Goal: Task Accomplishment & Management: Use online tool/utility

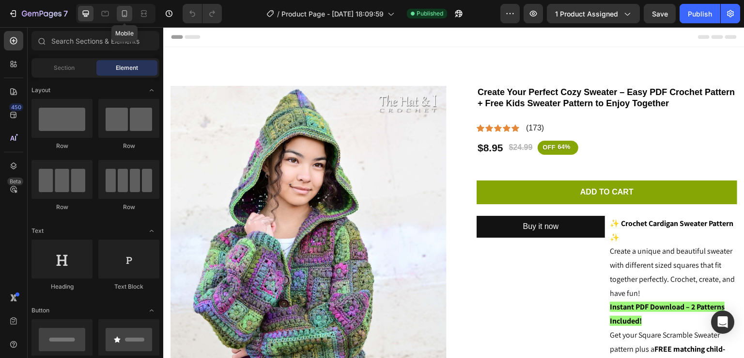
click at [122, 14] on icon at bounding box center [124, 13] width 5 height 7
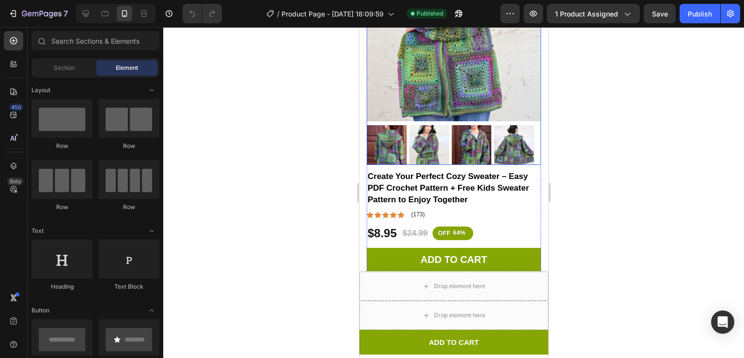
scroll to position [189, 0]
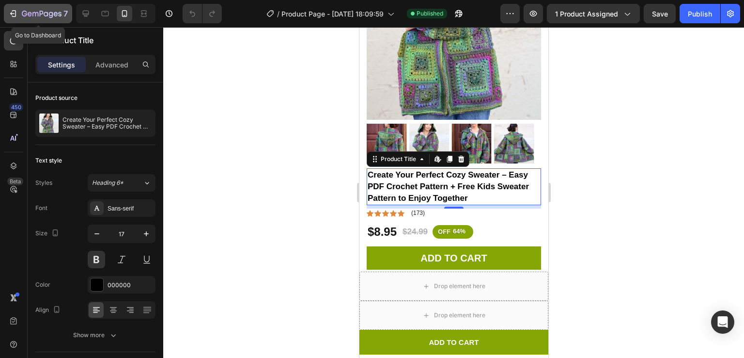
click at [55, 12] on icon "button" at bounding box center [56, 14] width 4 height 4
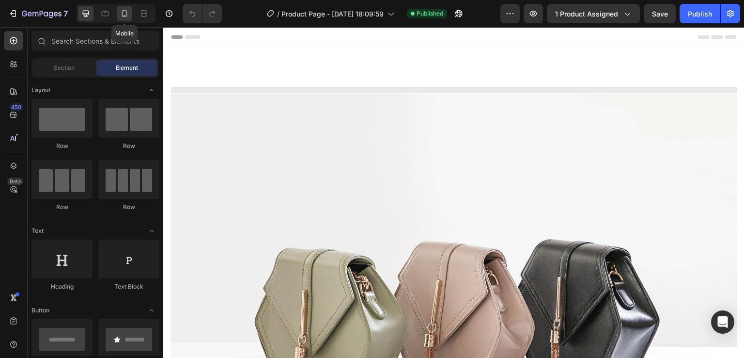
click at [122, 13] on icon at bounding box center [124, 13] width 5 height 7
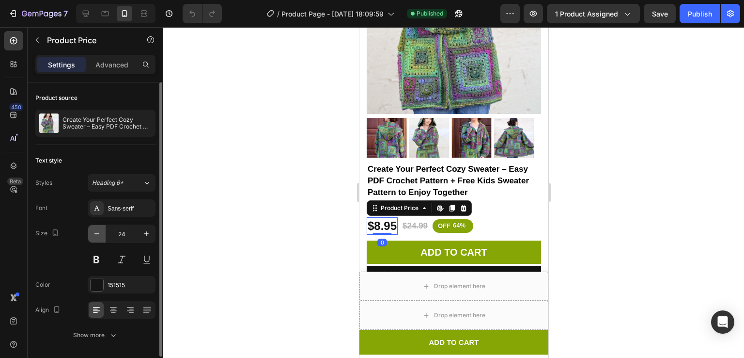
click at [97, 235] on icon "button" at bounding box center [97, 234] width 10 height 10
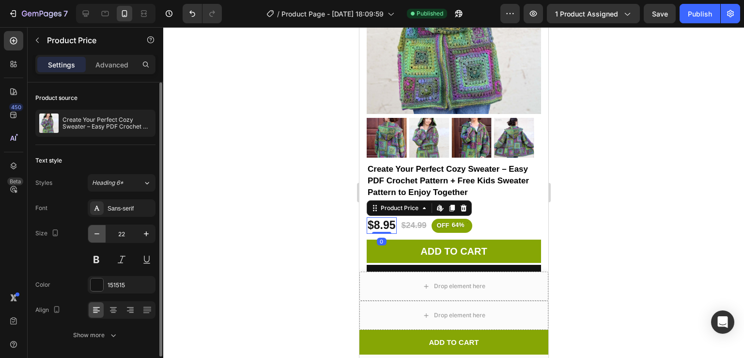
click at [97, 235] on icon "button" at bounding box center [97, 234] width 10 height 10
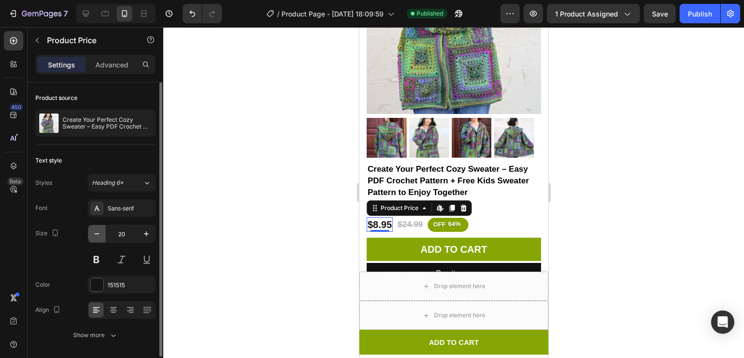
click at [97, 235] on icon "button" at bounding box center [97, 234] width 10 height 10
click at [143, 236] on icon "button" at bounding box center [147, 234] width 10 height 10
type input "20"
click at [200, 231] on div at bounding box center [453, 192] width 581 height 331
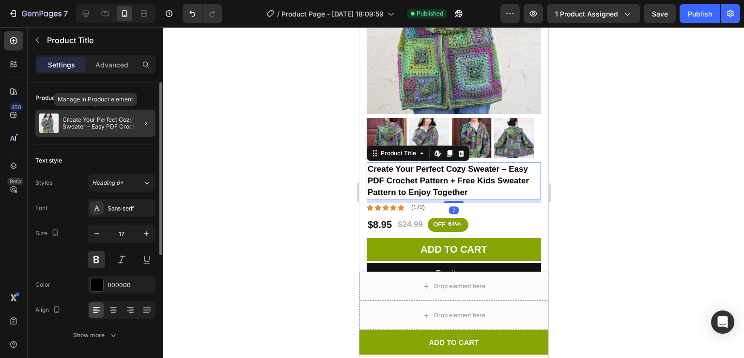
click at [111, 121] on p "Create Your Perfect Cozy Sweater – Easy PDF Crochet Pattern + Free Kids Sweater…" at bounding box center [107, 123] width 89 height 14
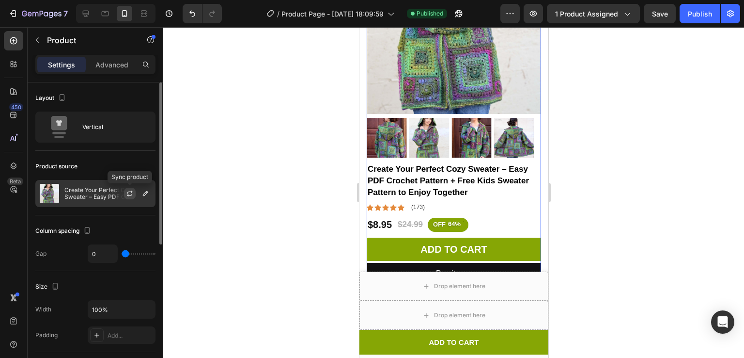
click at [126, 194] on icon "button" at bounding box center [130, 193] width 8 height 8
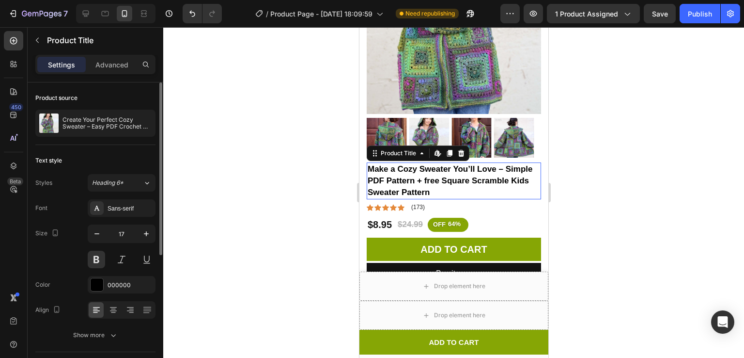
click at [417, 169] on h1 "Make a Cozy Sweater You’ll Love – Simple PDF Pattern + free Square Scramble Kid…" at bounding box center [453, 180] width 174 height 36
click at [701, 22] on button "Publish" at bounding box center [700, 13] width 41 height 19
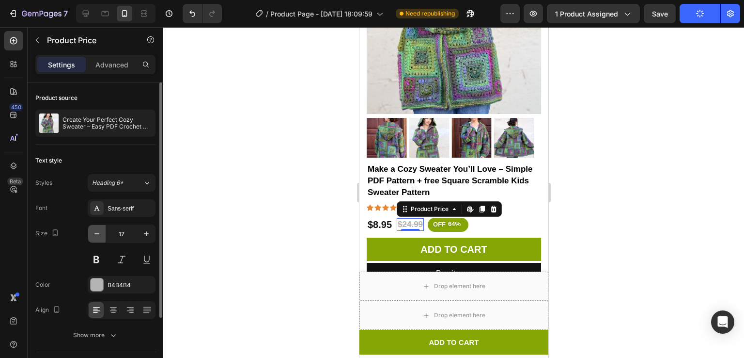
click at [99, 235] on icon "button" at bounding box center [97, 234] width 10 height 10
click at [142, 233] on icon "button" at bounding box center [147, 234] width 10 height 10
type input "17"
click at [189, 225] on div at bounding box center [453, 192] width 581 height 331
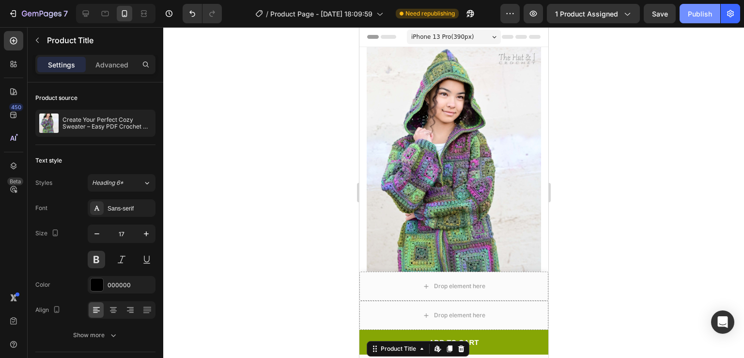
click at [697, 22] on button "Publish" at bounding box center [700, 13] width 41 height 19
click at [446, 32] on div "iPhone 13 Pro ( 390 px)" at bounding box center [454, 37] width 94 height 15
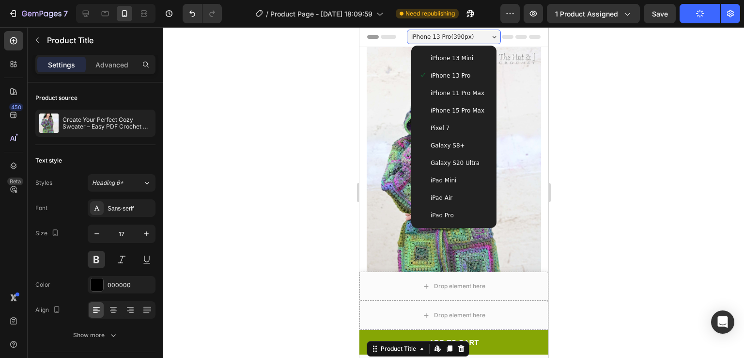
click at [422, 56] on span at bounding box center [423, 58] width 8 height 10
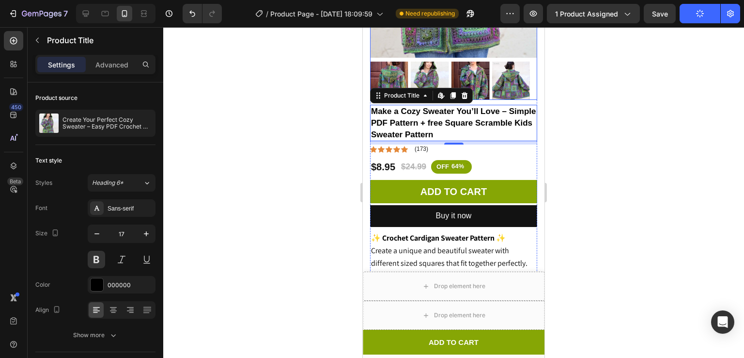
scroll to position [247, 0]
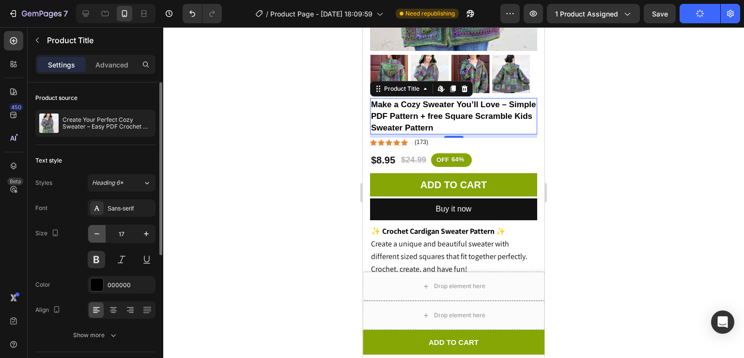
click at [99, 235] on icon "button" at bounding box center [97, 234] width 10 height 10
type input "16"
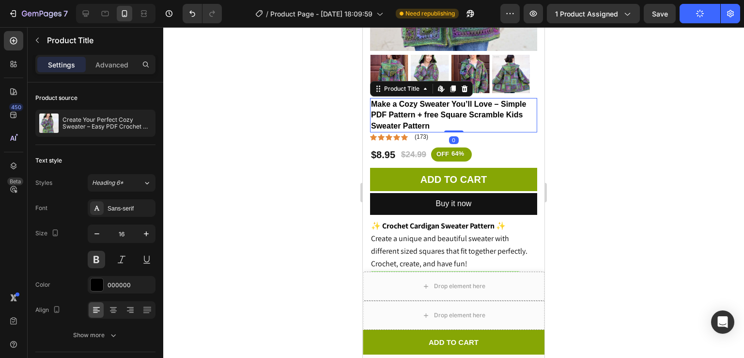
drag, startPoint x: 446, startPoint y: 123, endPoint x: 446, endPoint y: 116, distance: 6.3
click at [446, 116] on div "Make a Cozy Sweater You’ll Love – Simple PDF Pattern + free Square Scramble Kid…" at bounding box center [453, 115] width 167 height 34
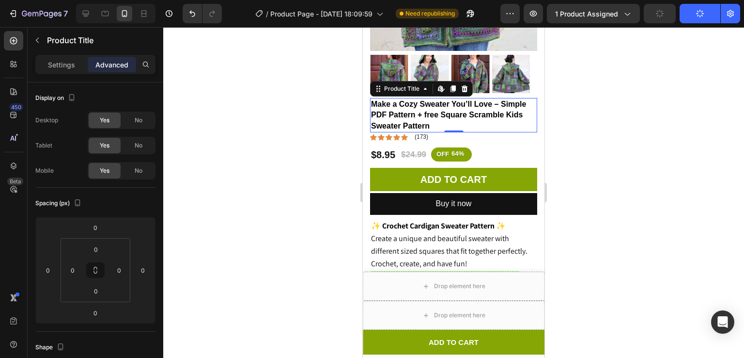
click at [611, 102] on div at bounding box center [453, 192] width 581 height 331
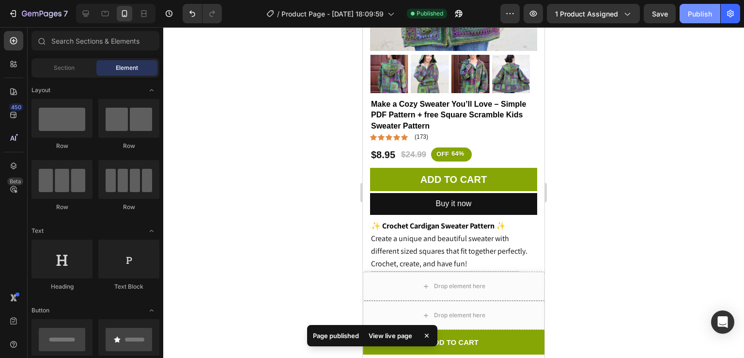
click at [689, 16] on div "Publish" at bounding box center [700, 14] width 24 height 10
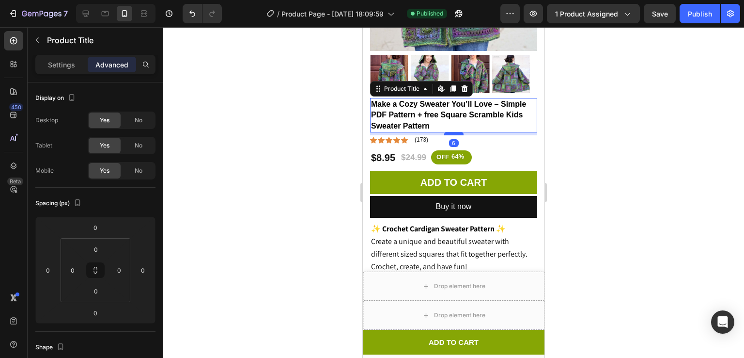
click at [449, 132] on div at bounding box center [453, 133] width 19 height 3
type input "6"
click at [605, 106] on div at bounding box center [453, 192] width 581 height 331
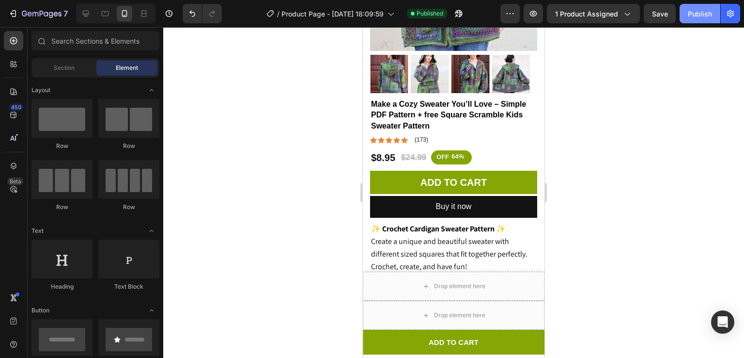
click at [702, 18] on div "Publish" at bounding box center [700, 14] width 24 height 10
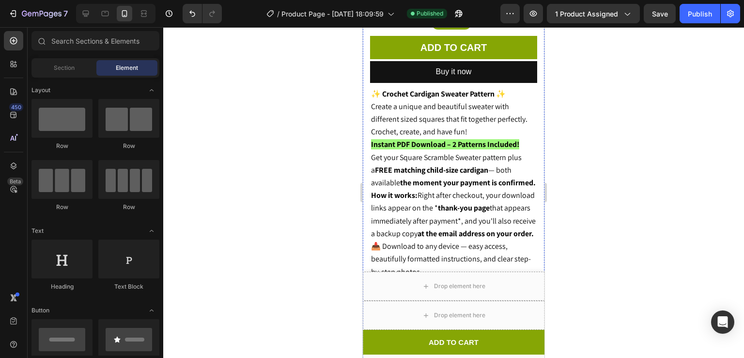
scroll to position [423, 0]
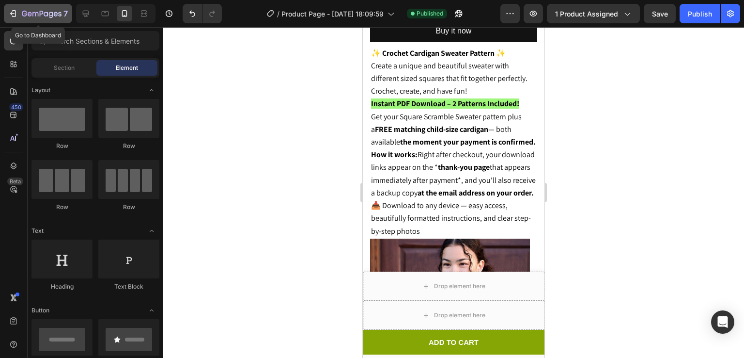
click at [28, 12] on icon "button" at bounding box center [42, 14] width 40 height 8
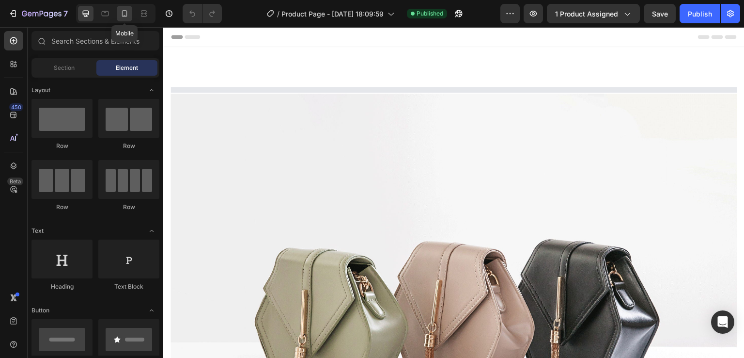
click at [125, 13] on icon at bounding box center [125, 14] width 10 height 10
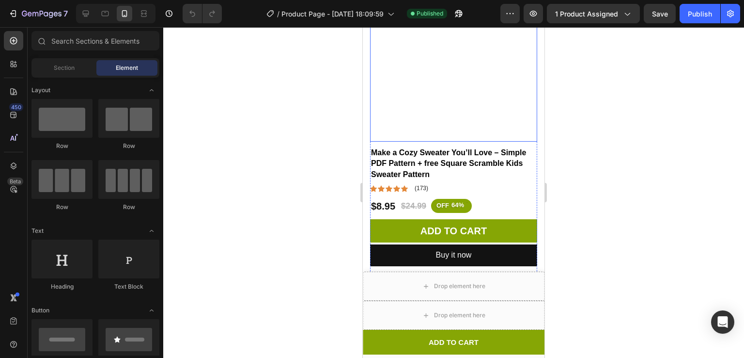
scroll to position [201, 0]
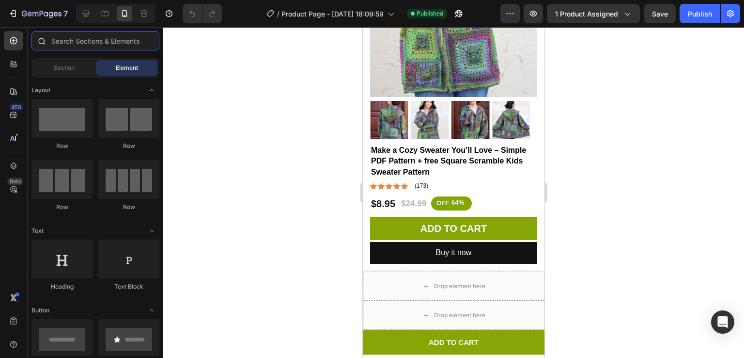
click at [85, 44] on input "text" at bounding box center [96, 40] width 128 height 19
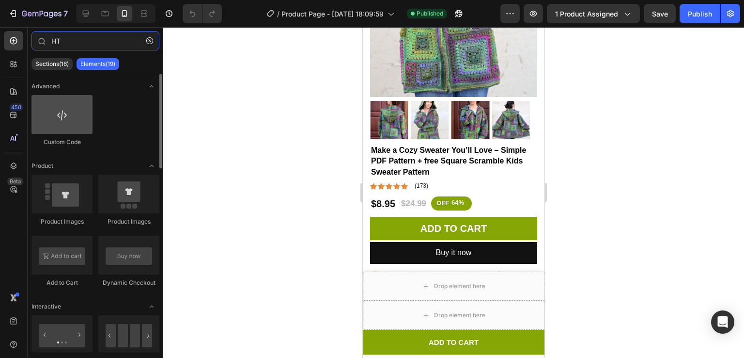
type input "HT"
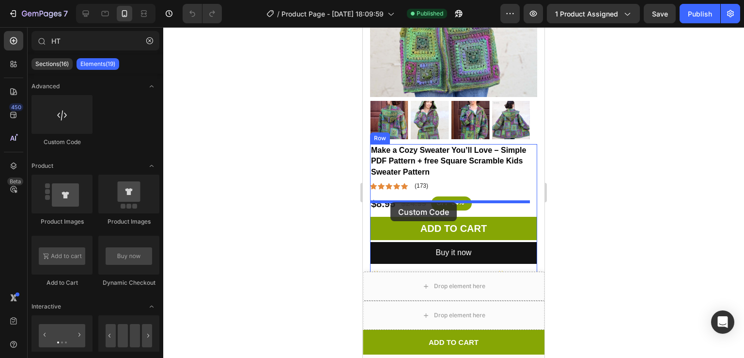
drag, startPoint x: 427, startPoint y: 131, endPoint x: 391, endPoint y: 202, distance: 80.0
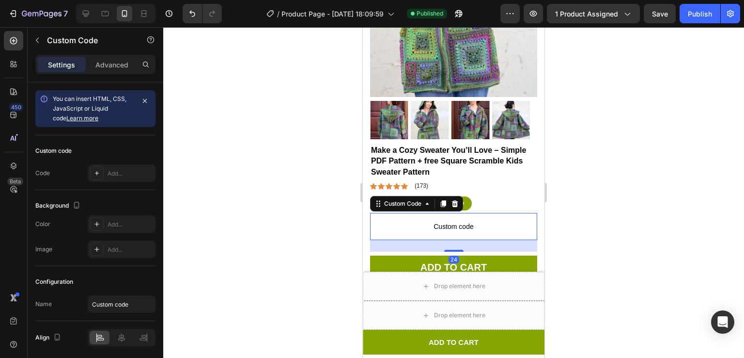
click at [411, 221] on span "Custom code" at bounding box center [453, 227] width 167 height 12
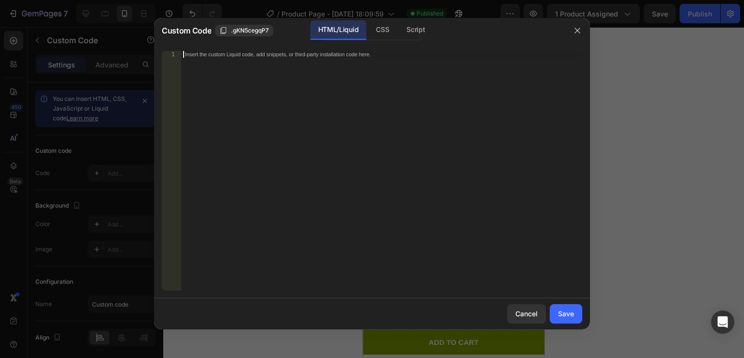
click at [356, 210] on div "Insert the custom Liquid code, add snippets, or third-party installation code h…" at bounding box center [381, 177] width 401 height 253
type textarea "</div>"
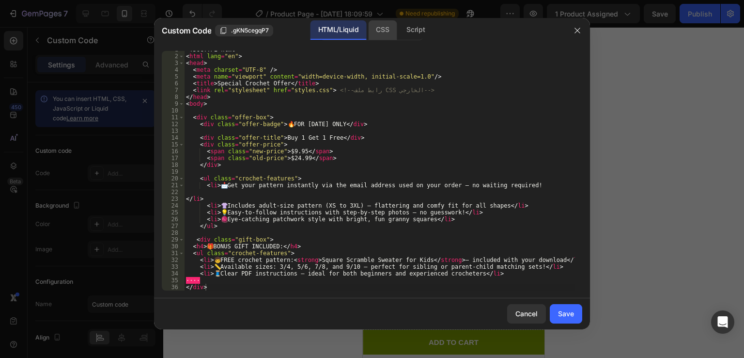
click at [399, 30] on div "CSS" at bounding box center [416, 29] width 34 height 19
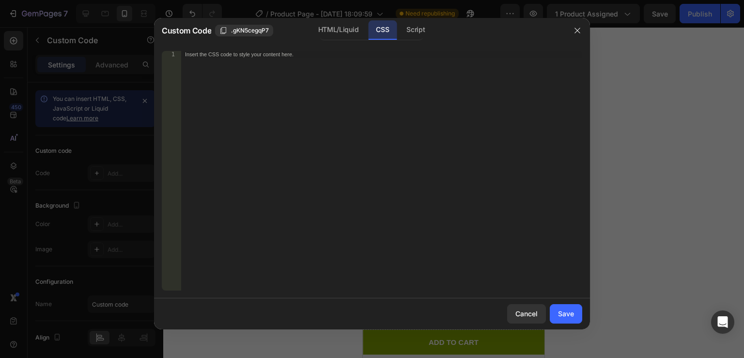
click at [346, 142] on div "Insert the CSS code to style your content here." at bounding box center [381, 177] width 401 height 253
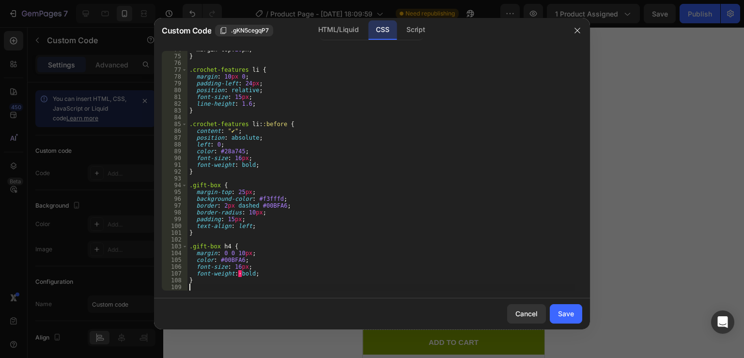
scroll to position [500, 0]
click at [581, 314] on button "Save" at bounding box center [566, 313] width 32 height 19
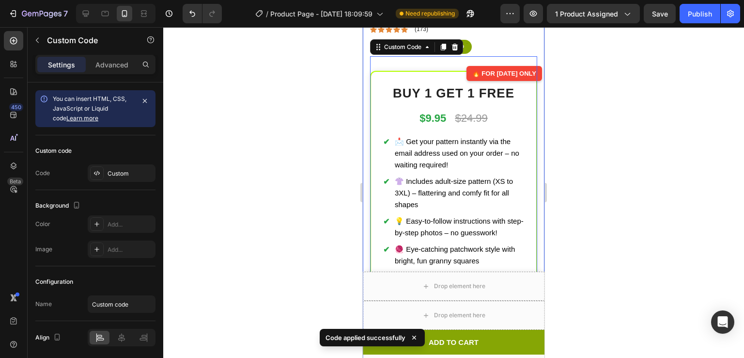
scroll to position [362, 0]
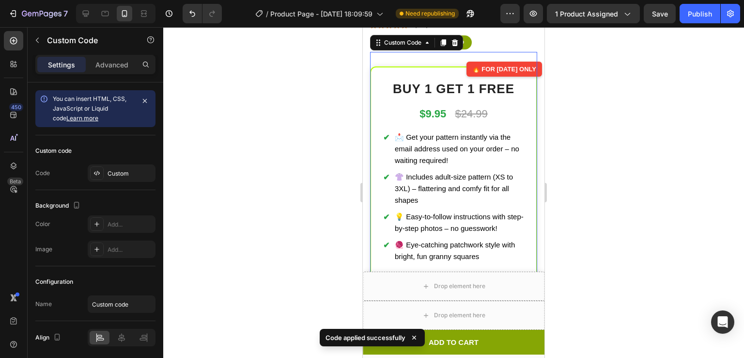
click at [605, 225] on div at bounding box center [453, 192] width 581 height 331
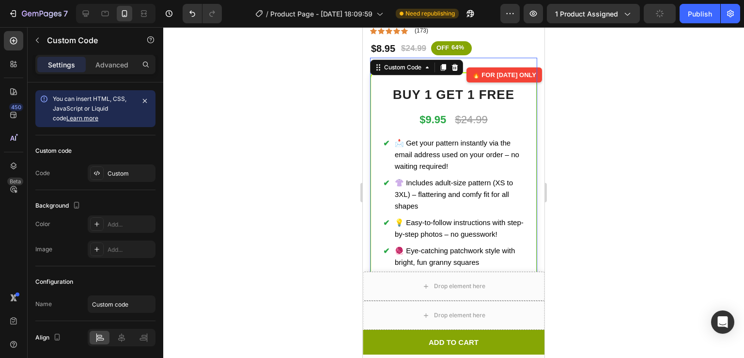
scroll to position [358, 0]
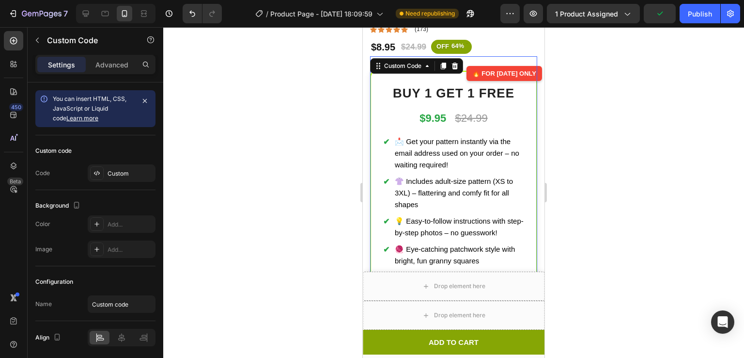
click at [590, 159] on div at bounding box center [453, 192] width 581 height 331
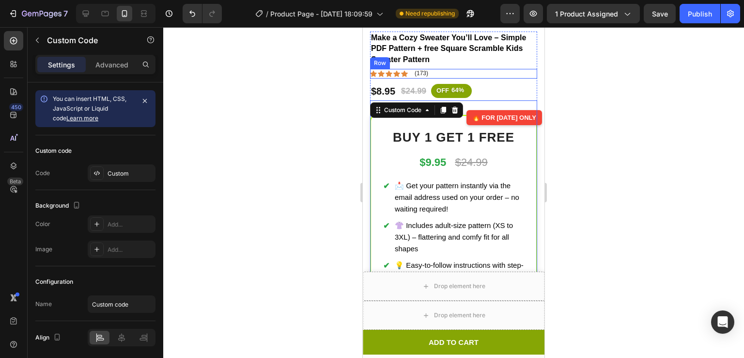
scroll to position [314, 0]
click at [568, 132] on div at bounding box center [453, 192] width 581 height 331
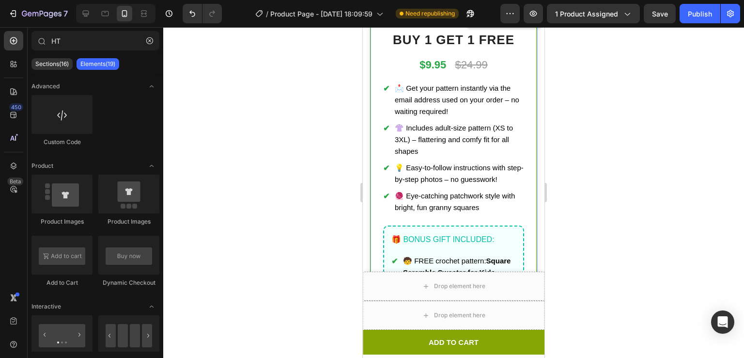
scroll to position [409, 0]
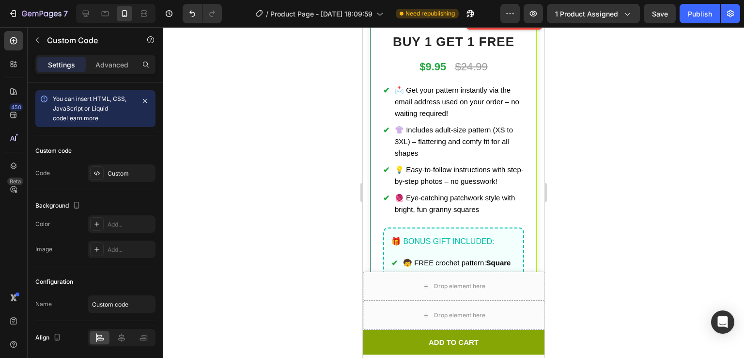
click at [488, 227] on div "🎁 BONUS GIFT INCLUDED: 🧒 FREE crochet pattern: Square Scramble Sweater for Kids…" at bounding box center [453, 311] width 141 height 169
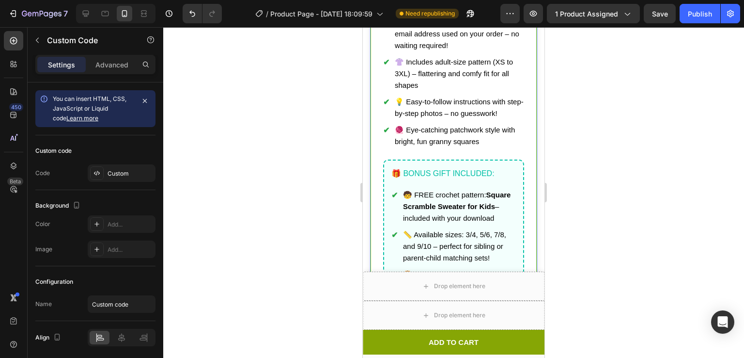
scroll to position [572, 0]
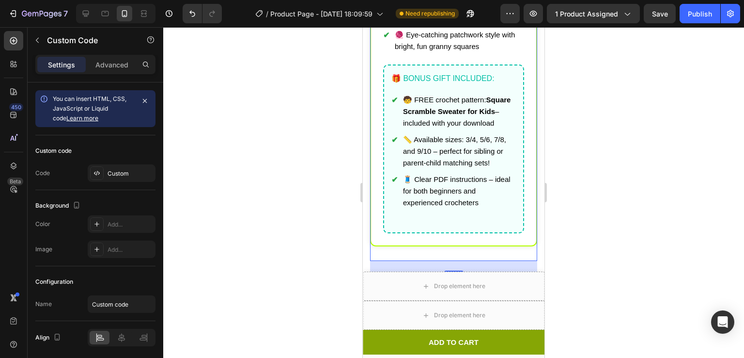
click at [612, 200] on div at bounding box center [453, 192] width 581 height 331
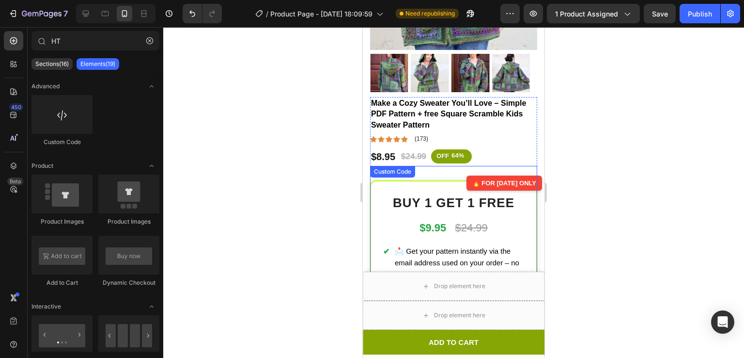
scroll to position [249, 0]
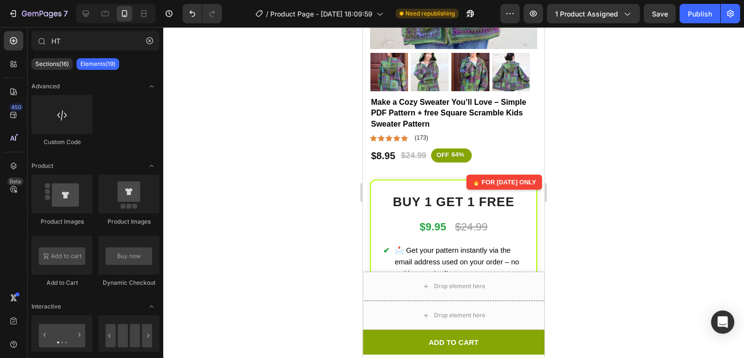
click at [633, 111] on div at bounding box center [453, 192] width 581 height 331
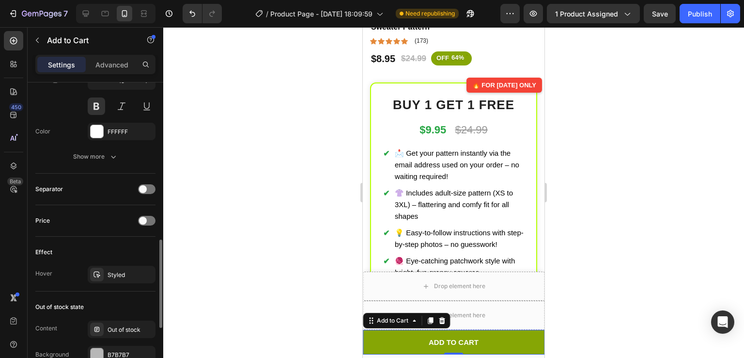
scroll to position [547, 0]
click at [119, 264] on div "Styled" at bounding box center [122, 272] width 68 height 17
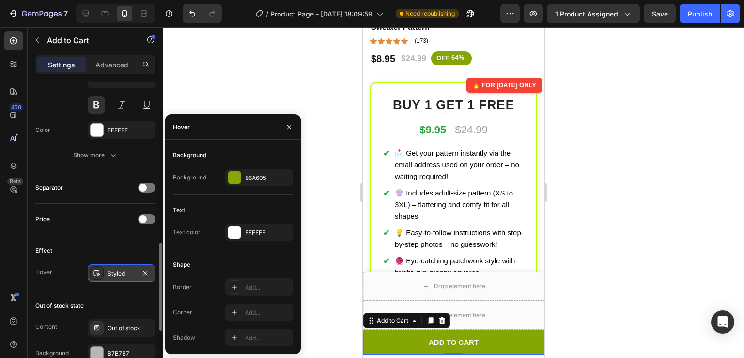
click at [119, 264] on div "Styled" at bounding box center [122, 272] width 68 height 17
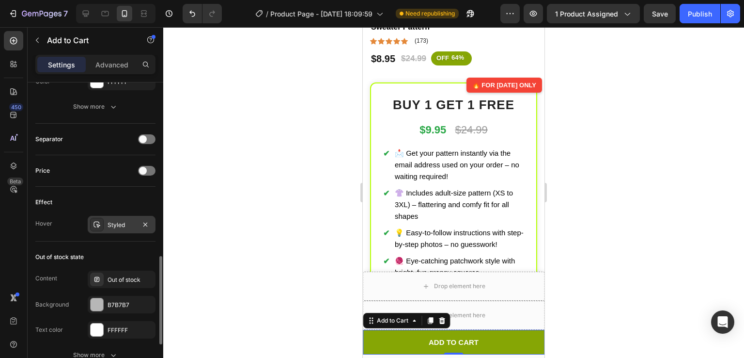
scroll to position [595, 0]
click at [120, 276] on div "Out of stock" at bounding box center [131, 279] width 46 height 9
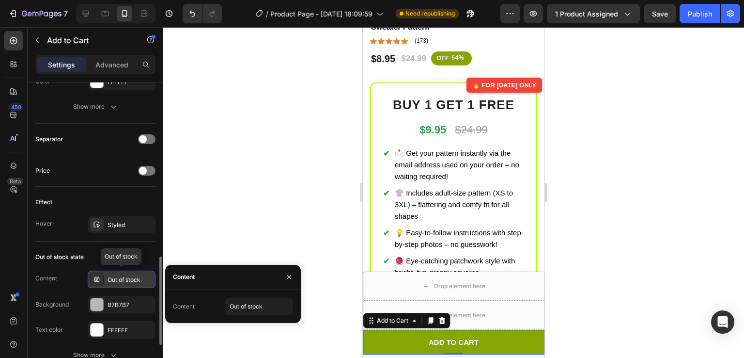
click at [120, 276] on div "Out of stock" at bounding box center [131, 279] width 46 height 9
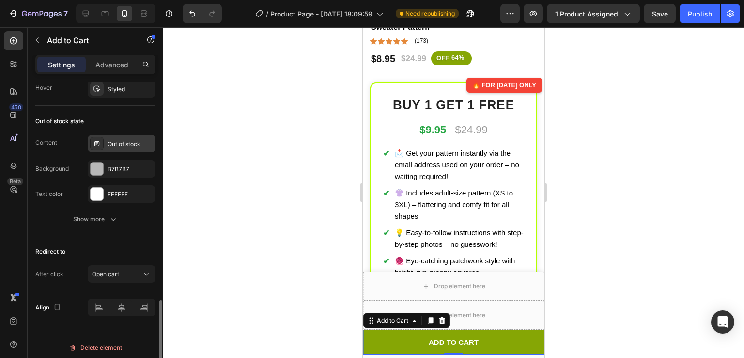
scroll to position [734, 0]
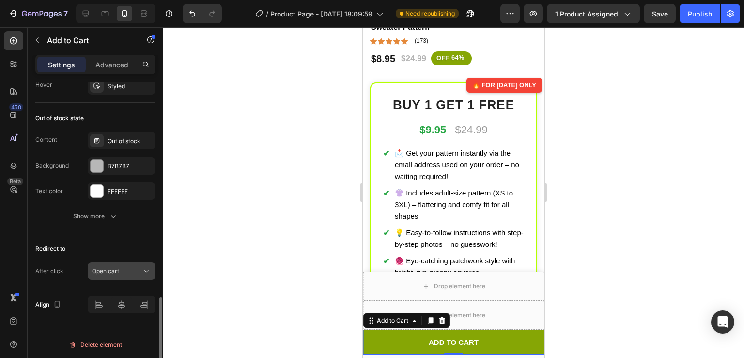
click at [113, 270] on span "Open cart" at bounding box center [105, 270] width 27 height 7
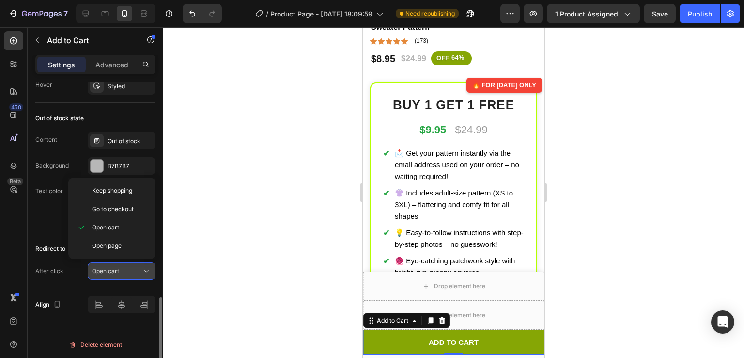
click at [113, 270] on span "Open cart" at bounding box center [105, 270] width 27 height 7
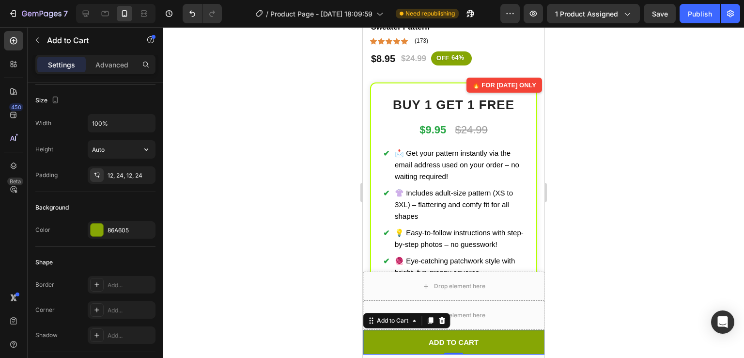
scroll to position [0, 0]
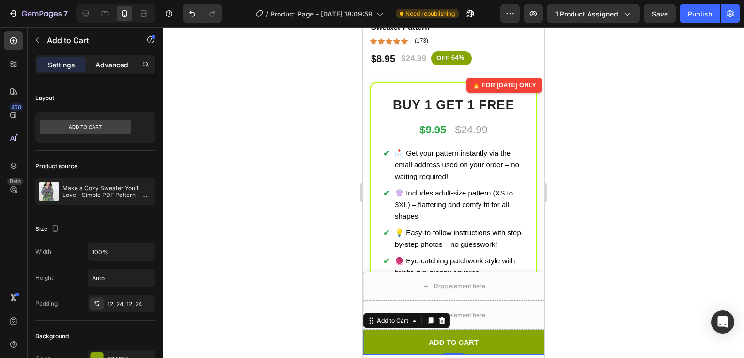
click at [119, 68] on p "Advanced" at bounding box center [111, 65] width 33 height 10
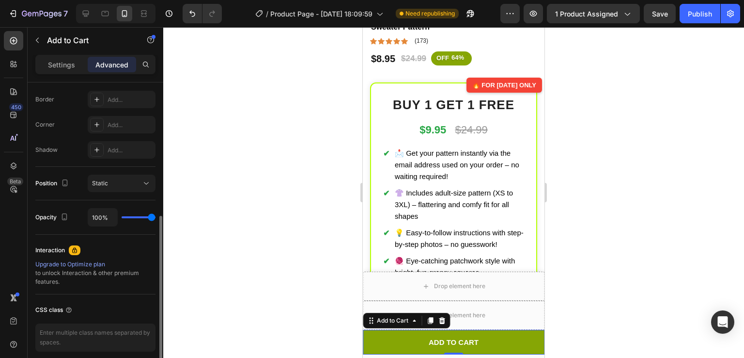
scroll to position [302, 0]
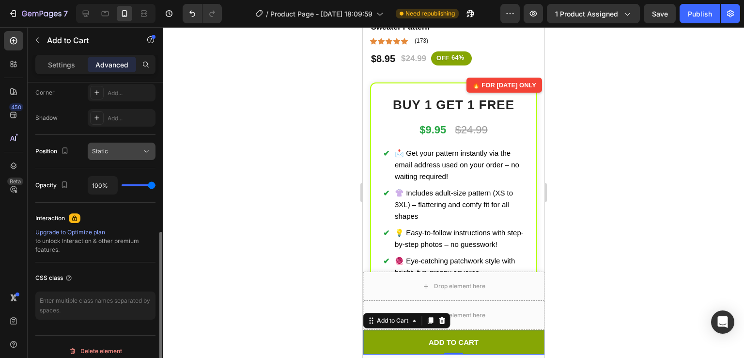
click at [115, 150] on div "Static" at bounding box center [116, 151] width 49 height 9
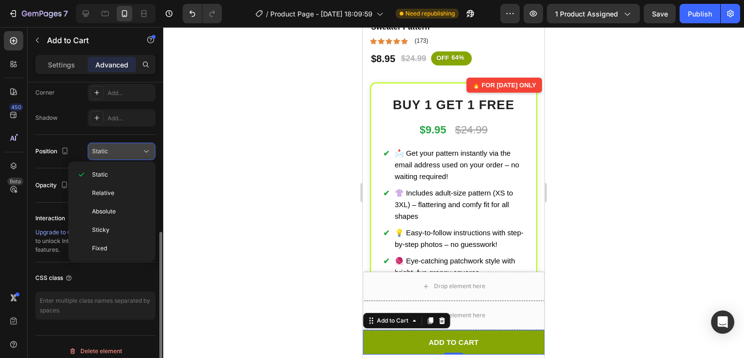
click at [115, 150] on div "Static" at bounding box center [116, 151] width 49 height 9
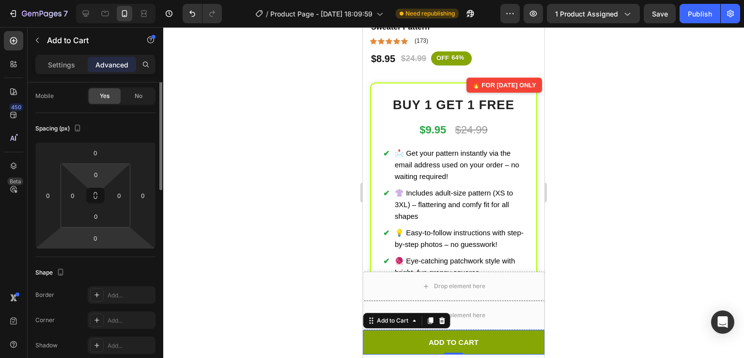
scroll to position [0, 0]
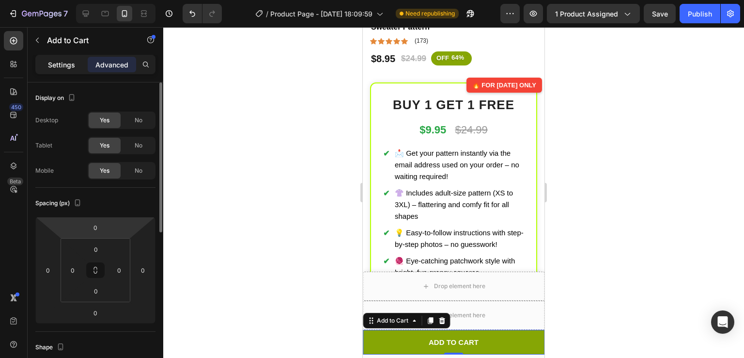
click at [48, 70] on div "Settings" at bounding box center [61, 65] width 48 height 16
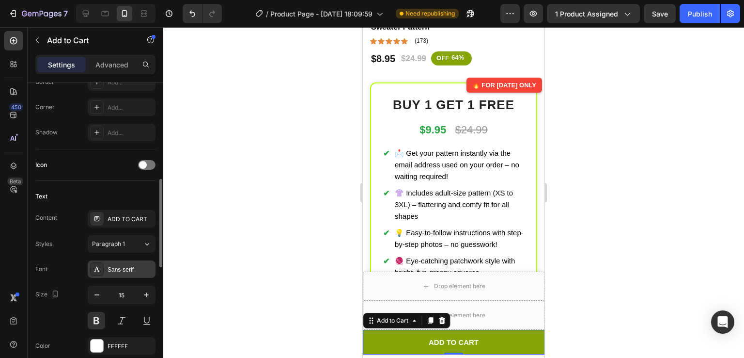
scroll to position [333, 0]
click at [107, 267] on div "Sans-serif" at bounding box center [122, 266] width 68 height 17
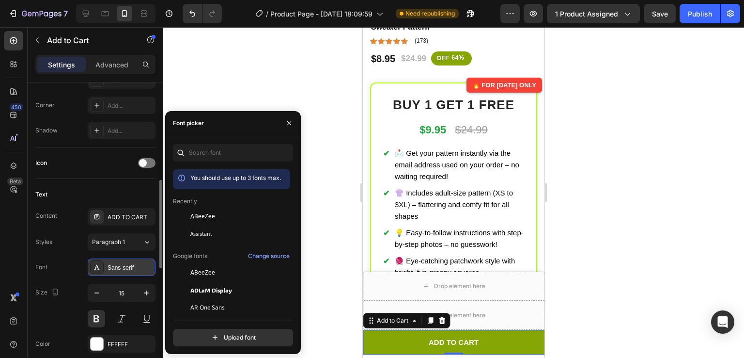
click at [107, 267] on div "Sans-serif" at bounding box center [122, 266] width 68 height 17
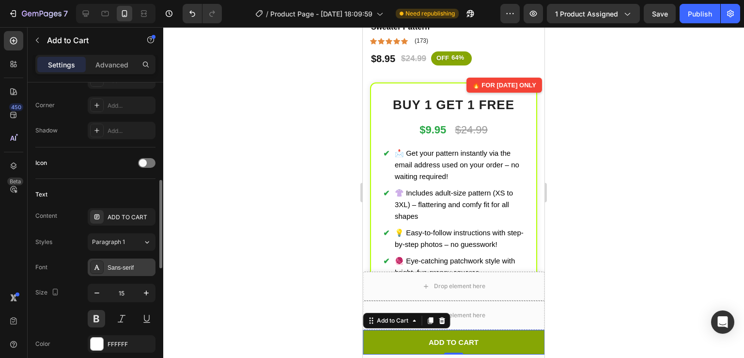
click at [107, 267] on div "Sans-serif" at bounding box center [122, 266] width 68 height 17
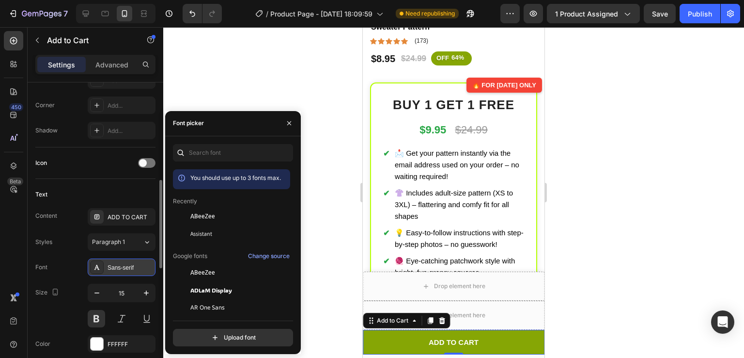
click at [107, 267] on div "Sans-serif" at bounding box center [122, 266] width 68 height 17
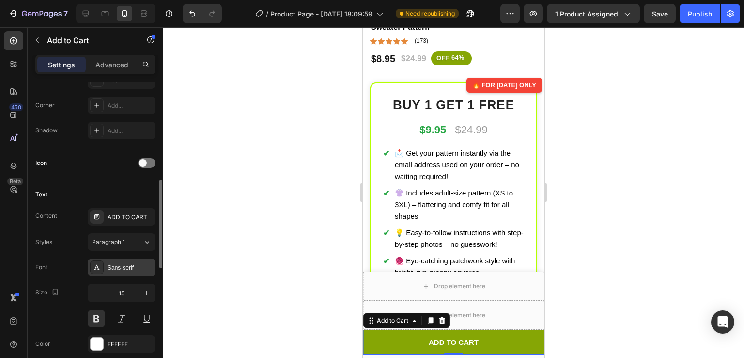
click at [118, 268] on div "Sans-serif" at bounding box center [131, 267] width 46 height 9
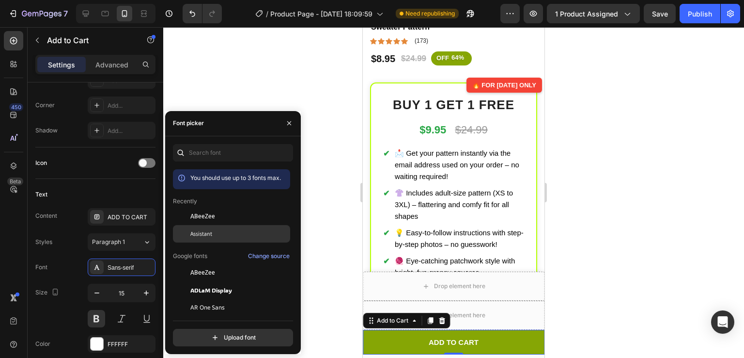
click at [202, 230] on span "Assistant" at bounding box center [201, 233] width 22 height 9
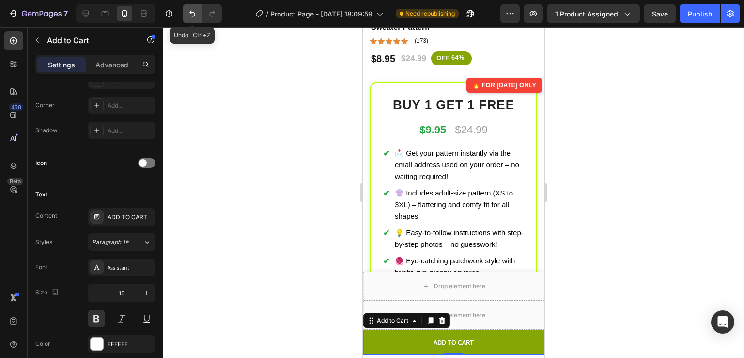
click at [191, 14] on icon "Undo/Redo" at bounding box center [193, 14] width 10 height 10
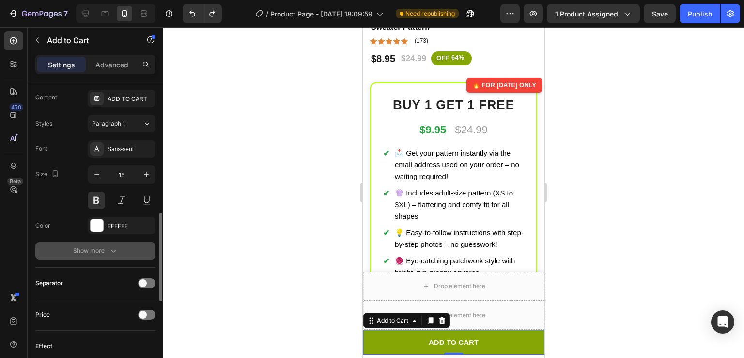
scroll to position [452, 0]
click at [109, 245] on icon "button" at bounding box center [114, 250] width 10 height 10
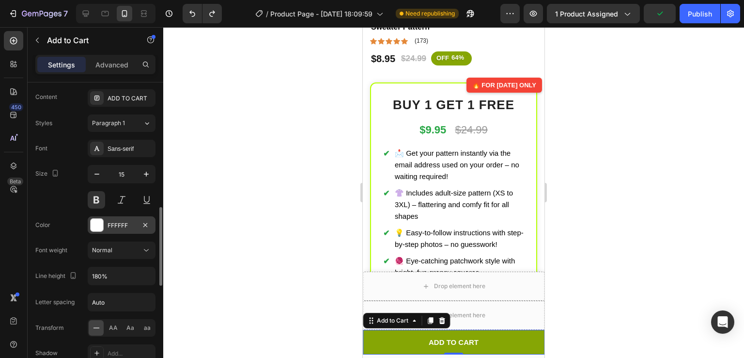
scroll to position [462, 0]
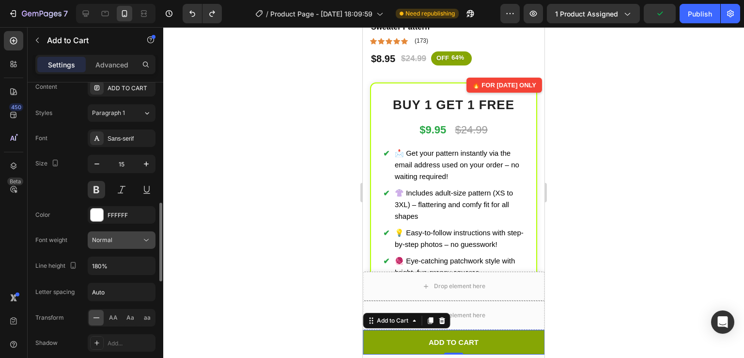
click at [117, 239] on div "Normal" at bounding box center [116, 240] width 49 height 9
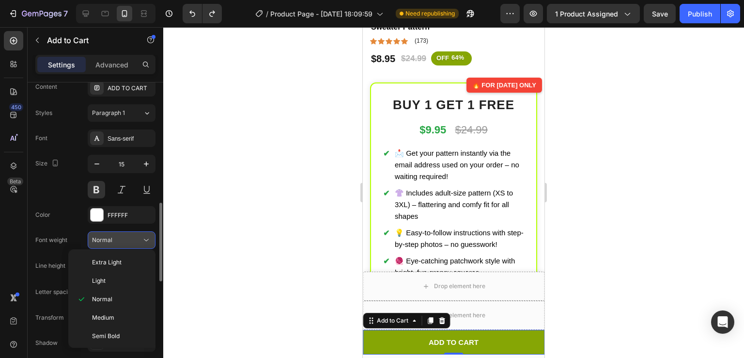
click at [117, 239] on div "Normal" at bounding box center [116, 240] width 49 height 9
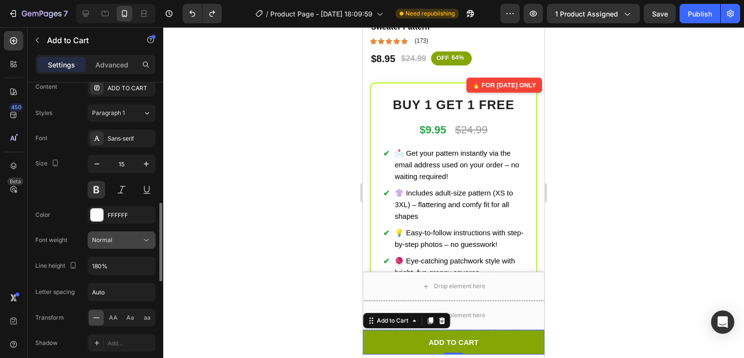
click at [117, 239] on div "Normal" at bounding box center [116, 240] width 49 height 9
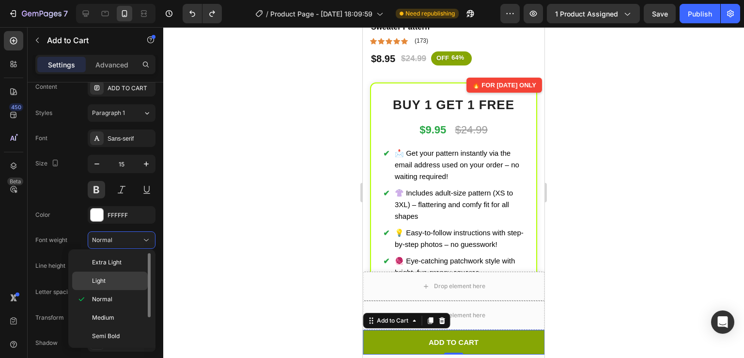
click at [114, 277] on p "Light" at bounding box center [117, 280] width 51 height 9
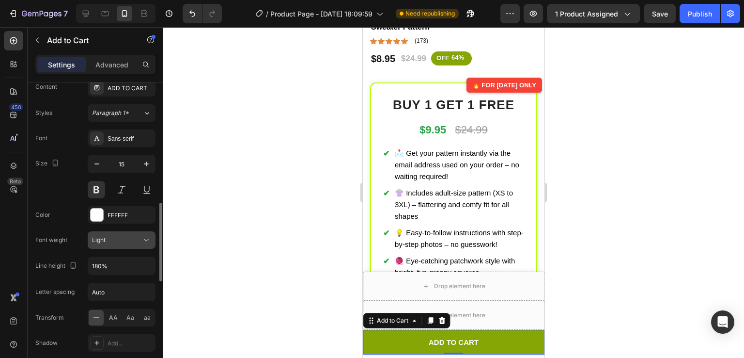
click at [110, 239] on div "Light" at bounding box center [116, 240] width 49 height 9
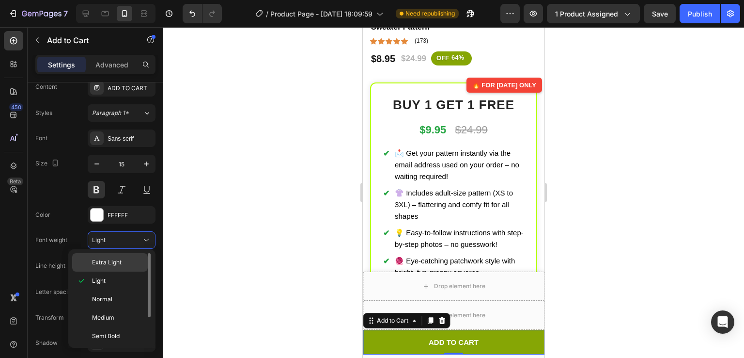
click at [110, 263] on span "Extra Light" at bounding box center [107, 262] width 30 height 9
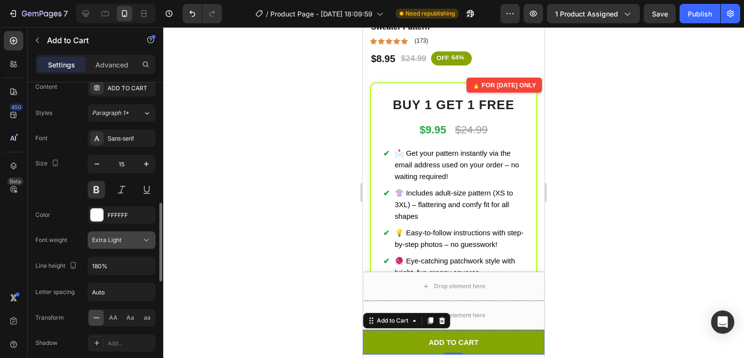
click at [117, 241] on span "Extra Light" at bounding box center [107, 239] width 30 height 7
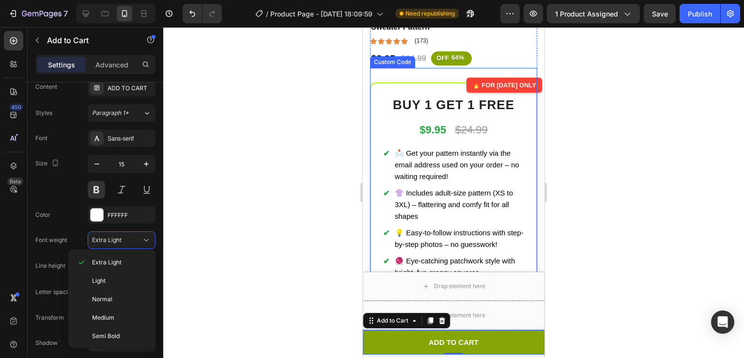
scroll to position [0, 0]
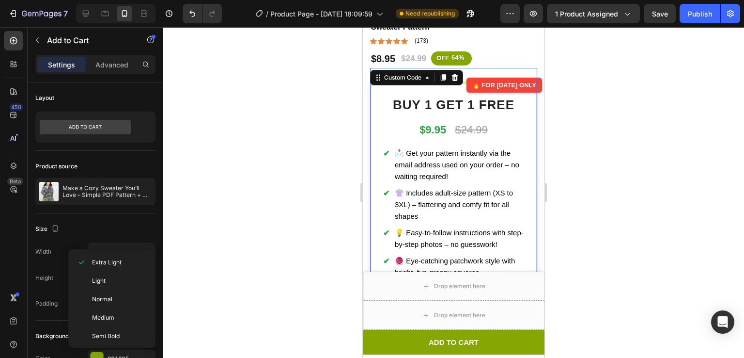
click at [425, 124] on span "$9.95" at bounding box center [433, 130] width 27 height 12
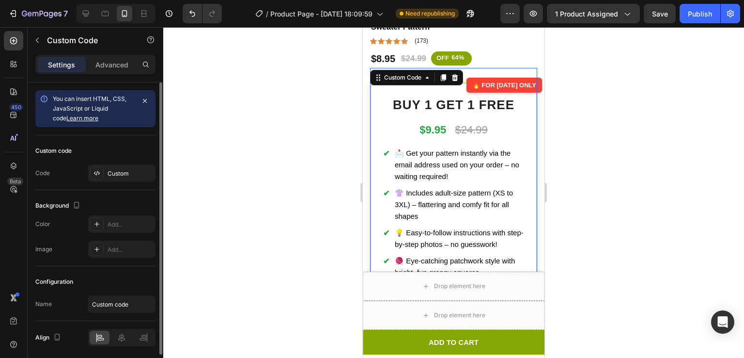
click at [425, 124] on span "$9.95" at bounding box center [433, 130] width 27 height 12
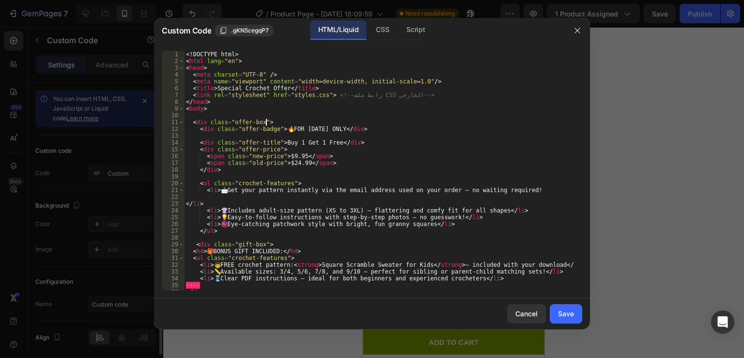
click at [425, 120] on div "<! DOCTYPE html > < html lang = "en" > < head > < meta charset = "UTF-8" /> < m…" at bounding box center [379, 177] width 391 height 253
click at [290, 155] on div "<! DOCTYPE html > < html lang = "en" > < head > < meta charset = "UTF-8" /> < m…" at bounding box center [379, 177] width 391 height 253
type textarea "<span class="new-price">$8.95</span>"
click at [562, 312] on div "Save" at bounding box center [566, 313] width 16 height 10
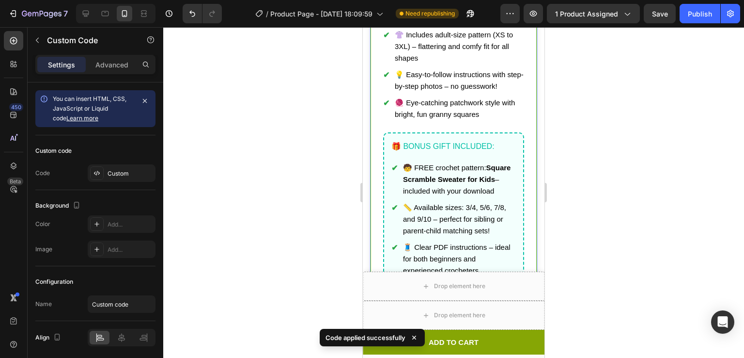
scroll to position [508, 0]
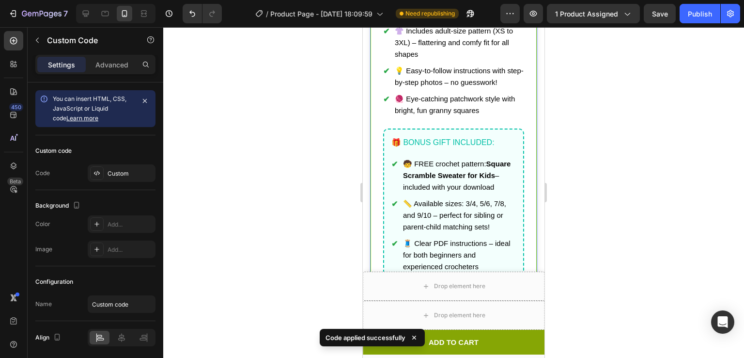
click at [606, 171] on div at bounding box center [453, 192] width 581 height 331
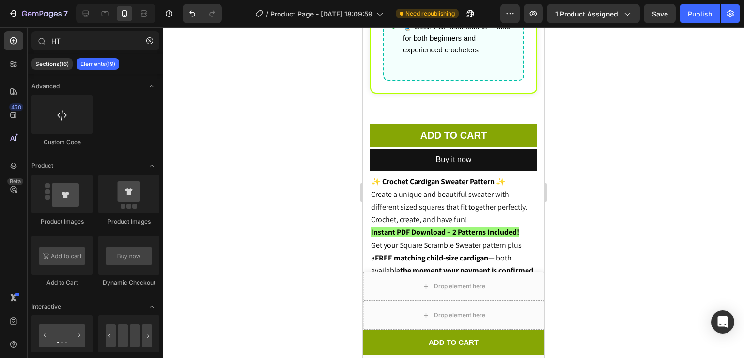
scroll to position [724, 0]
click at [630, 126] on div at bounding box center [453, 192] width 581 height 331
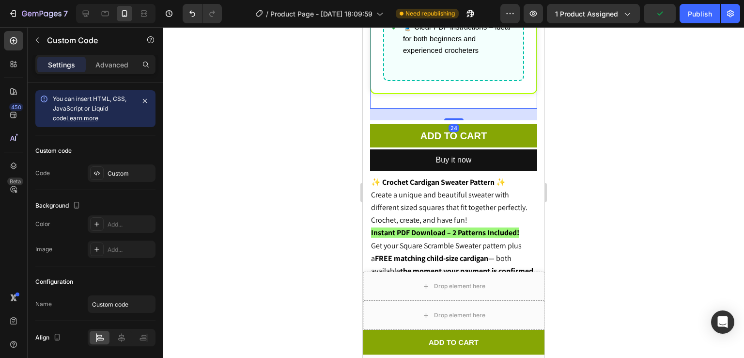
scroll to position [712, 0]
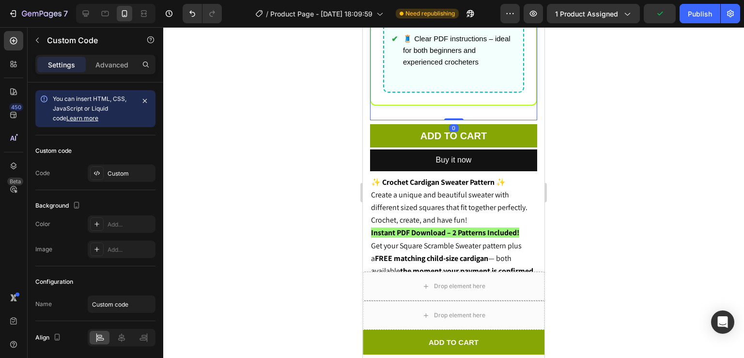
drag, startPoint x: 448, startPoint y: 106, endPoint x: 447, endPoint y: 63, distance: 42.7
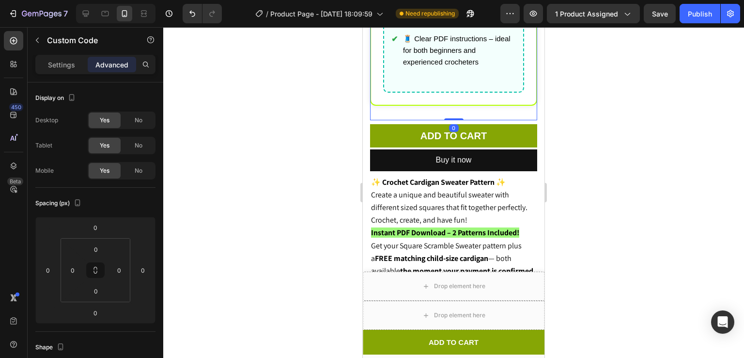
drag, startPoint x: 446, startPoint y: 106, endPoint x: 441, endPoint y: 84, distance: 22.3
click at [596, 97] on div at bounding box center [453, 192] width 581 height 331
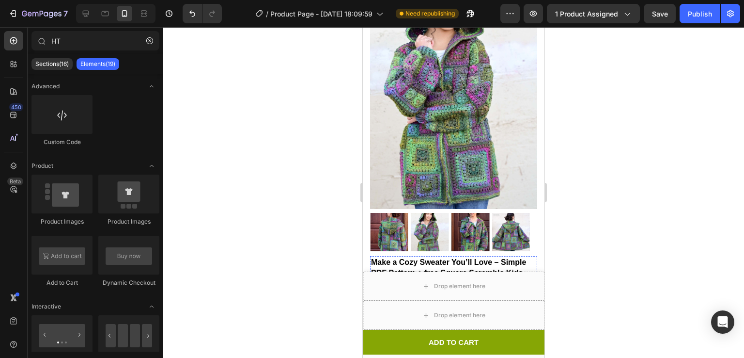
scroll to position [0, 0]
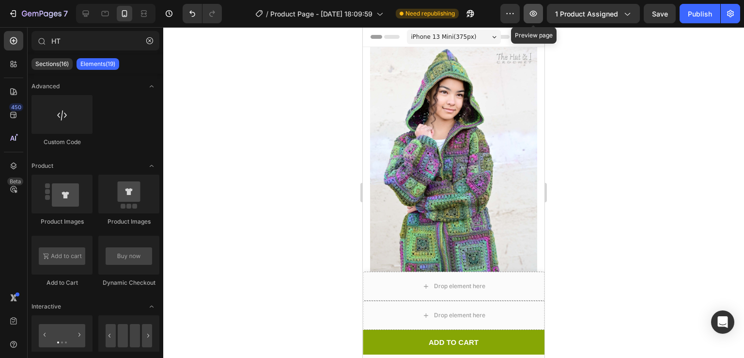
click at [542, 14] on button "button" at bounding box center [533, 13] width 19 height 19
click at [694, 16] on div "Publish" at bounding box center [700, 14] width 24 height 10
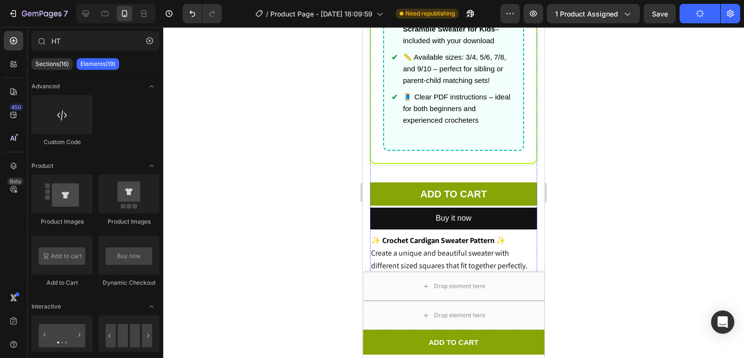
scroll to position [655, 0]
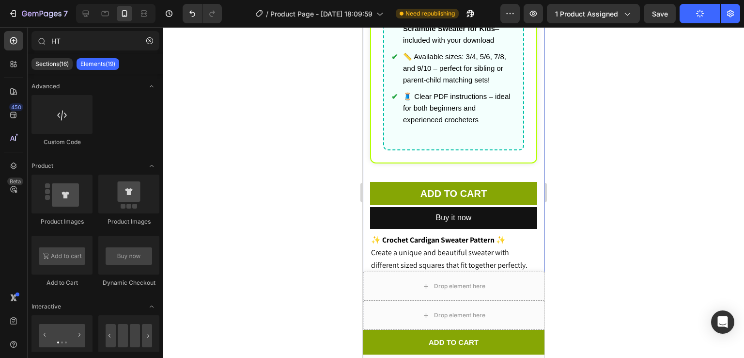
click at [584, 109] on div at bounding box center [453, 192] width 581 height 331
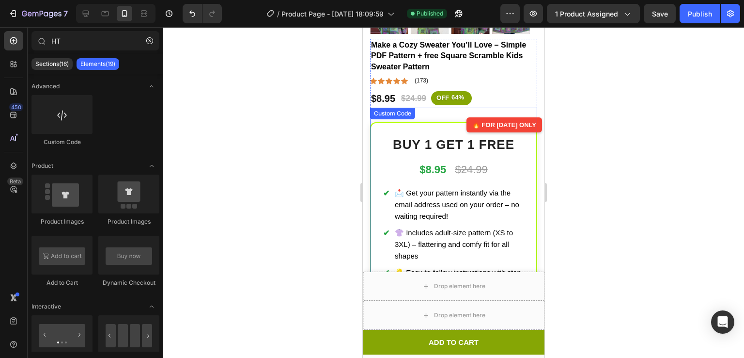
scroll to position [300, 0]
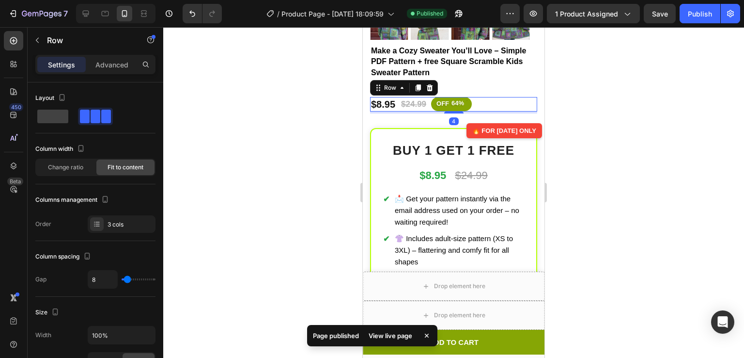
drag, startPoint x: 453, startPoint y: 100, endPoint x: 452, endPoint y: 88, distance: 12.6
click at [452, 97] on div "$8.95 Product Price Product Price $24.99 Product Price Product Price OFF 64% Di…" at bounding box center [453, 104] width 167 height 15
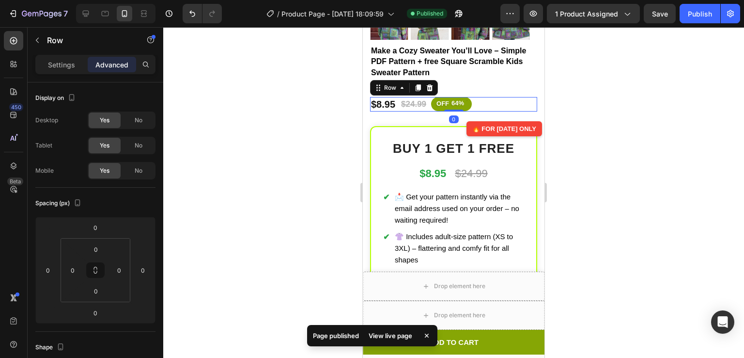
click at [587, 89] on div at bounding box center [453, 192] width 581 height 331
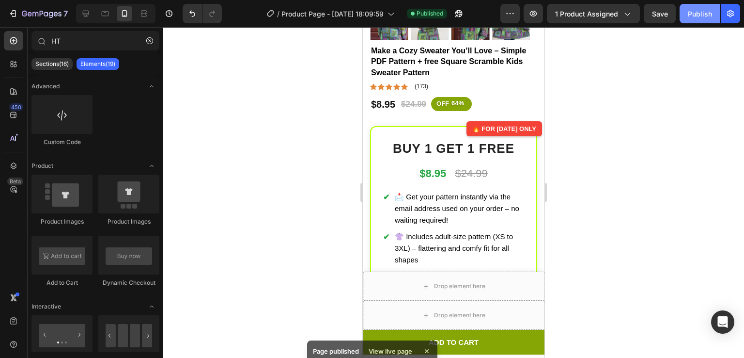
click at [691, 22] on button "Publish" at bounding box center [700, 13] width 41 height 19
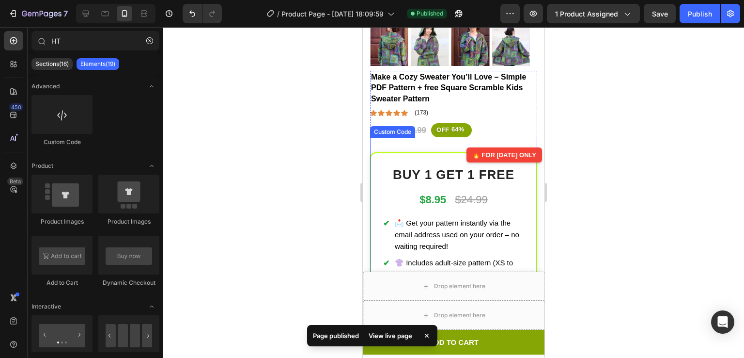
scroll to position [273, 0]
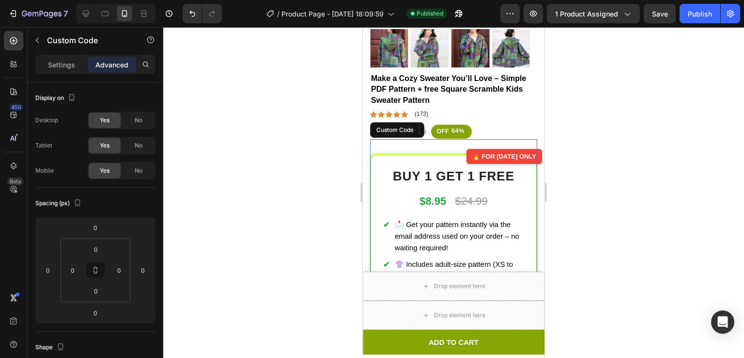
click at [461, 205] on div "🔥 FOR TODAY ONLY Buy 1 Get 1 Free $8.95 $24.99 📩 Get your pattern instantly via…" at bounding box center [453, 349] width 167 height 390
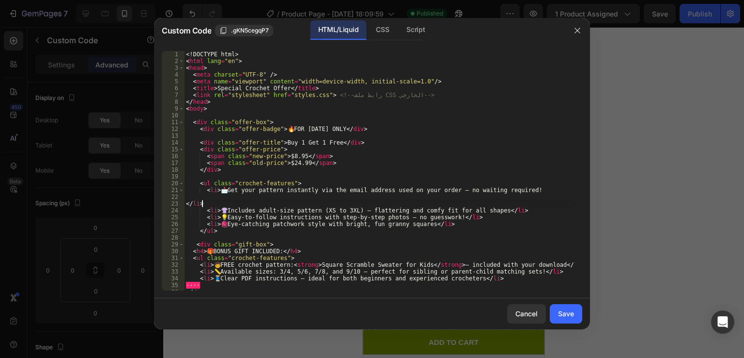
click at [461, 205] on div "<! DOCTYPE html > < html lang = "en" > < head > < meta charset = "UTF-8" /> < m…" at bounding box center [379, 177] width 391 height 253
click at [288, 155] on div "<! DOCTYPE html > < html lang = "en" > < head > < meta charset = "UTF-8" /> < m…" at bounding box center [379, 177] width 391 height 253
type textarea "<span class="new-price">$9.95</span>"
click at [573, 310] on div "Save" at bounding box center [566, 313] width 16 height 10
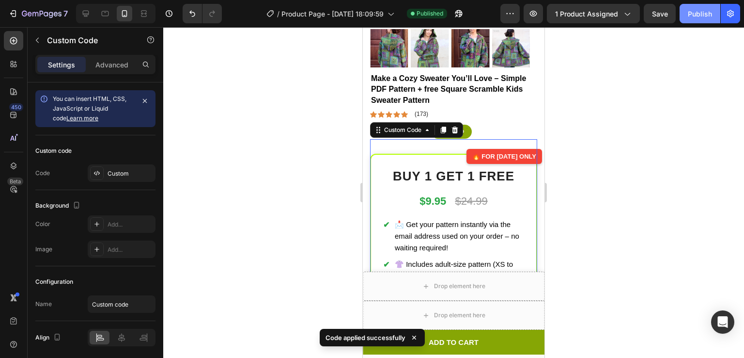
click at [699, 16] on div "Publish" at bounding box center [700, 14] width 24 height 10
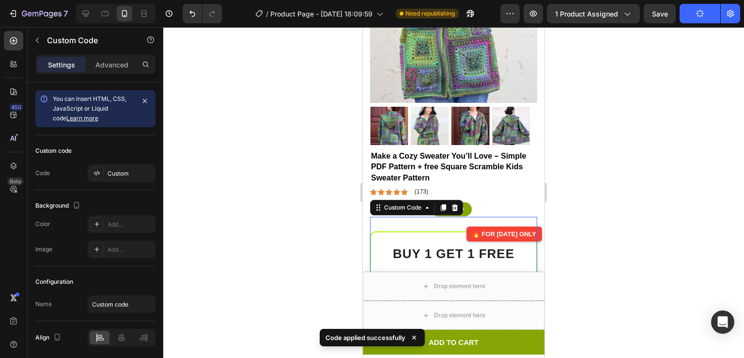
scroll to position [198, 0]
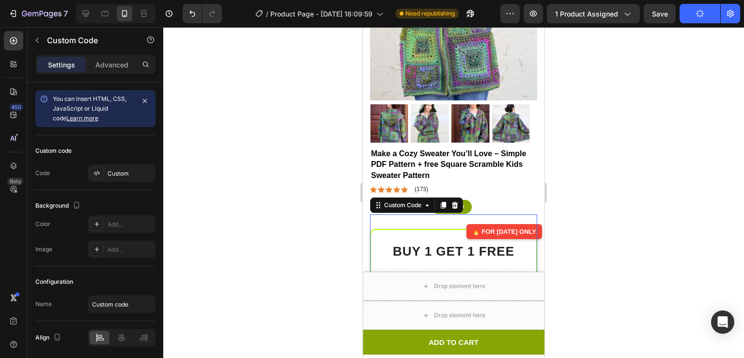
click at [585, 152] on div at bounding box center [453, 192] width 581 height 331
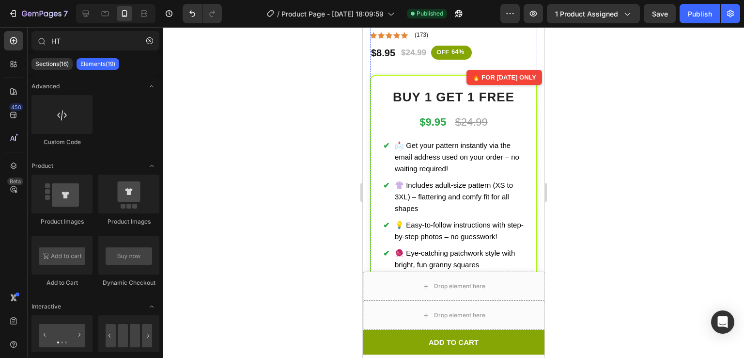
scroll to position [354, 0]
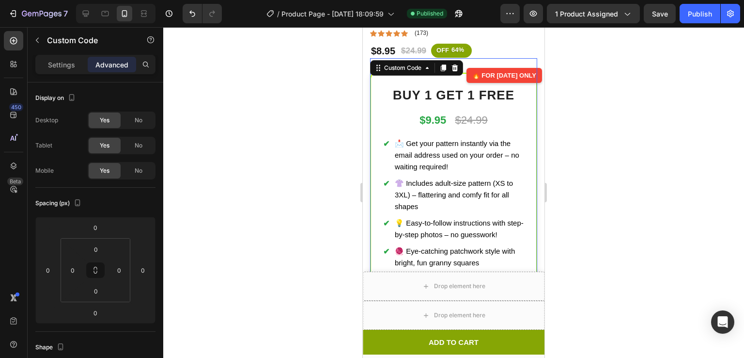
click at [429, 138] on li "📩 Get your pattern instantly via the email address used on your order – no wait…" at bounding box center [453, 155] width 141 height 35
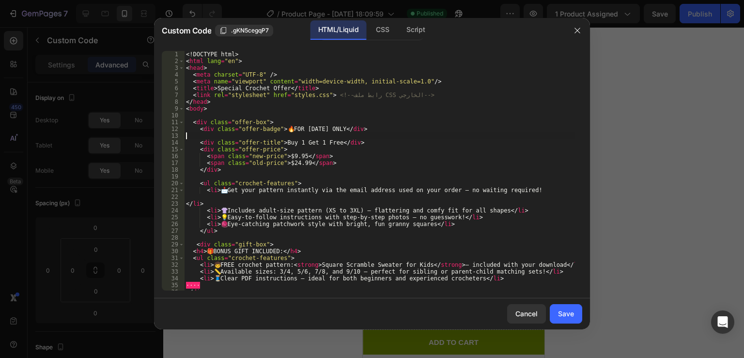
click at [429, 138] on div "<! DOCTYPE html > < html lang = "en" > < head > < meta charset = "UTF-8" /> < m…" at bounding box center [379, 177] width 391 height 253
click at [387, 189] on div "<! DOCTYPE html > < html lang = "en" > < head > < meta charset = "UTF-8" /> < m…" at bounding box center [379, 177] width 391 height 253
paste textarea "<li>⬇️ Download your pattern instantly after purchase – no waiting required!"
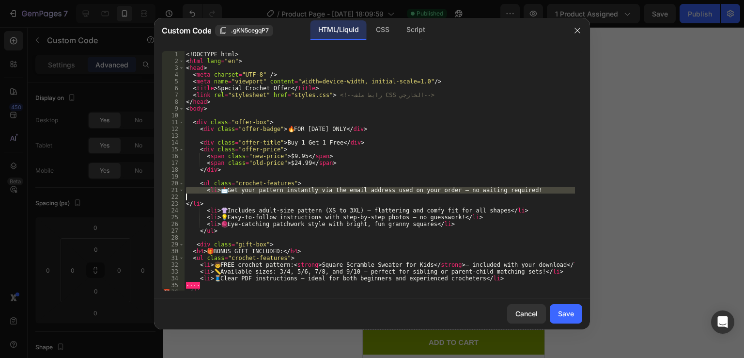
type textarea "<li>⬇️ Download your pattern instantly after purchase – no waiting required!"
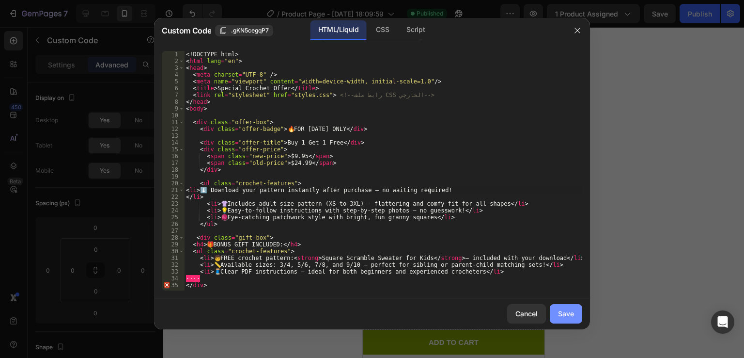
click at [568, 320] on button "Save" at bounding box center [566, 313] width 32 height 19
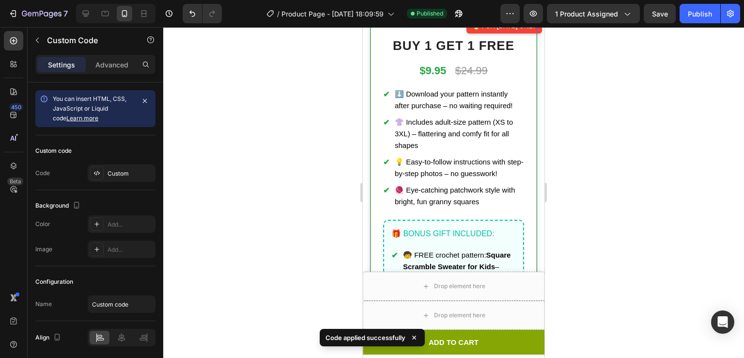
scroll to position [416, 0]
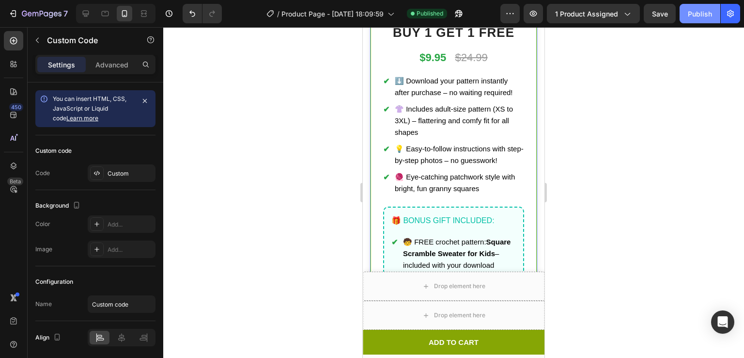
click at [696, 19] on button "Publish" at bounding box center [700, 13] width 41 height 19
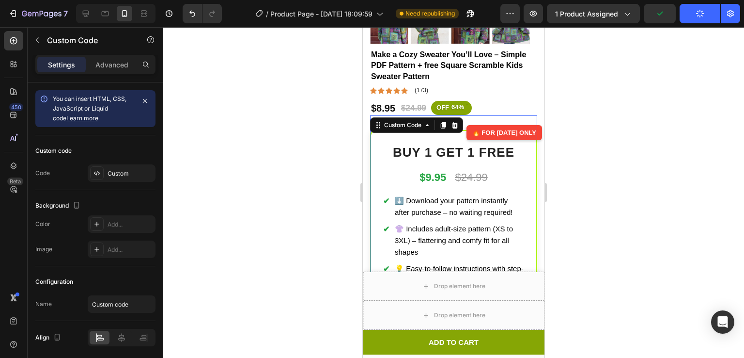
scroll to position [297, 0]
click at [574, 143] on div at bounding box center [453, 192] width 581 height 331
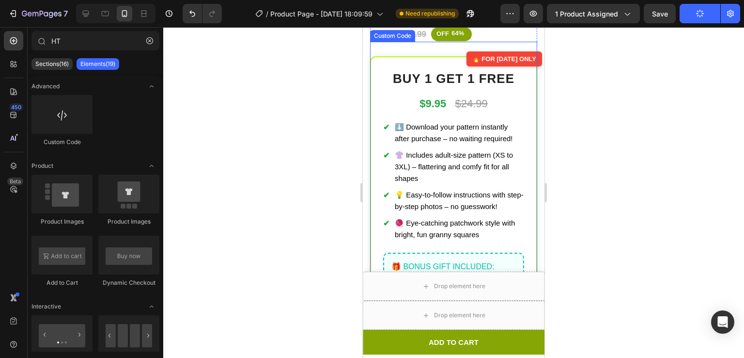
scroll to position [370, 0]
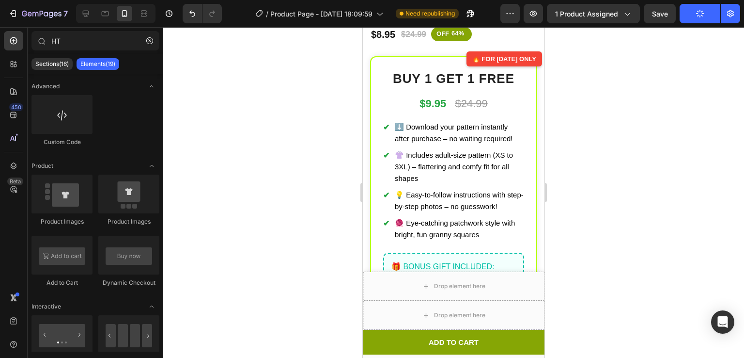
click at [605, 128] on div at bounding box center [453, 192] width 581 height 331
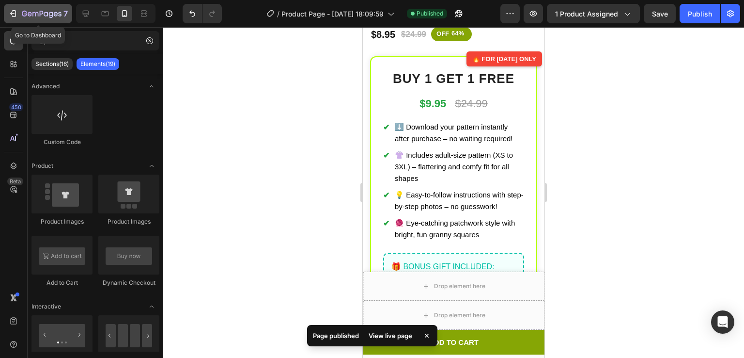
click at [17, 14] on div "7" at bounding box center [38, 14] width 60 height 12
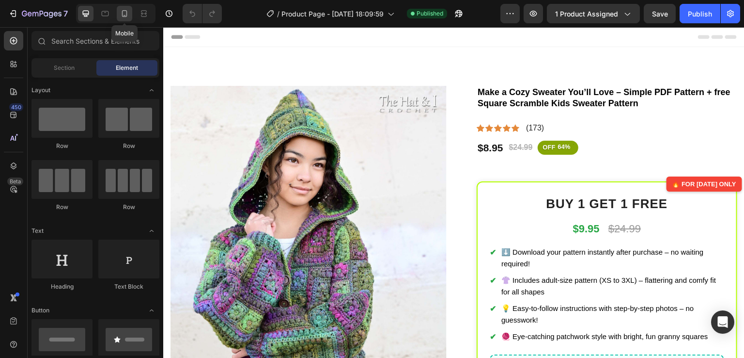
click at [128, 12] on icon at bounding box center [125, 14] width 10 height 10
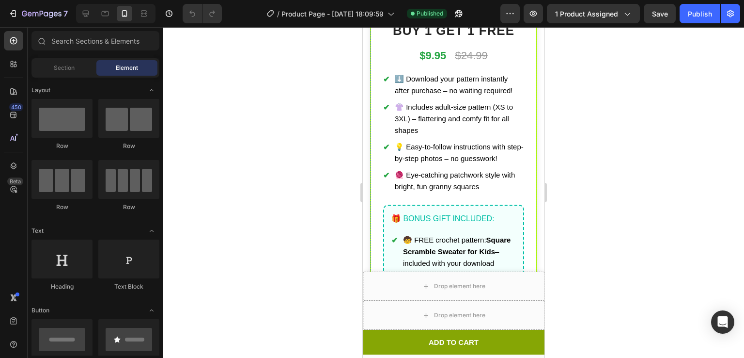
scroll to position [419, 0]
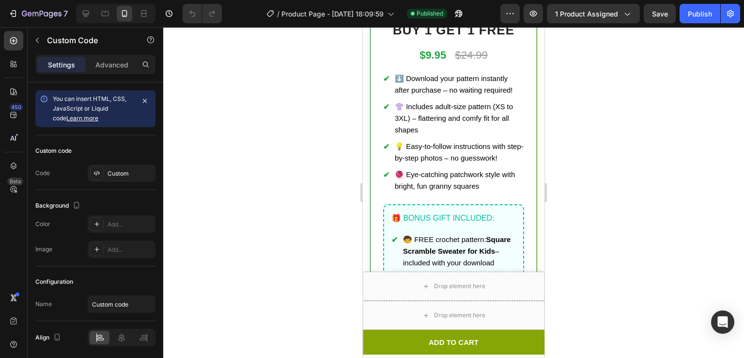
click at [461, 78] on li "⬇️ Download your pattern instantly after purchase – no waiting required!" at bounding box center [453, 84] width 141 height 23
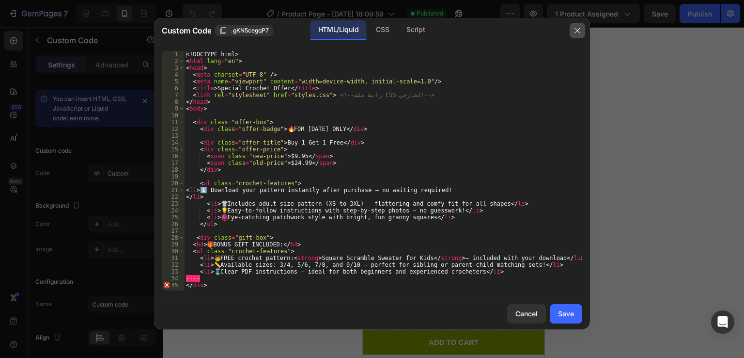
click at [578, 30] on icon "button" at bounding box center [578, 31] width 8 height 8
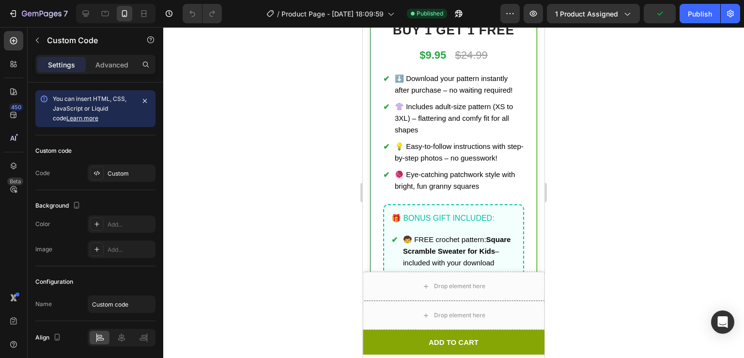
click at [457, 73] on li "⬇️ Download your pattern instantly after purchase – no waiting required!" at bounding box center [453, 84] width 141 height 23
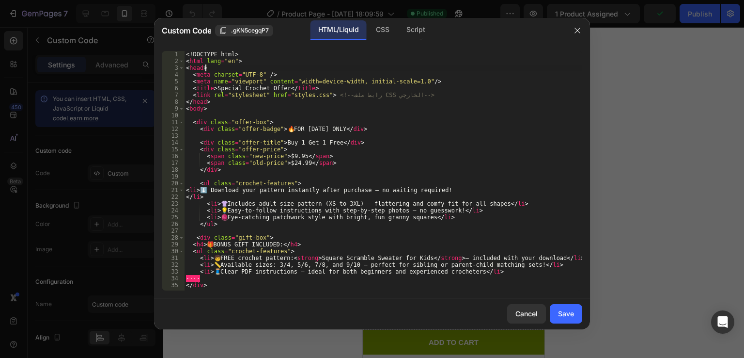
click at [457, 65] on div "<! DOCTYPE html > < html lang = "en" > < head > < meta charset = "UTF-8" /> < m…" at bounding box center [383, 177] width 398 height 253
click at [186, 198] on div "<! DOCTYPE html > < html lang = "en" > < head > < meta charset = "UTF-8" /> < m…" at bounding box center [383, 177] width 398 height 253
type textarea "<li>⬇️ Download your pattern instantly after purchase – no waiting required!</l…"
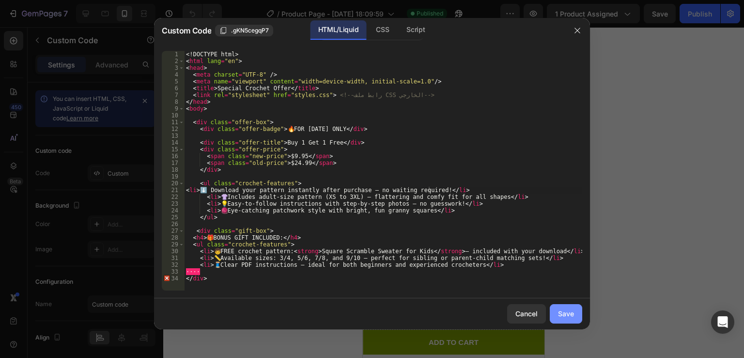
click at [572, 311] on div "Save" at bounding box center [566, 313] width 16 height 10
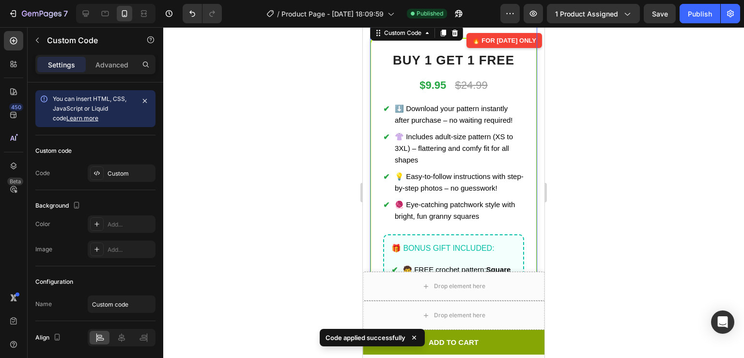
scroll to position [388, 0]
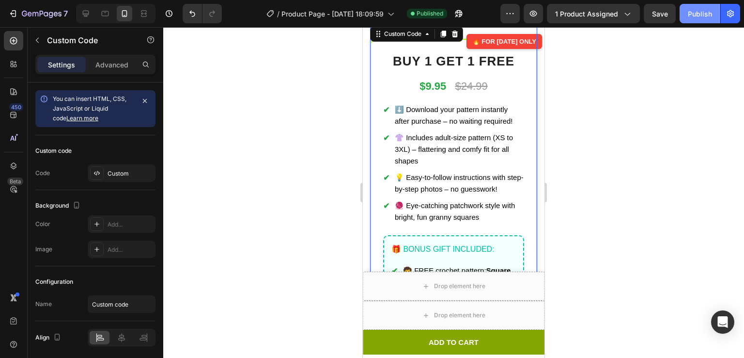
click at [709, 9] on div "Publish" at bounding box center [700, 14] width 24 height 10
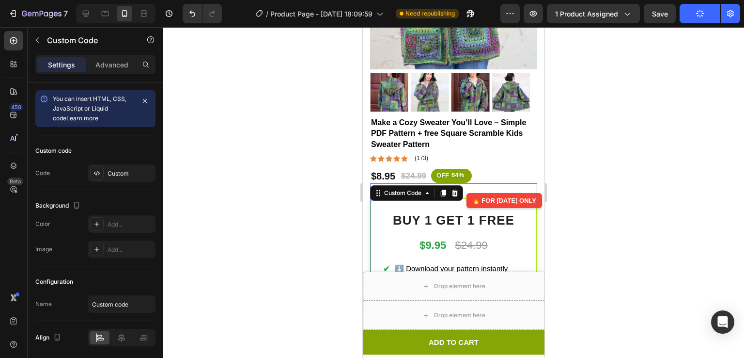
scroll to position [229, 0]
click at [595, 94] on div at bounding box center [453, 192] width 581 height 331
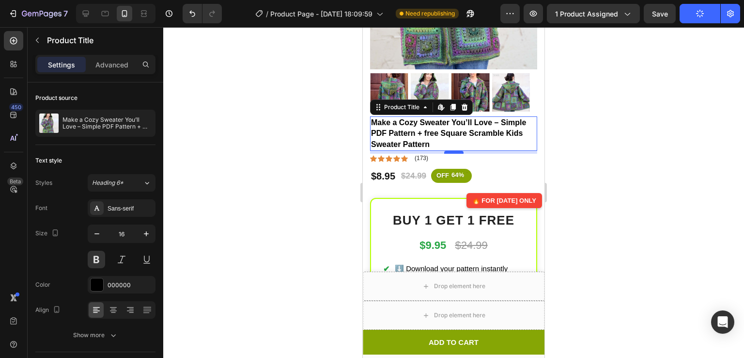
click at [454, 151] on div at bounding box center [453, 152] width 19 height 3
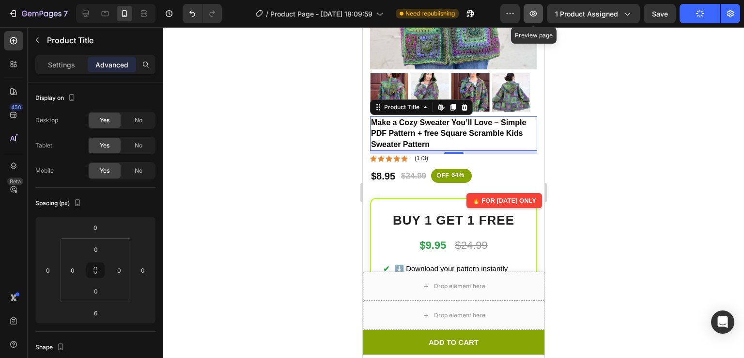
click at [531, 20] on button "button" at bounding box center [533, 13] width 19 height 19
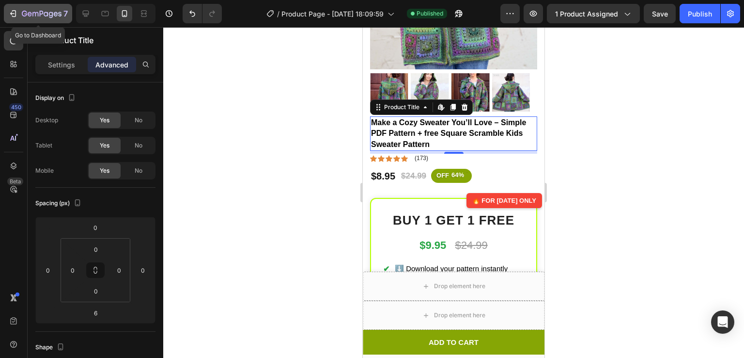
click at [30, 11] on icon "button" at bounding box center [42, 14] width 40 height 8
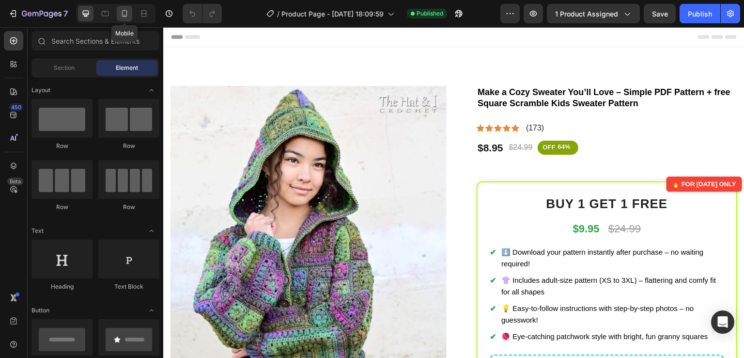
click at [122, 19] on div at bounding box center [125, 14] width 16 height 16
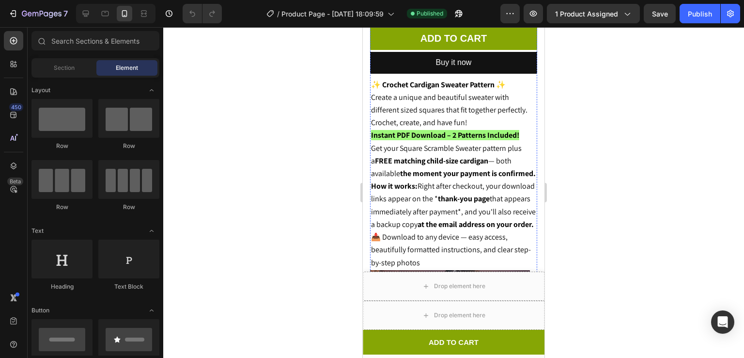
scroll to position [859, 0]
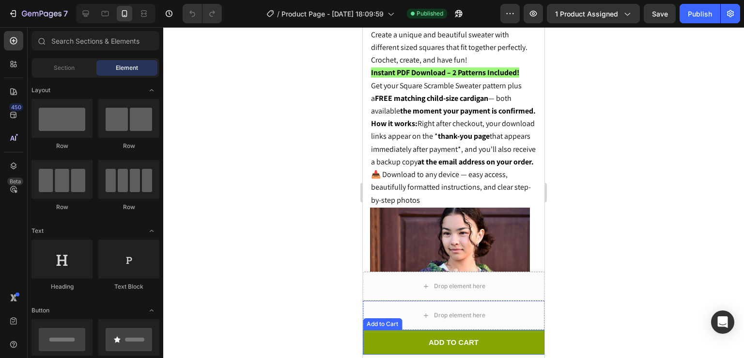
click at [382, 335] on button "ADD TO CART" at bounding box center [454, 342] width 182 height 25
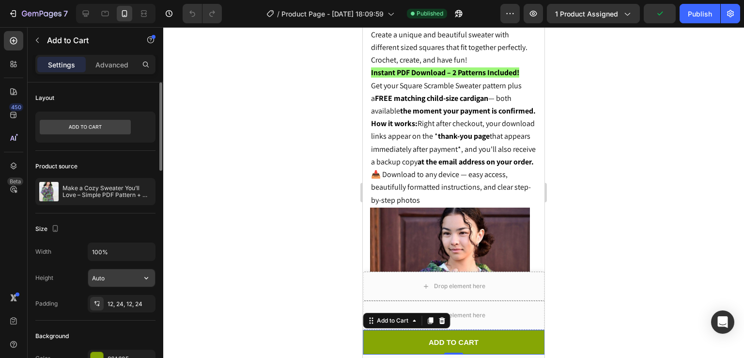
click at [120, 283] on input "Auto" at bounding box center [121, 277] width 67 height 17
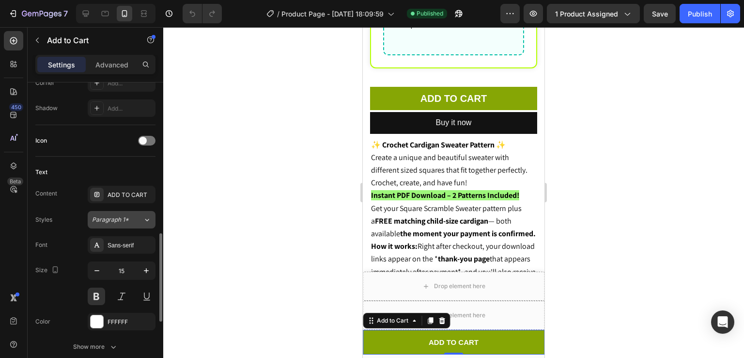
scroll to position [404, 0]
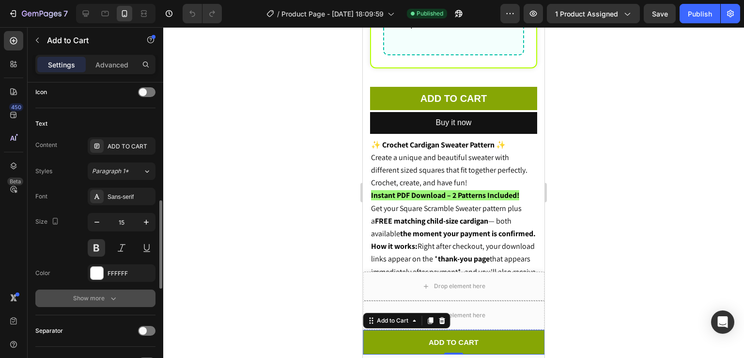
click at [103, 289] on button "Show more" at bounding box center [95, 297] width 120 height 17
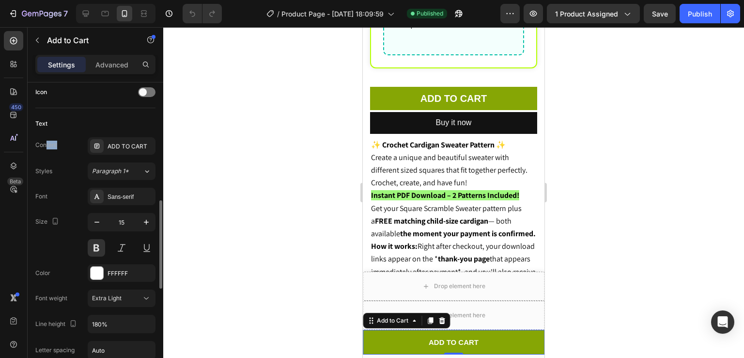
drag, startPoint x: 47, startPoint y: 140, endPoint x: 66, endPoint y: 144, distance: 19.8
click at [66, 144] on div "Content ADD TO CART" at bounding box center [95, 145] width 120 height 17
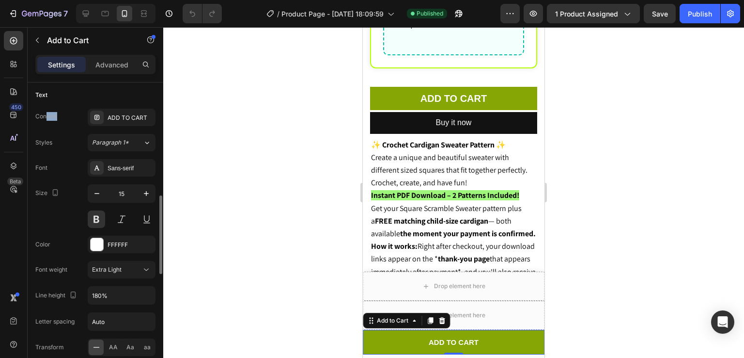
scroll to position [433, 0]
click at [110, 267] on span "Extra Light" at bounding box center [107, 268] width 30 height 7
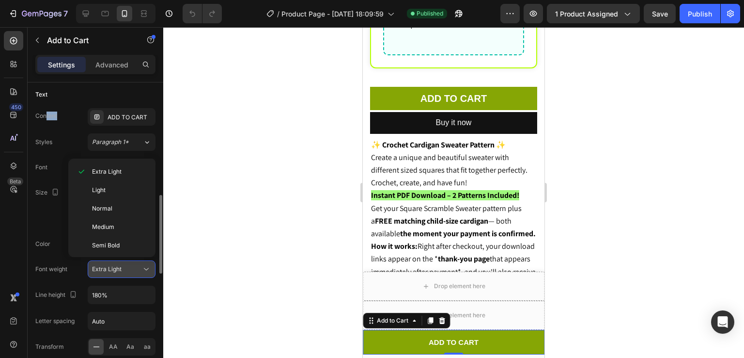
click at [110, 267] on span "Extra Light" at bounding box center [107, 268] width 30 height 7
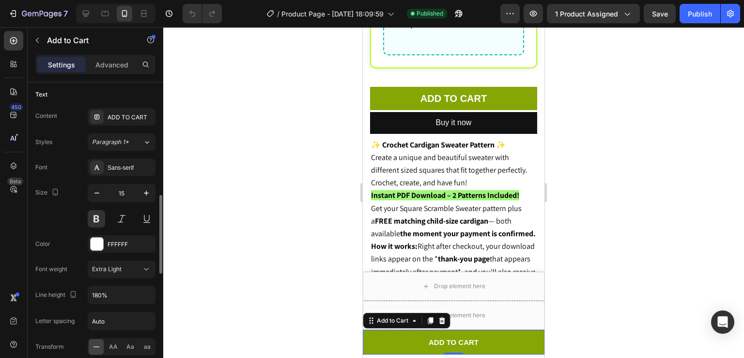
click at [62, 267] on div "Font weight" at bounding box center [51, 269] width 32 height 9
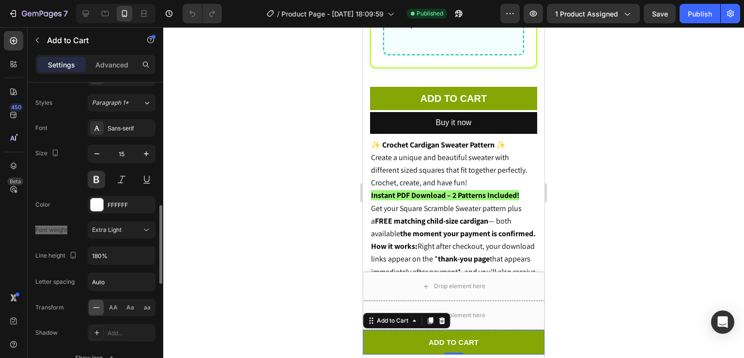
scroll to position [473, 0]
click at [63, 273] on div "Letter spacing" at bounding box center [54, 281] width 39 height 16
drag, startPoint x: 63, startPoint y: 272, endPoint x: 63, endPoint y: 267, distance: 5.4
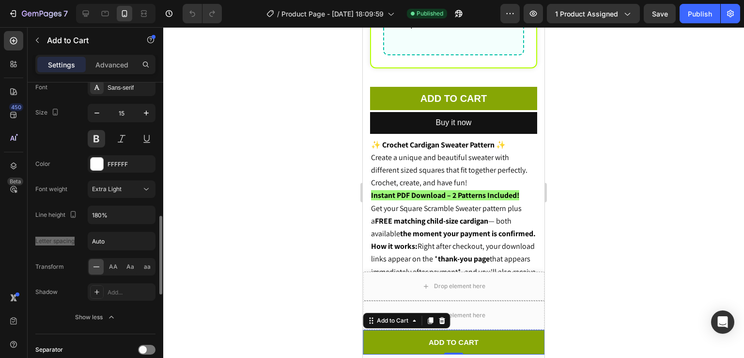
scroll to position [535, 0]
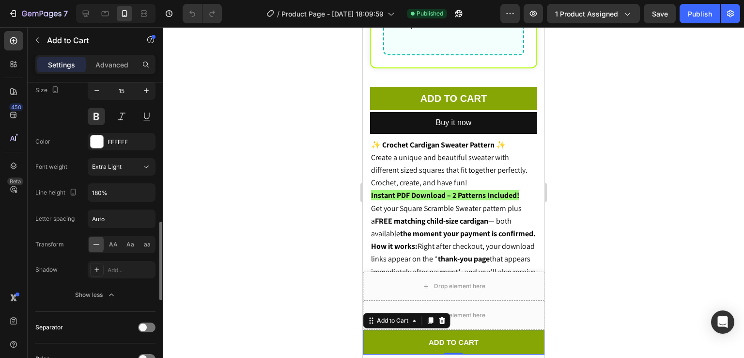
click at [60, 264] on div "Shadow Add..." at bounding box center [95, 269] width 120 height 17
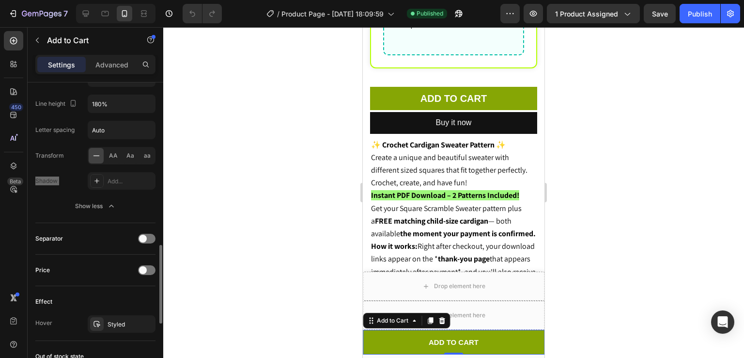
scroll to position [624, 0]
click at [148, 238] on div at bounding box center [146, 238] width 17 height 10
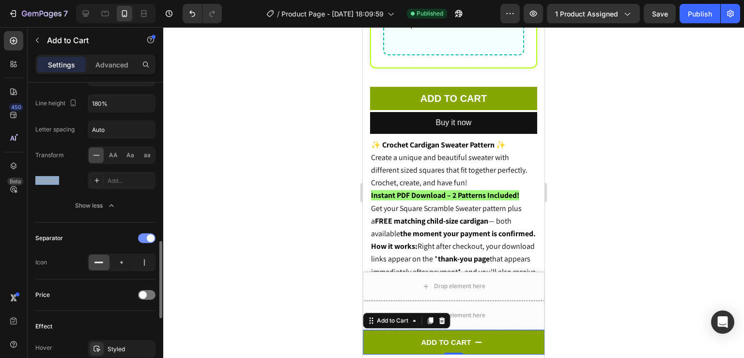
click at [150, 233] on div at bounding box center [146, 238] width 17 height 10
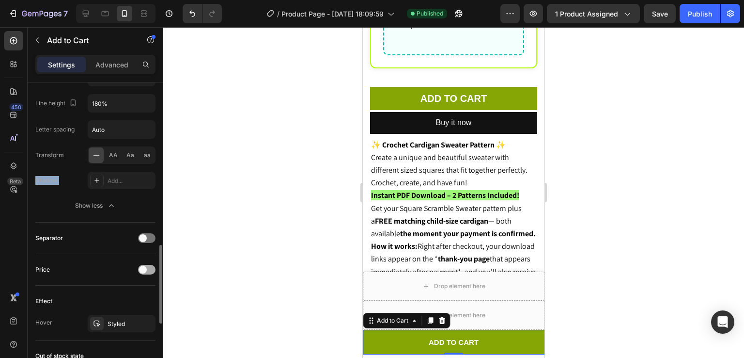
click at [148, 270] on div at bounding box center [146, 270] width 17 height 10
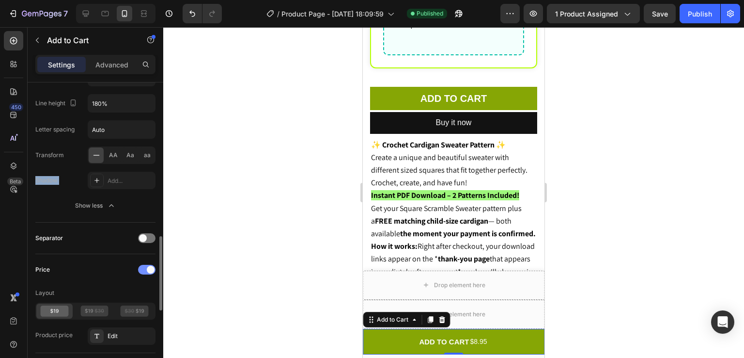
click at [145, 270] on div at bounding box center [146, 270] width 17 height 10
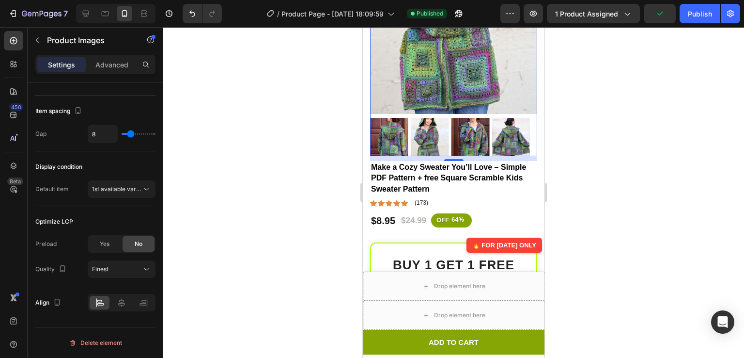
scroll to position [0, 0]
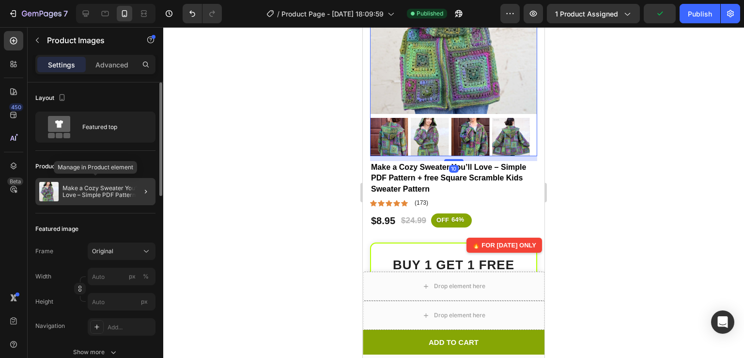
click at [124, 189] on p "Make a Cozy Sweater You’ll Love – Simple PDF Pattern + free Square Scramble Kid…" at bounding box center [107, 192] width 89 height 14
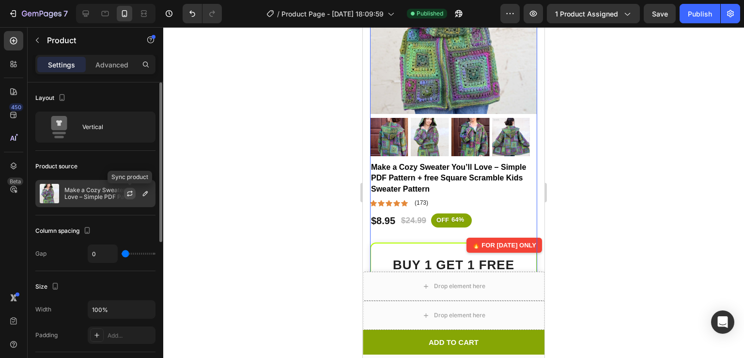
click at [128, 195] on icon "button" at bounding box center [129, 194] width 5 height 3
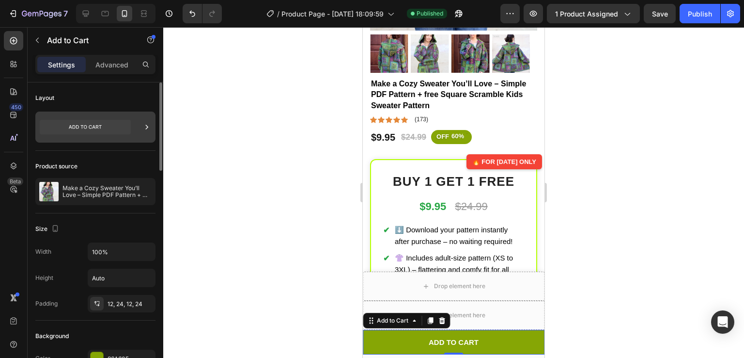
click at [105, 123] on icon at bounding box center [85, 127] width 91 height 15
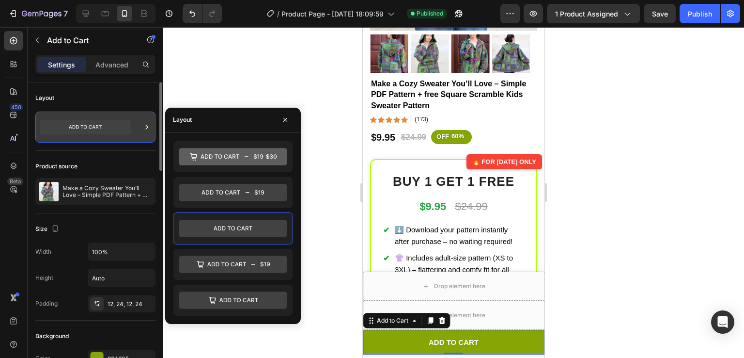
click at [105, 123] on icon at bounding box center [85, 127] width 91 height 15
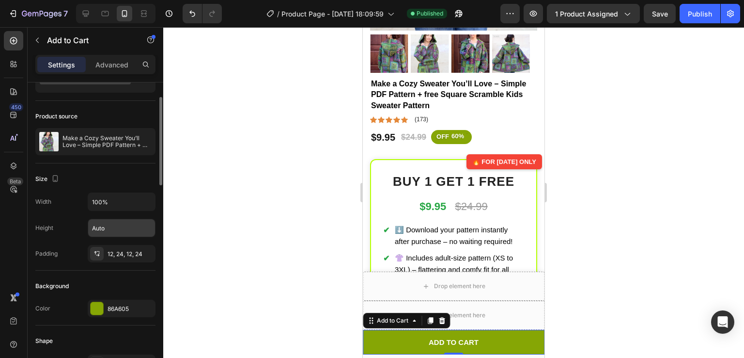
scroll to position [50, 0]
click at [54, 226] on div "Height Auto" at bounding box center [95, 227] width 120 height 18
click at [51, 251] on div "Padding" at bounding box center [46, 253] width 22 height 9
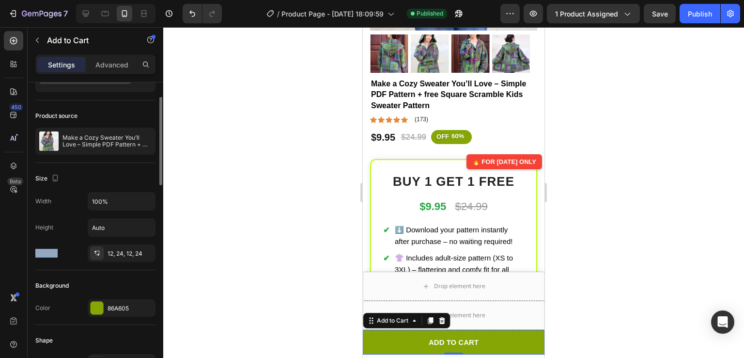
click at [51, 251] on div "Padding" at bounding box center [46, 253] width 22 height 9
click at [52, 198] on div "Width 100%" at bounding box center [95, 201] width 120 height 18
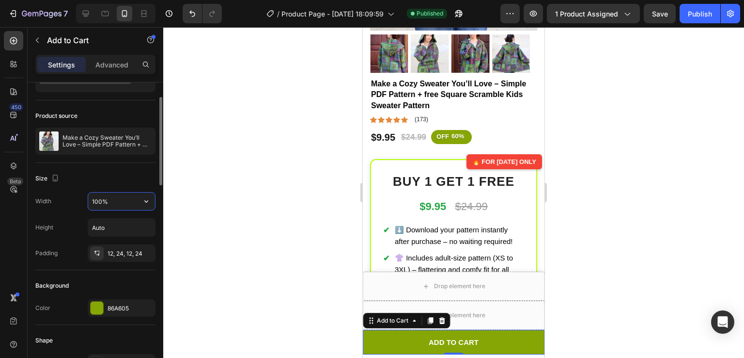
click at [122, 203] on input "100%" at bounding box center [121, 200] width 67 height 17
click at [143, 202] on icon "button" at bounding box center [147, 201] width 10 height 10
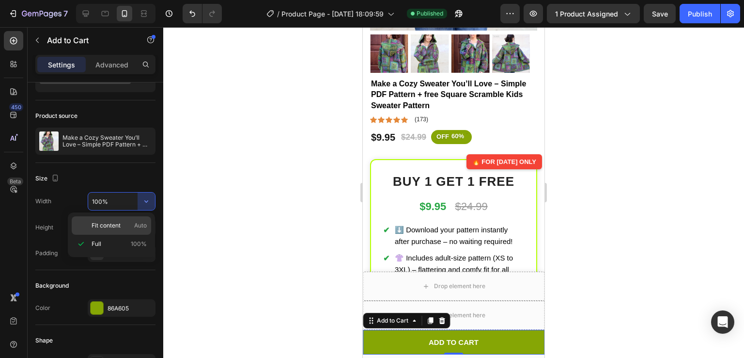
click at [130, 220] on div "Fit content Auto" at bounding box center [111, 225] width 79 height 18
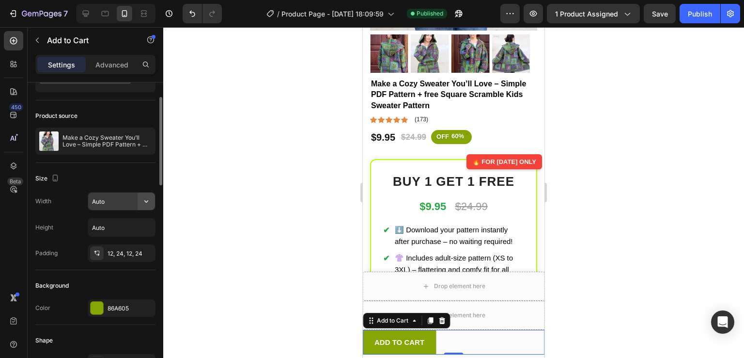
click at [142, 202] on icon "button" at bounding box center [147, 201] width 10 height 10
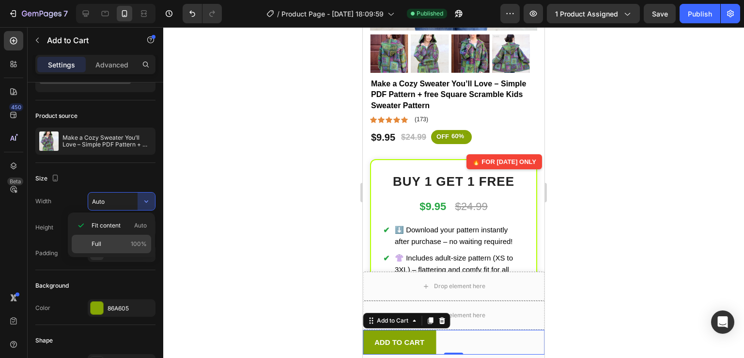
click at [121, 242] on p "Full 100%" at bounding box center [119, 243] width 55 height 9
type input "100%"
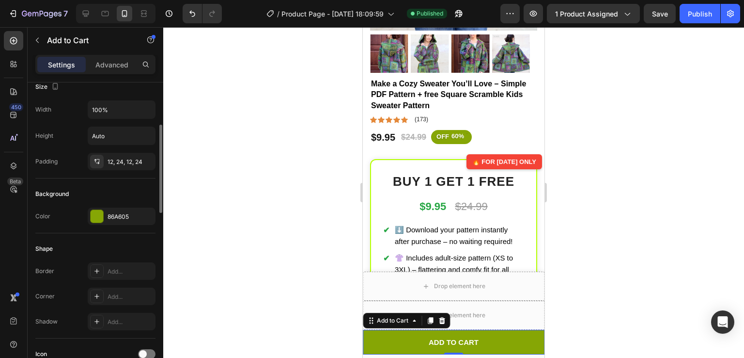
scroll to position [142, 0]
click at [52, 242] on div "Shape" at bounding box center [95, 248] width 120 height 16
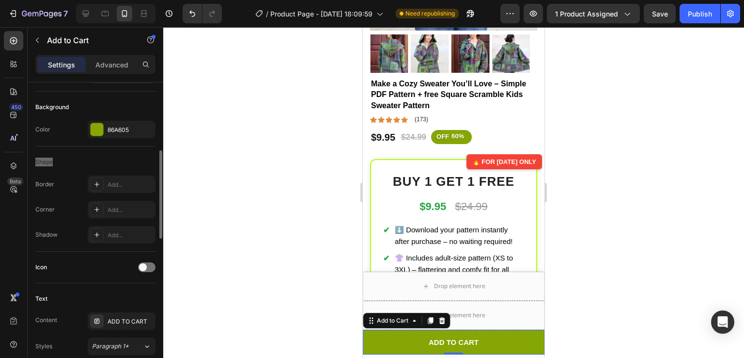
scroll to position [231, 0]
click at [47, 264] on div "Icon" at bounding box center [95, 265] width 120 height 16
click at [90, 263] on div "Icon" at bounding box center [95, 265] width 120 height 16
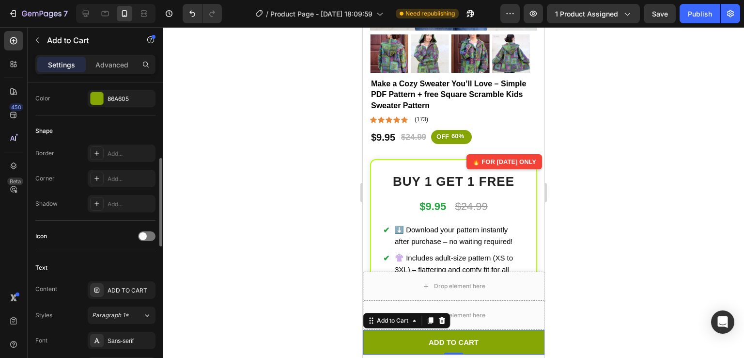
scroll to position [286, 0]
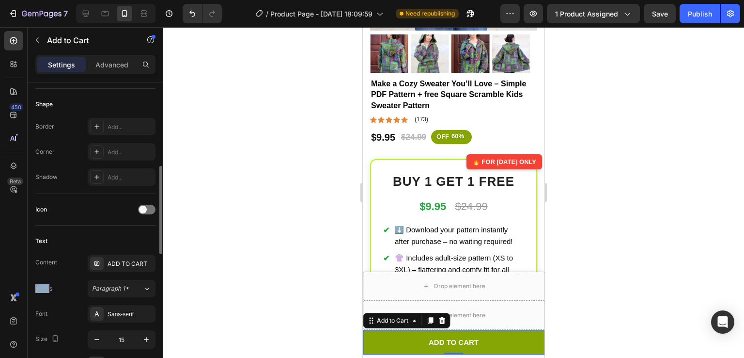
drag, startPoint x: 48, startPoint y: 288, endPoint x: 29, endPoint y: 287, distance: 18.9
click at [29, 287] on div "Layout Product source Make a Cozy Sweater You’ll Love – Simple PDF Pattern + fr…" at bounding box center [96, 315] width 136 height 1039
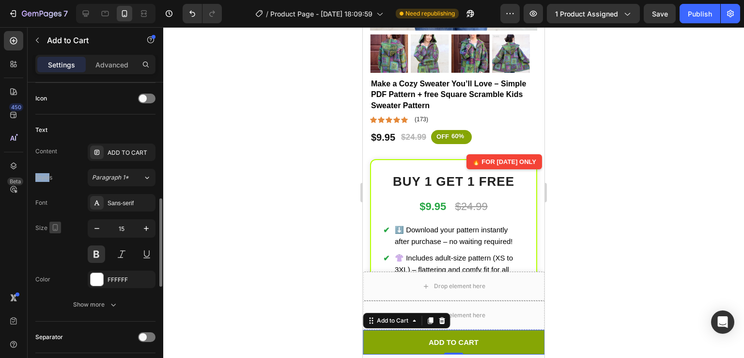
scroll to position [398, 0]
click at [76, 296] on button "Show more" at bounding box center [95, 303] width 120 height 17
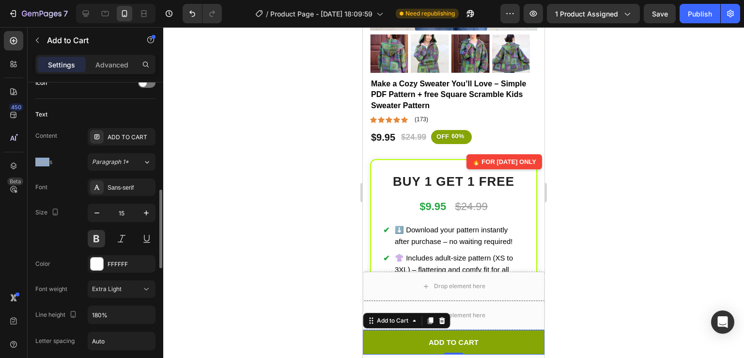
scroll to position [426, 0]
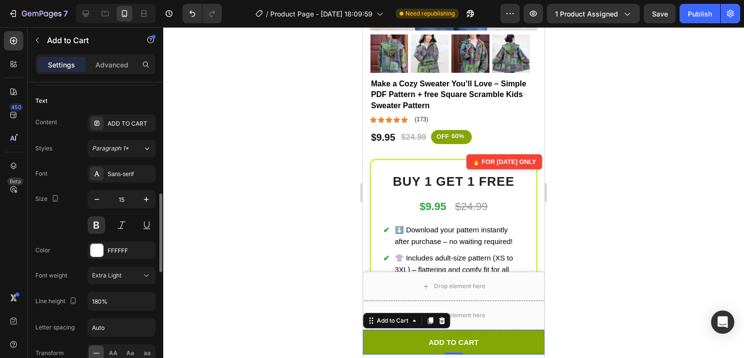
click at [58, 279] on div "Font weight" at bounding box center [51, 276] width 32 height 16
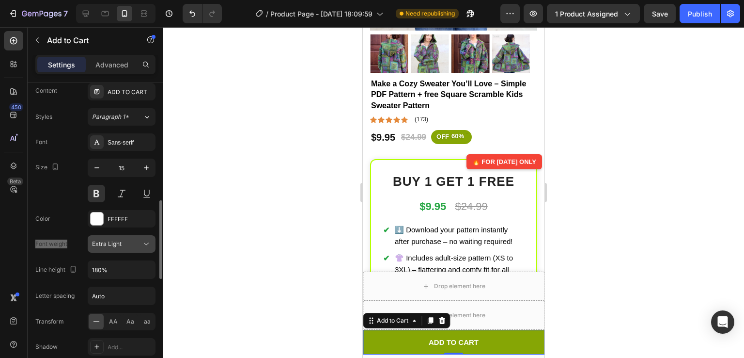
scroll to position [458, 0]
click at [70, 288] on div "Letter spacing" at bounding box center [54, 295] width 39 height 16
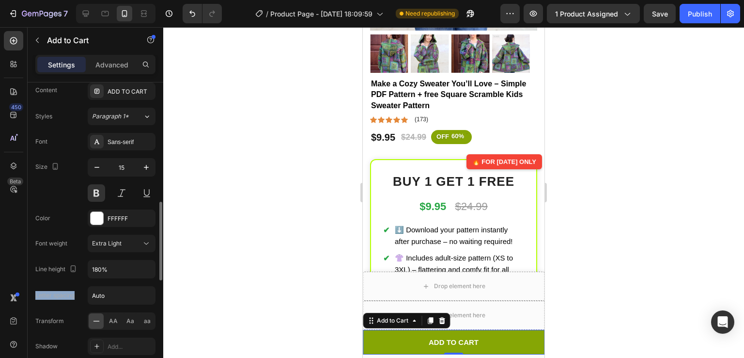
click at [70, 291] on div "Letter spacing" at bounding box center [54, 295] width 39 height 9
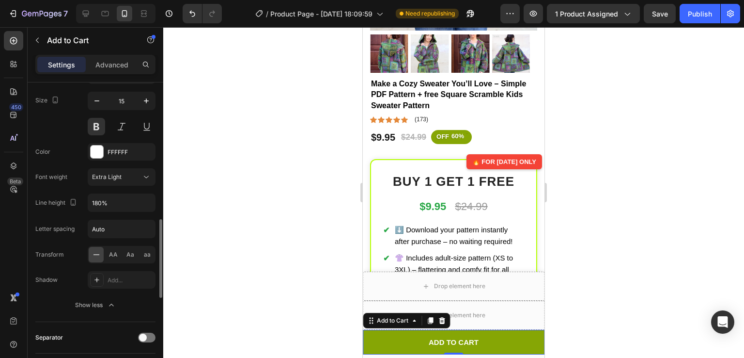
click at [57, 275] on div "Shadow" at bounding box center [46, 279] width 22 height 9
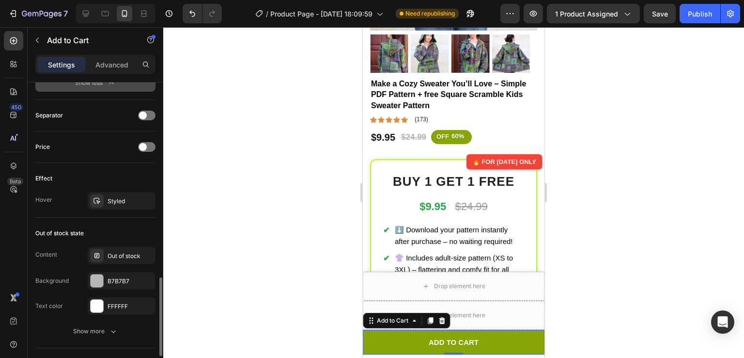
scroll to position [747, 0]
click at [101, 259] on div "Out of stock" at bounding box center [122, 254] width 68 height 17
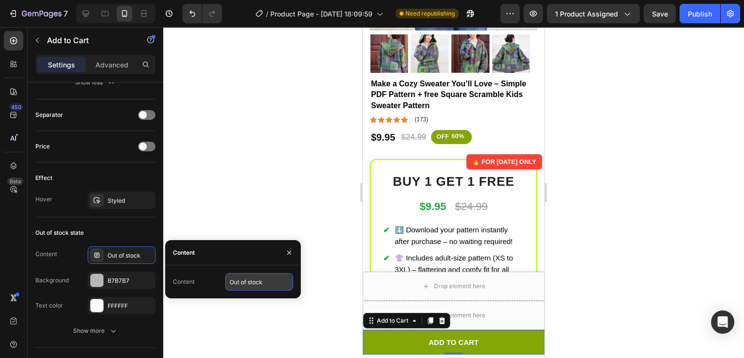
click at [269, 275] on input "Out of stock" at bounding box center [259, 281] width 68 height 17
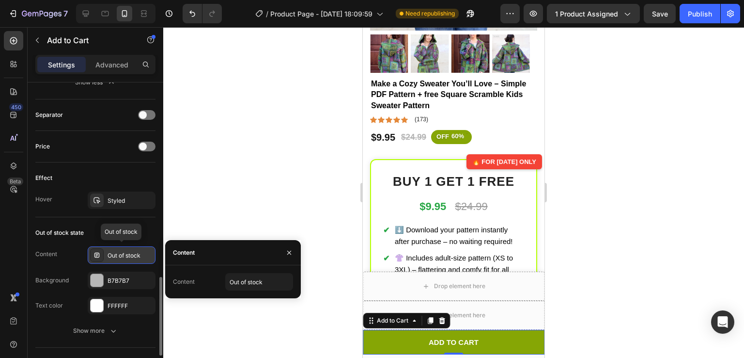
click at [140, 251] on div "Out of stock" at bounding box center [131, 255] width 46 height 9
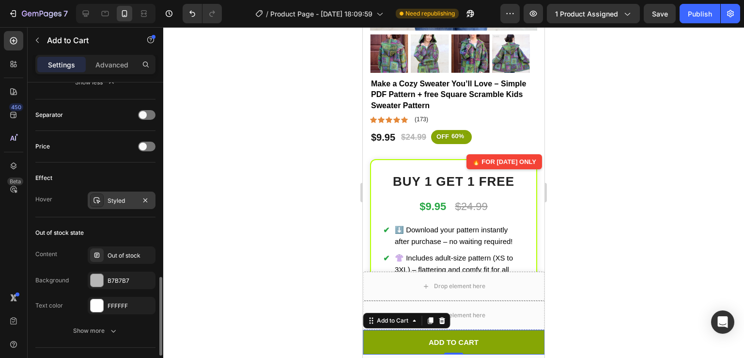
click at [97, 200] on icon at bounding box center [97, 200] width 8 height 8
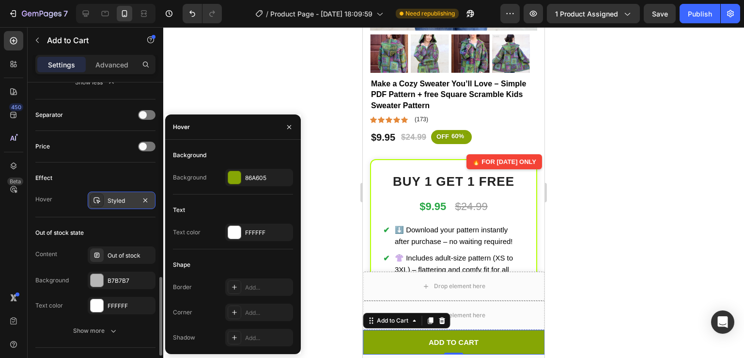
click at [107, 204] on div "Styled" at bounding box center [122, 199] width 68 height 17
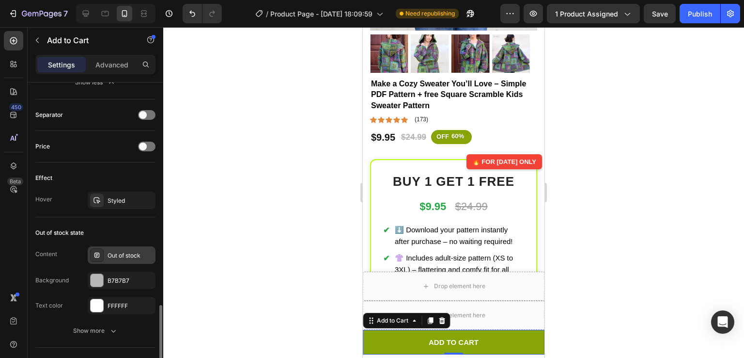
scroll to position [851, 0]
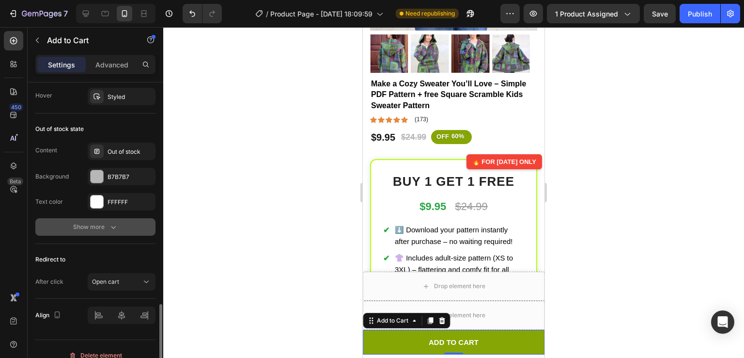
click at [104, 227] on div "Show more" at bounding box center [95, 227] width 45 height 10
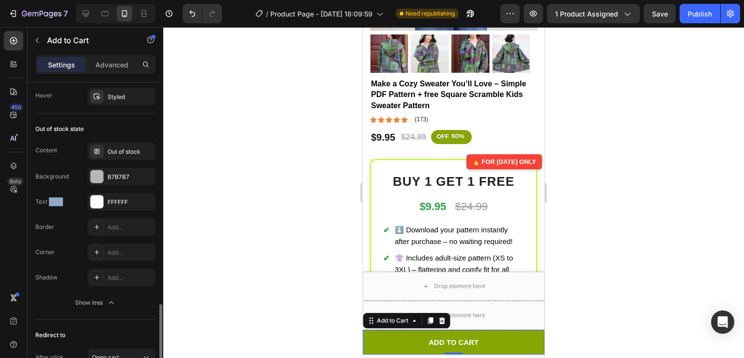
drag, startPoint x: 69, startPoint y: 189, endPoint x: 48, endPoint y: 189, distance: 20.8
click at [48, 189] on div "Content Out of stock Background B7B7B7 Text color FFFFFF" at bounding box center [95, 176] width 120 height 68
drag, startPoint x: 47, startPoint y: 138, endPoint x: 72, endPoint y: 135, distance: 25.3
click at [72, 135] on div "Out of stock state Content Out of stock Background B7B7B7 Text color FFFFFF Bor…" at bounding box center [95, 216] width 120 height 206
click at [73, 147] on div "Content Out of stock" at bounding box center [95, 150] width 120 height 17
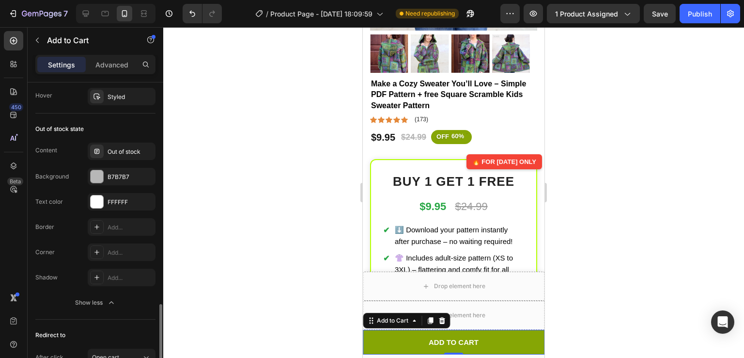
click at [72, 125] on div "Out of stock state" at bounding box center [59, 129] width 48 height 9
click at [70, 145] on div "Content Out of stock" at bounding box center [95, 150] width 120 height 17
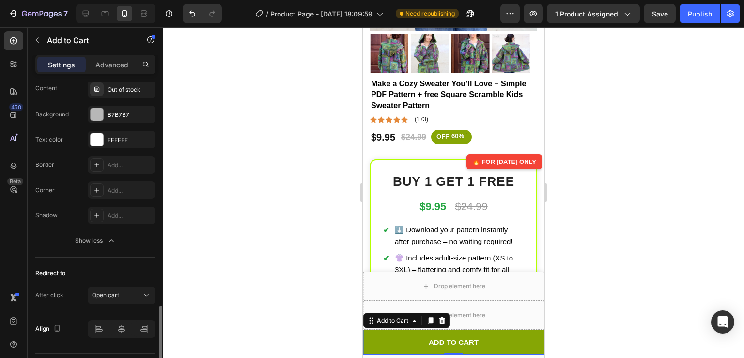
scroll to position [937, 0]
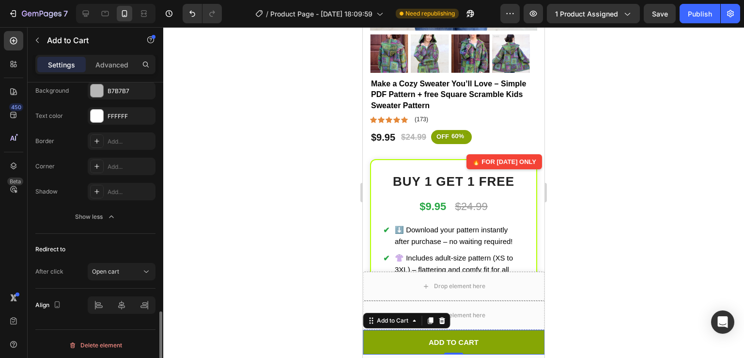
click at [47, 241] on div "Redirect to" at bounding box center [95, 249] width 120 height 16
click at [114, 275] on button "Open cart" at bounding box center [122, 271] width 68 height 17
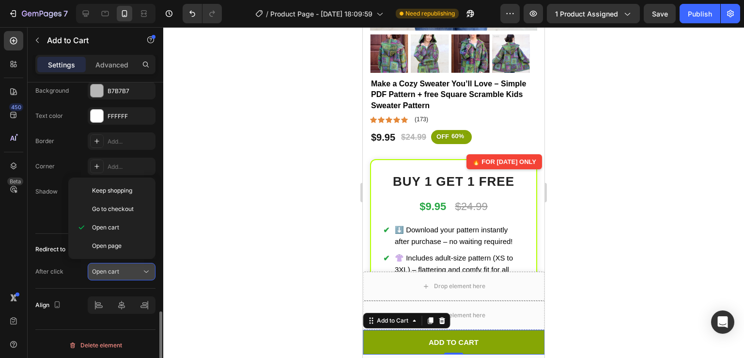
click at [114, 275] on button "Open cart" at bounding box center [122, 271] width 68 height 17
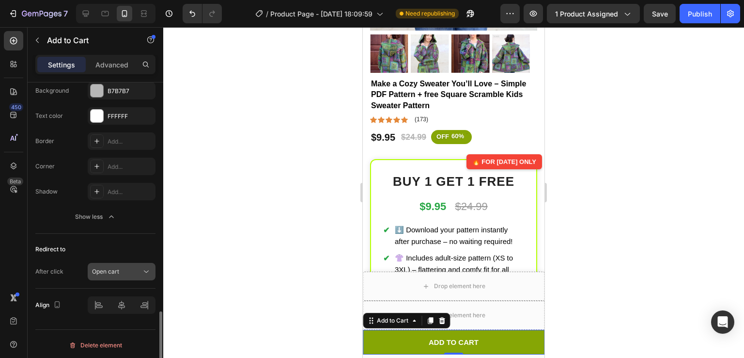
click at [114, 268] on span "Open cart" at bounding box center [105, 271] width 27 height 7
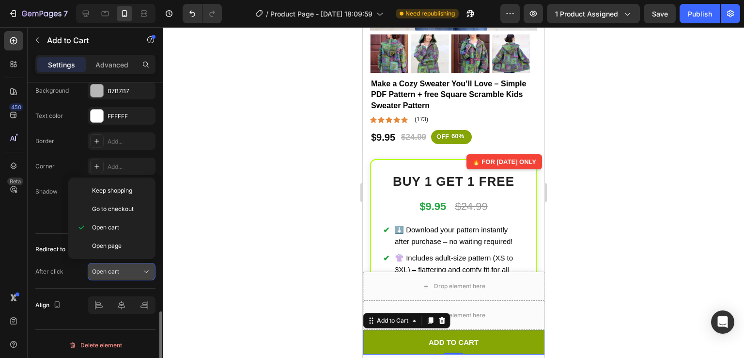
click at [114, 268] on span "Open cart" at bounding box center [105, 271] width 27 height 7
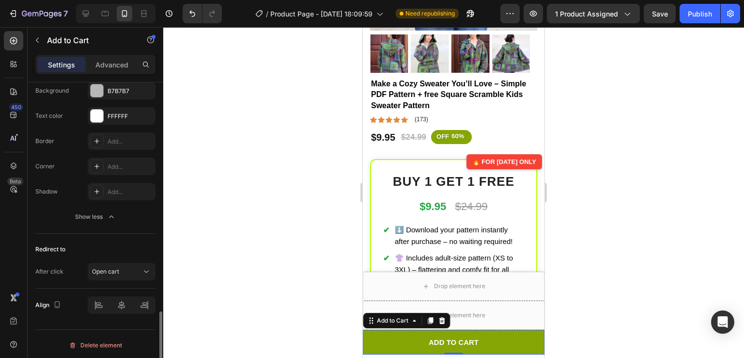
click at [61, 270] on div "After click" at bounding box center [49, 271] width 28 height 9
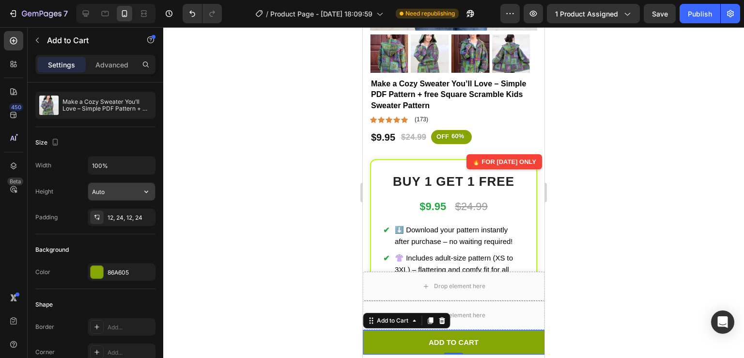
scroll to position [0, 0]
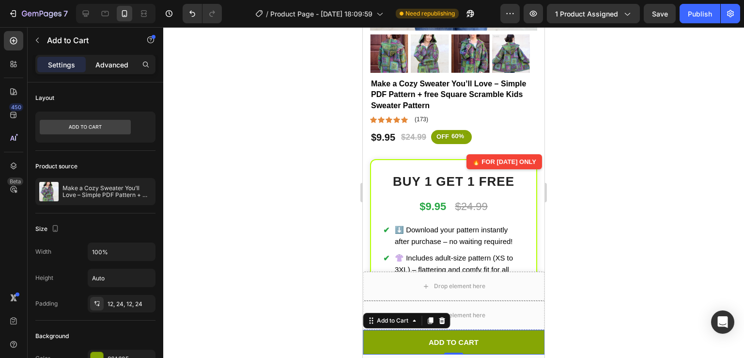
click at [124, 62] on p "Advanced" at bounding box center [111, 65] width 33 height 10
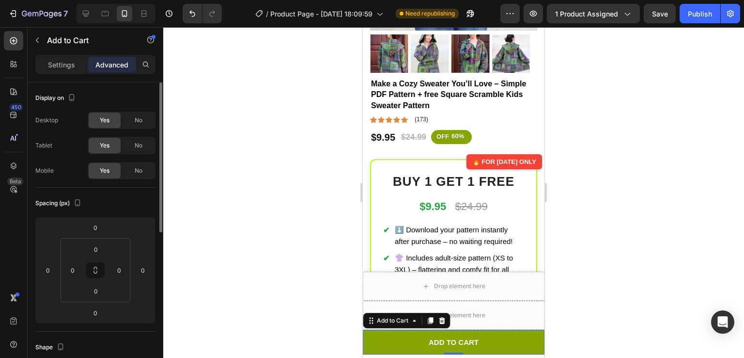
click at [62, 202] on div "Spacing (px)" at bounding box center [59, 203] width 48 height 13
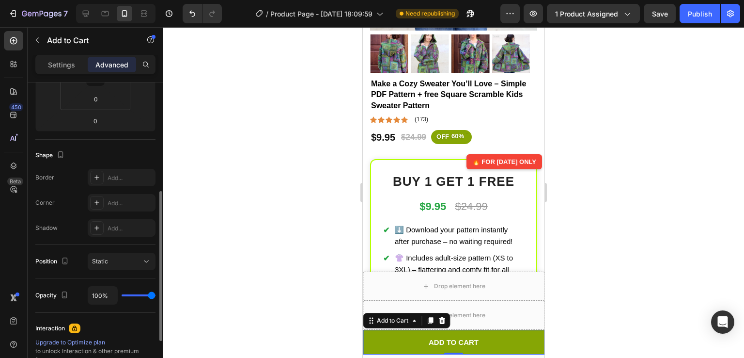
scroll to position [201, 0]
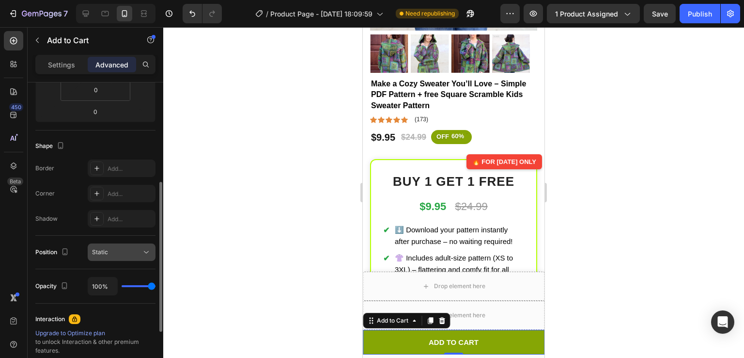
click at [94, 243] on button "Static" at bounding box center [122, 251] width 68 height 17
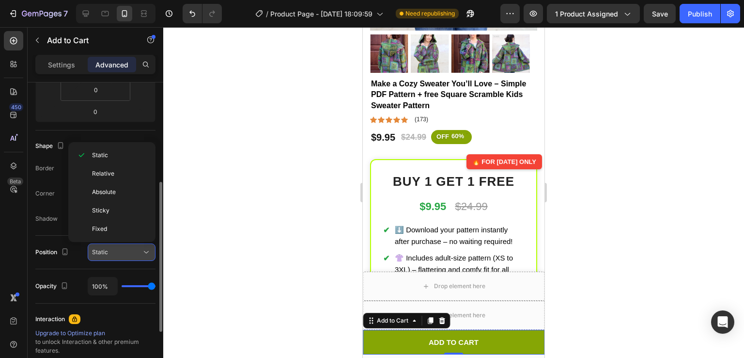
click at [109, 244] on button "Static" at bounding box center [122, 251] width 68 height 17
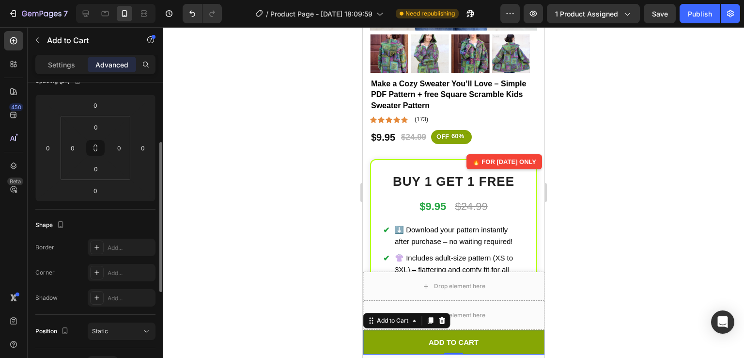
scroll to position [0, 0]
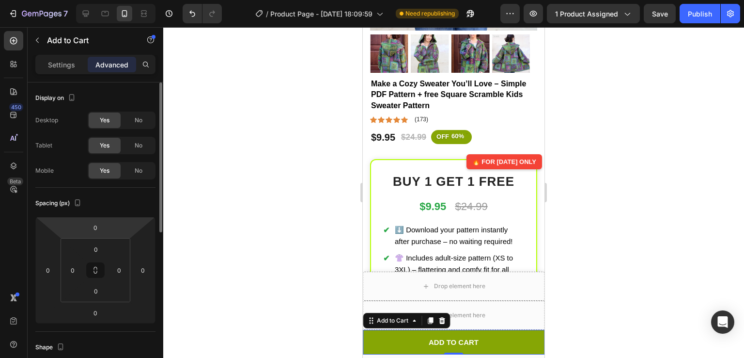
click at [63, 97] on div "Display on" at bounding box center [56, 98] width 42 height 13
drag, startPoint x: 63, startPoint y: 97, endPoint x: 42, endPoint y: 97, distance: 20.8
click at [42, 97] on div "Display on" at bounding box center [56, 98] width 42 height 13
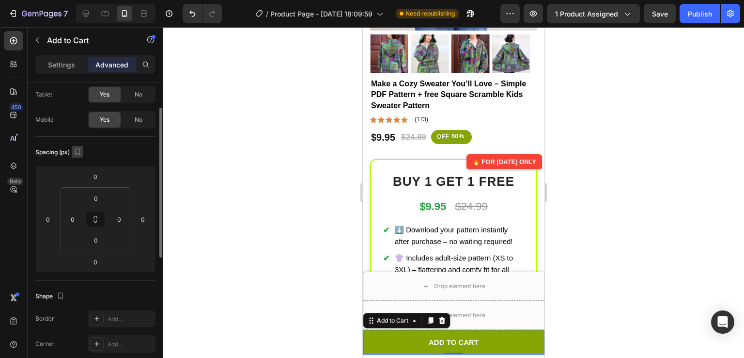
click at [80, 153] on icon "button" at bounding box center [77, 151] width 5 height 7
click at [83, 177] on button "button" at bounding box center [80, 185] width 16 height 16
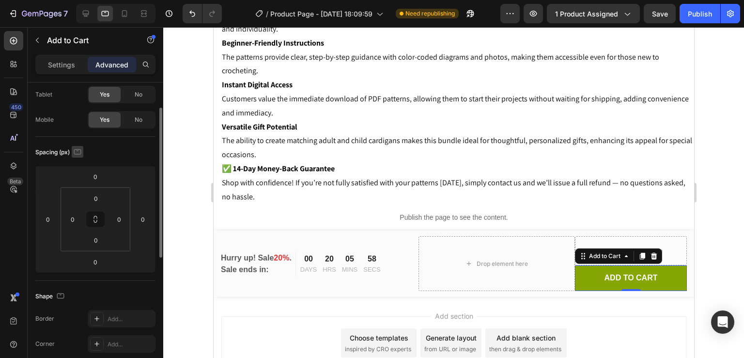
scroll to position [2943, 0]
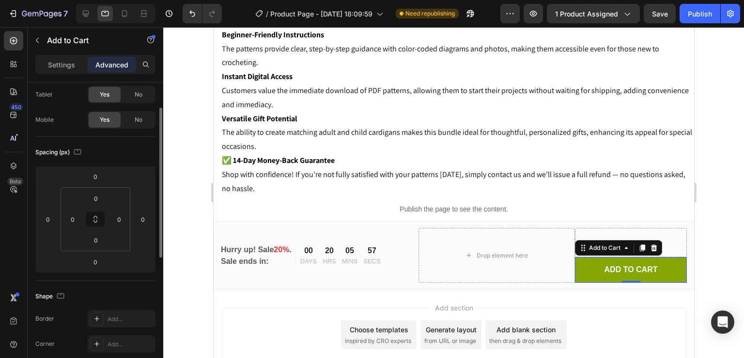
drag, startPoint x: 79, startPoint y: 150, endPoint x: 57, endPoint y: 156, distance: 23.0
click at [57, 156] on div "Spacing (px)" at bounding box center [59, 152] width 48 height 13
click at [62, 155] on div "Spacing (px)" at bounding box center [59, 152] width 48 height 13
click at [73, 154] on button "button" at bounding box center [78, 152] width 12 height 12
click at [77, 200] on icon "button" at bounding box center [80, 202] width 10 height 10
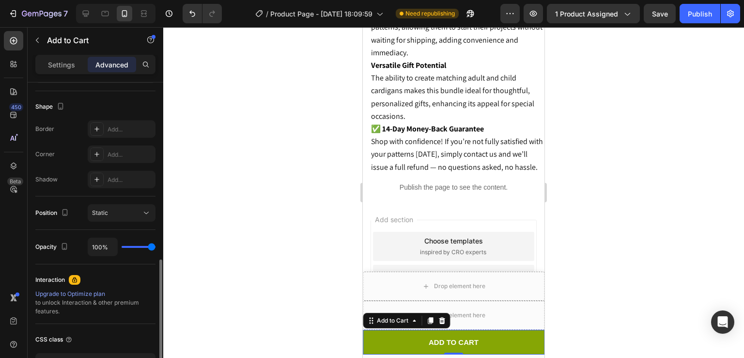
scroll to position [297, 0]
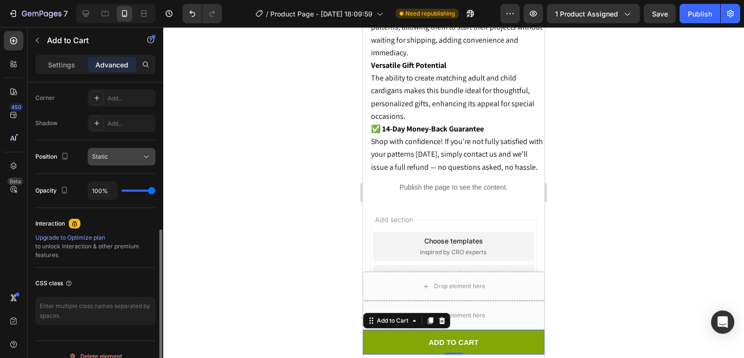
click at [137, 149] on button "Static" at bounding box center [122, 156] width 68 height 17
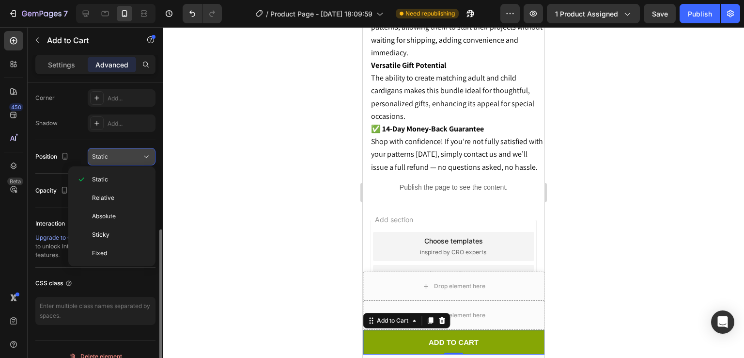
click at [137, 149] on button "Static" at bounding box center [122, 156] width 68 height 17
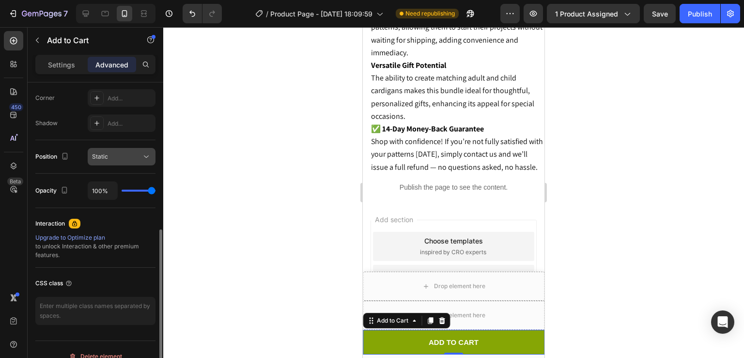
click at [137, 149] on button "Static" at bounding box center [122, 156] width 68 height 17
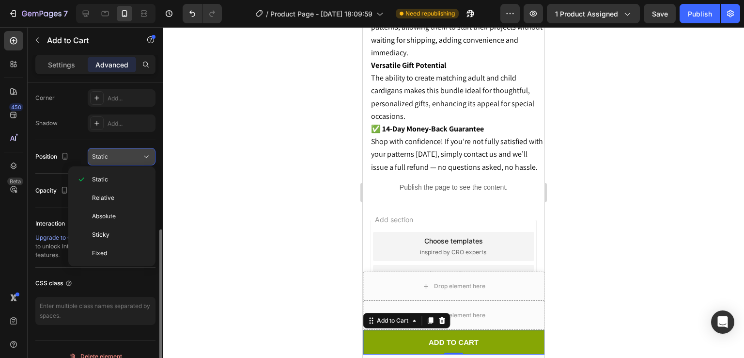
click at [137, 149] on button "Static" at bounding box center [122, 156] width 68 height 17
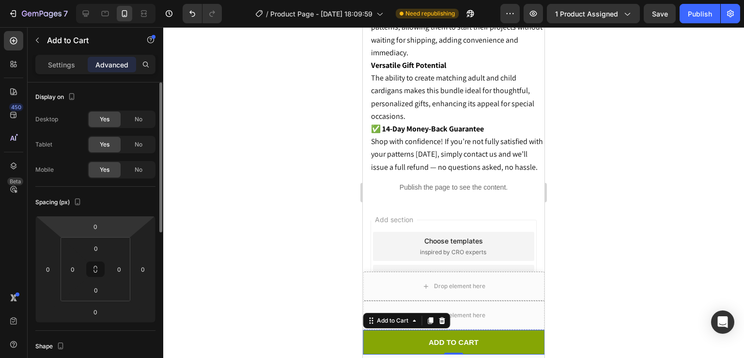
scroll to position [1, 0]
click at [63, 76] on div "Settings Advanced" at bounding box center [96, 69] width 136 height 28
click at [65, 70] on div "Settings" at bounding box center [61, 65] width 48 height 16
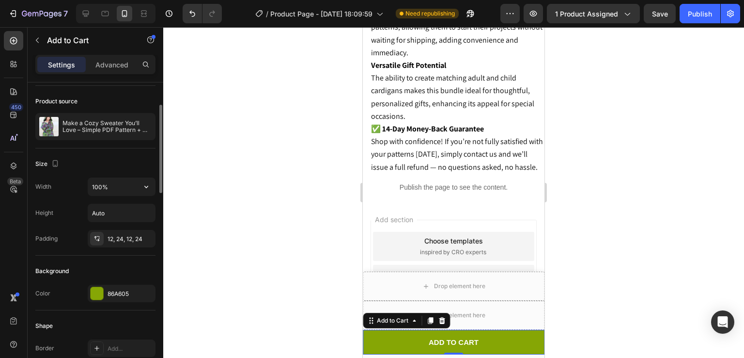
scroll to position [68, 0]
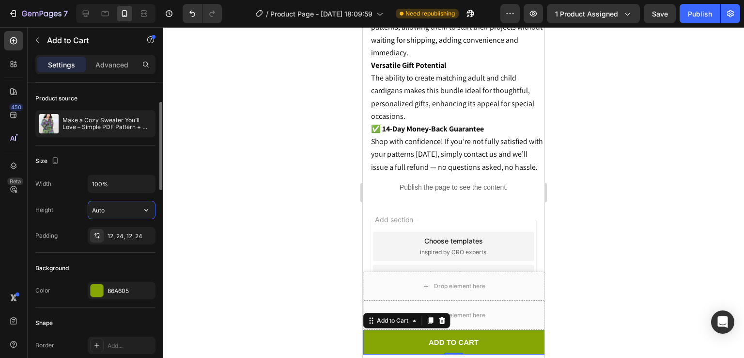
click at [120, 212] on input "Auto" at bounding box center [121, 209] width 67 height 17
click at [147, 214] on button "button" at bounding box center [146, 209] width 17 height 17
click at [47, 214] on div "Height" at bounding box center [44, 210] width 18 height 16
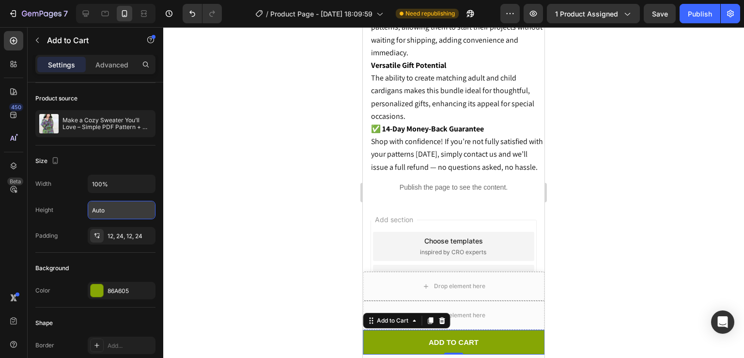
click at [187, 251] on div at bounding box center [453, 192] width 581 height 331
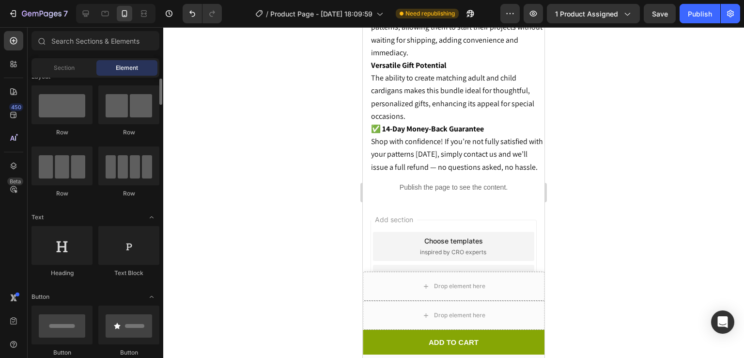
scroll to position [0, 0]
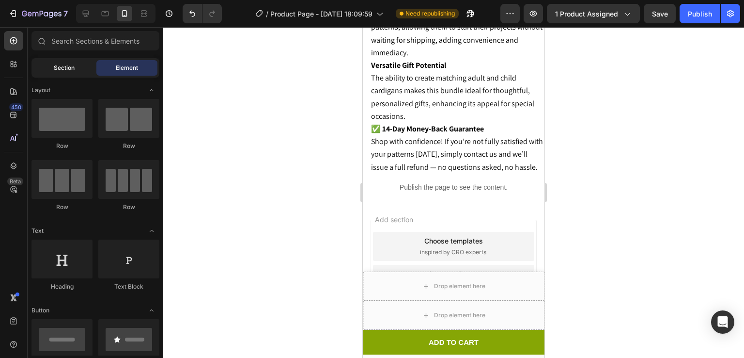
click at [66, 63] on div "Section" at bounding box center [63, 68] width 61 height 16
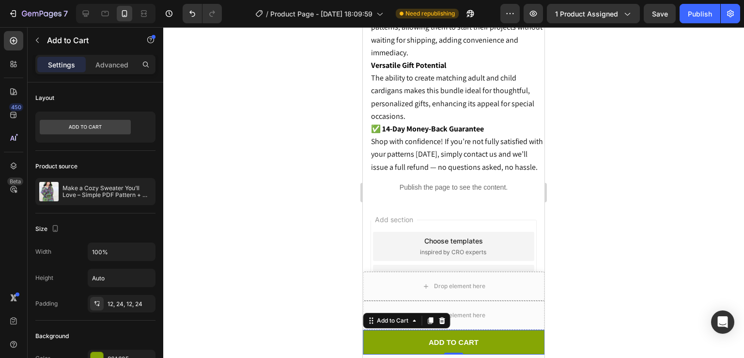
click at [497, 339] on button "ADD TO CART" at bounding box center [454, 342] width 182 height 25
click at [415, 322] on icon at bounding box center [414, 320] width 8 height 8
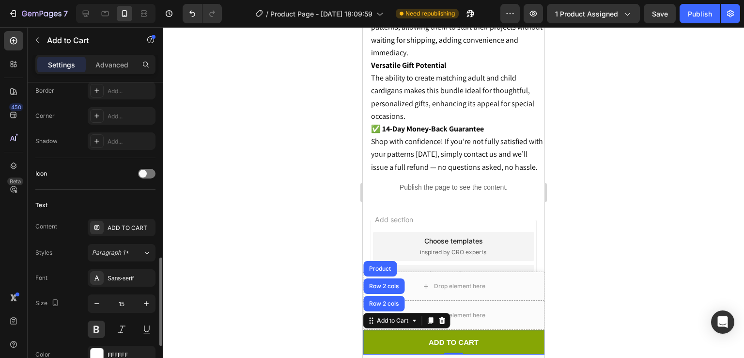
scroll to position [306, 0]
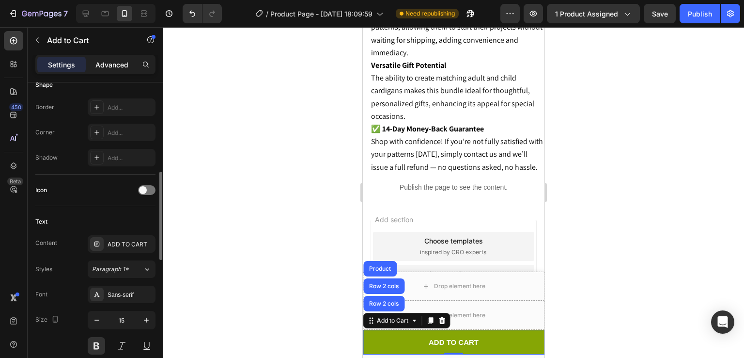
click at [110, 60] on p "Advanced" at bounding box center [111, 65] width 33 height 10
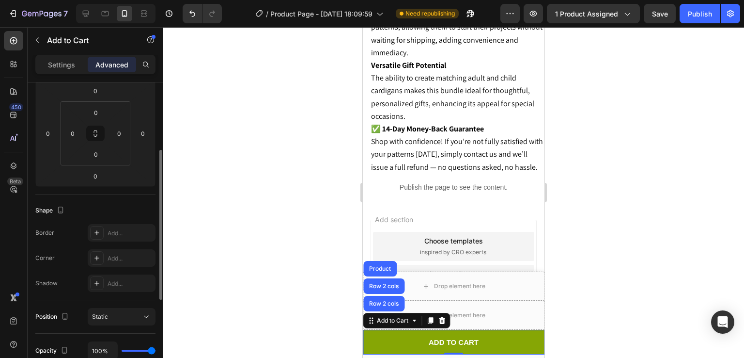
scroll to position [309, 0]
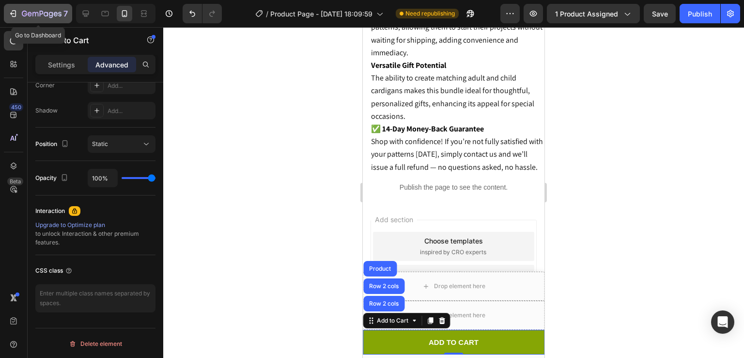
click at [39, 18] on div "7" at bounding box center [45, 14] width 46 height 12
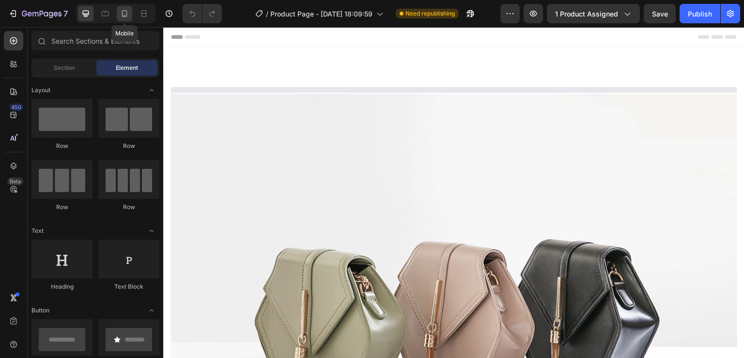
click at [130, 12] on div at bounding box center [125, 14] width 16 height 16
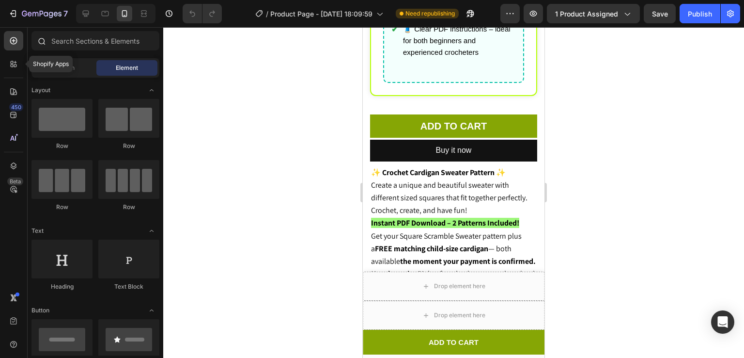
scroll to position [708, 0]
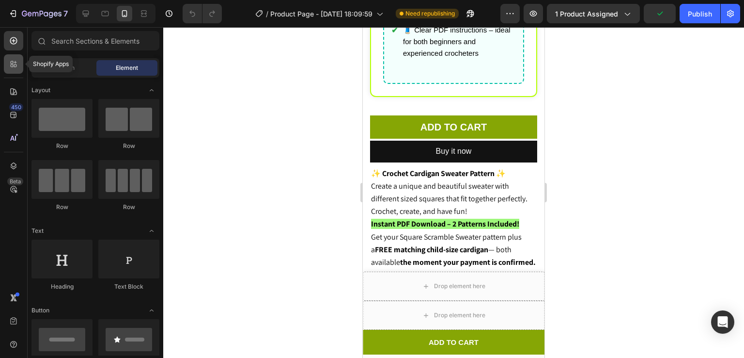
click at [17, 55] on div at bounding box center [13, 63] width 19 height 19
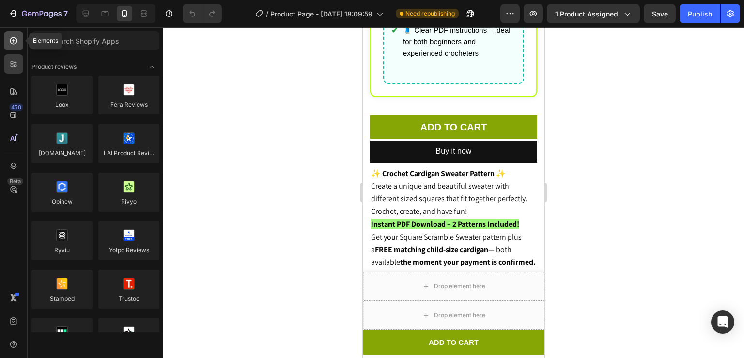
click at [10, 42] on icon at bounding box center [14, 41] width 10 height 10
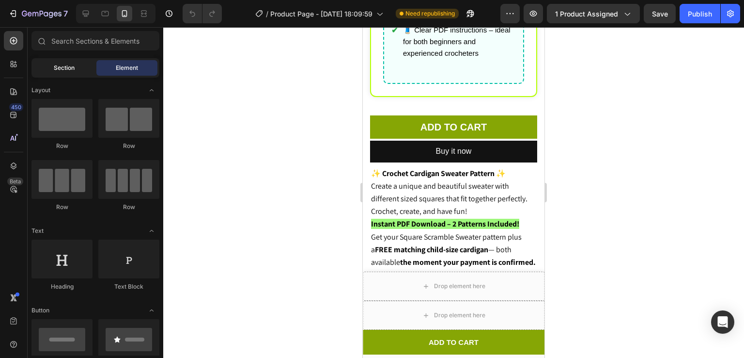
click at [63, 63] on span "Section" at bounding box center [64, 67] width 21 height 9
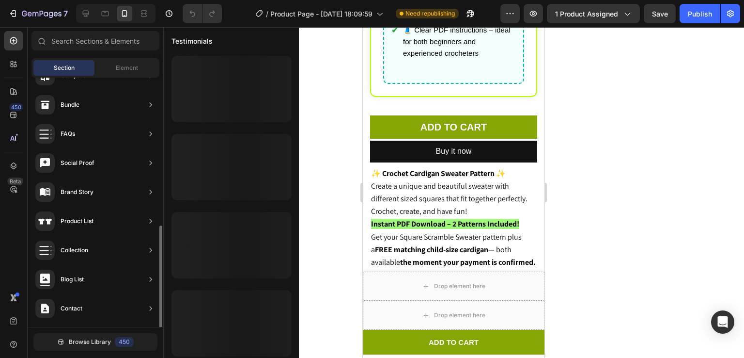
scroll to position [313, 0]
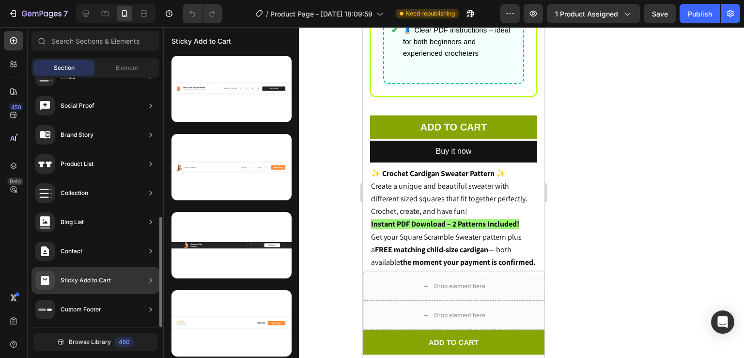
click at [118, 281] on div "Sticky Add to Cart" at bounding box center [96, 280] width 128 height 27
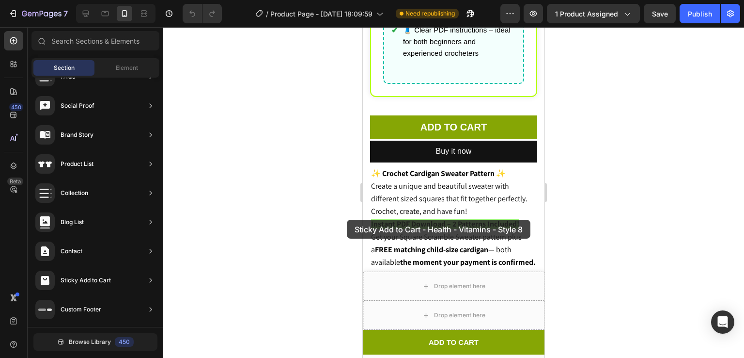
drag, startPoint x: 221, startPoint y: 96, endPoint x: 347, endPoint y: 220, distance: 176.5
click at [347, 0] on div "7 / Product Page - [DATE] 18:09:59 Need republishing Preview 1 product assigned…" at bounding box center [372, 0] width 744 height 0
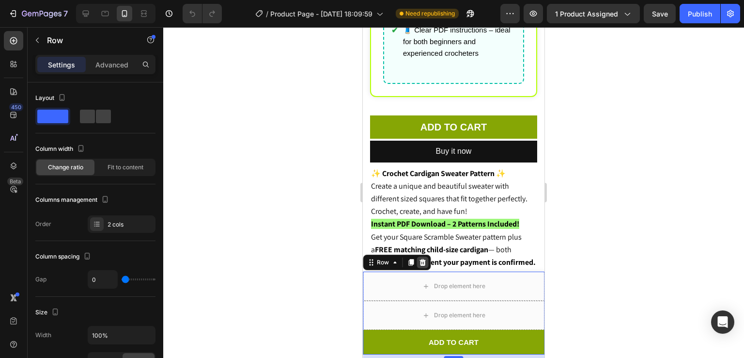
click at [421, 259] on icon at bounding box center [423, 262] width 6 height 7
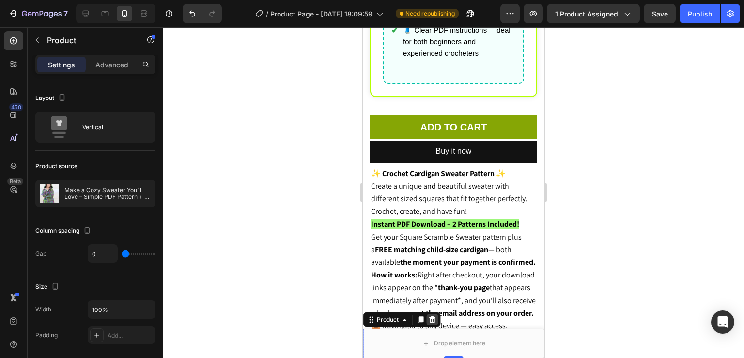
click at [436, 314] on div at bounding box center [432, 320] width 12 height 12
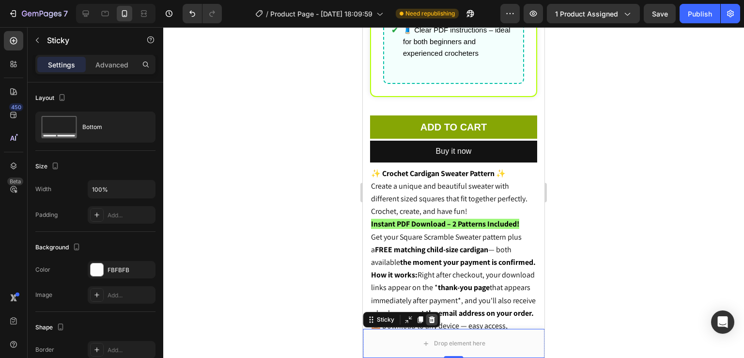
click at [430, 318] on icon at bounding box center [432, 319] width 6 height 7
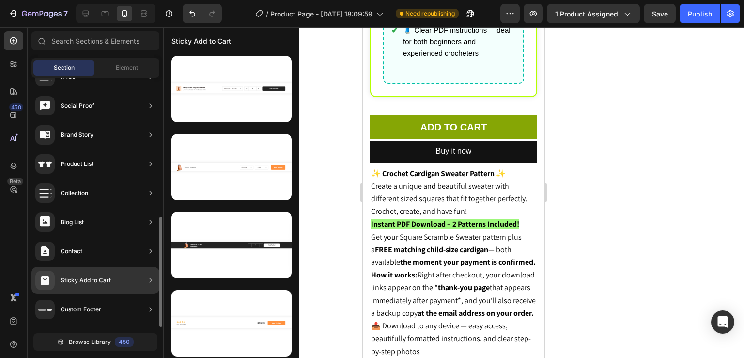
click at [74, 286] on div "Sticky Add to Cart" at bounding box center [73, 279] width 76 height 19
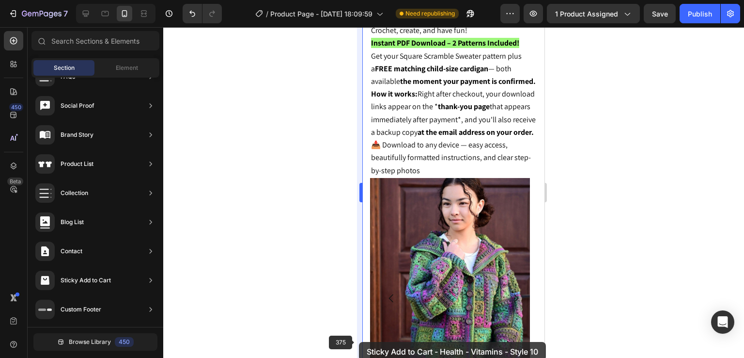
scroll to position [940, 0]
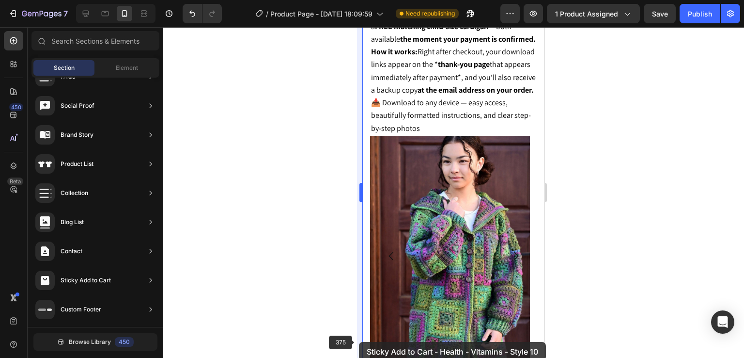
drag, startPoint x: 220, startPoint y: 244, endPoint x: 359, endPoint y: 342, distance: 170.4
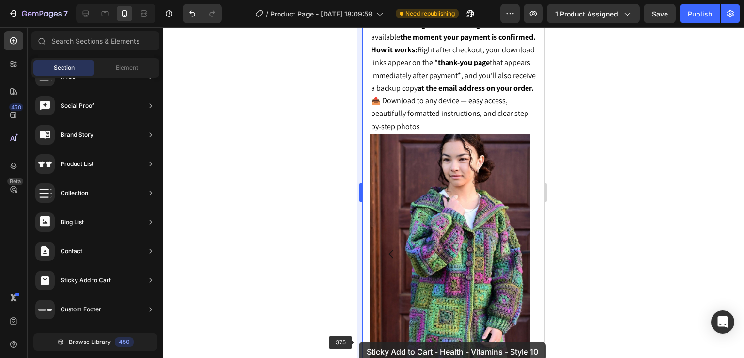
click at [359, 0] on div "7 / Product Page - [DATE] 18:09:59 Need republishing Preview 1 product assigned…" at bounding box center [372, 0] width 744 height 0
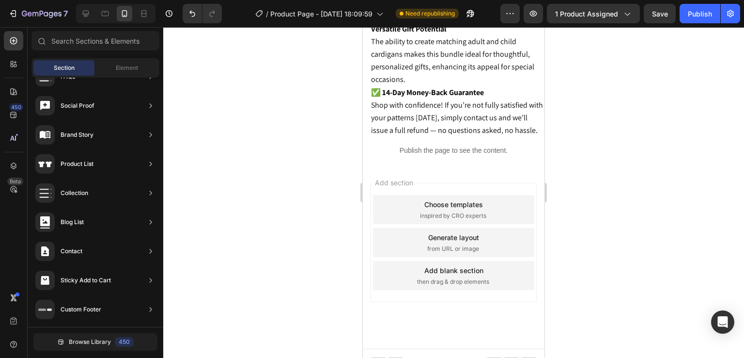
scroll to position [2625, 0]
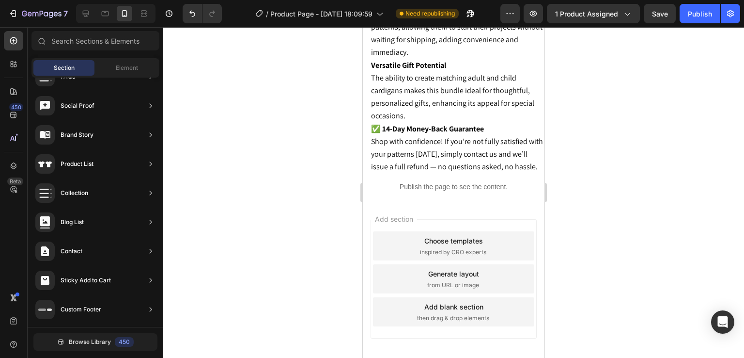
click at [417, 219] on span "Add section" at bounding box center [394, 219] width 46 height 10
click at [436, 268] on div "Generate layout" at bounding box center [453, 273] width 51 height 10
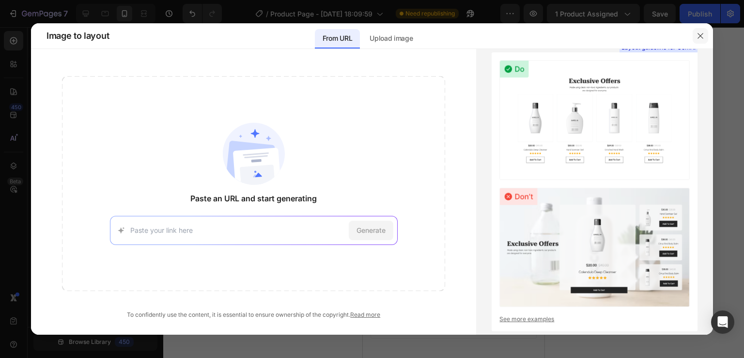
click at [700, 35] on icon "button" at bounding box center [700, 35] width 5 height 5
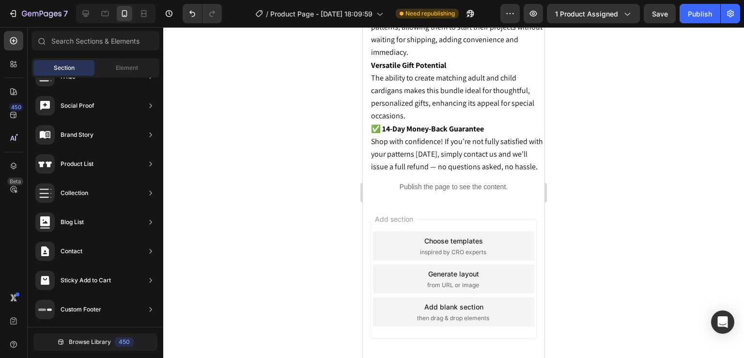
click at [420, 256] on span "inspired by CRO experts" at bounding box center [453, 252] width 66 height 9
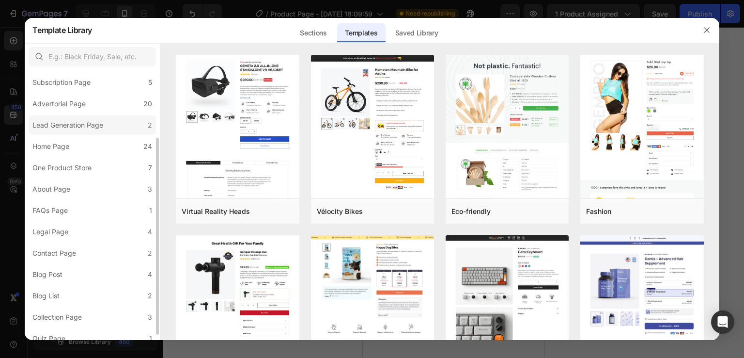
scroll to position [91, 0]
click at [301, 28] on div "Sections" at bounding box center [313, 32] width 42 height 19
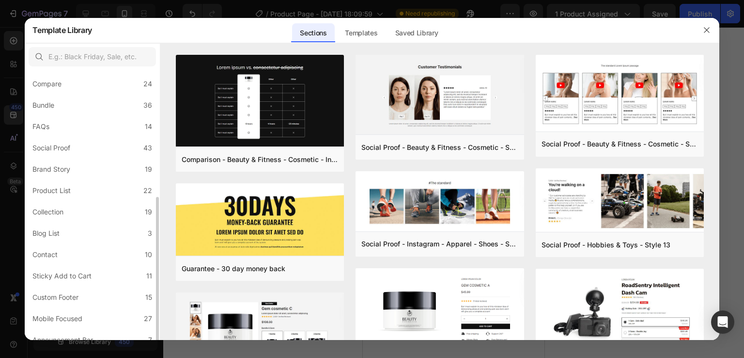
scroll to position [205, 0]
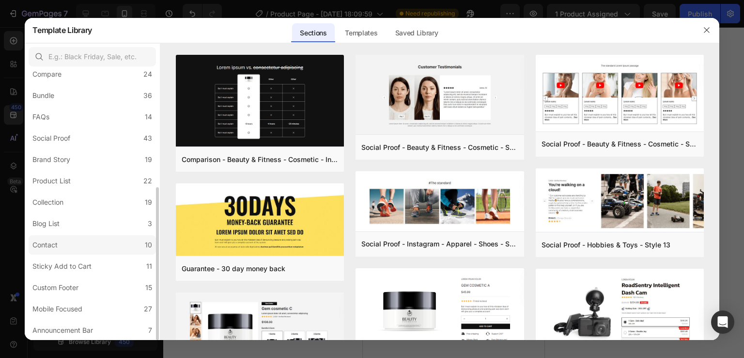
click at [70, 254] on label "Contact 10" at bounding box center [92, 244] width 127 height 19
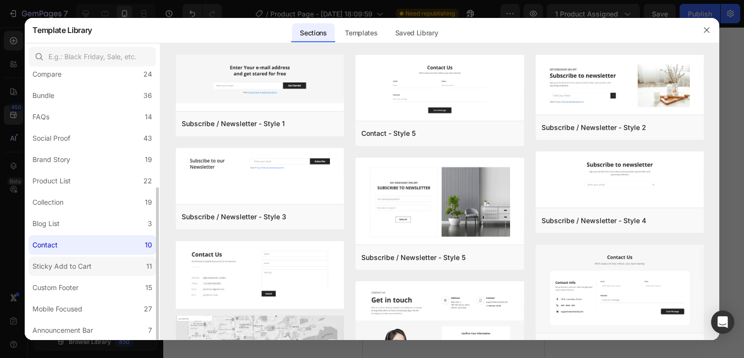
click at [75, 263] on div "Sticky Add to Cart" at bounding box center [61, 266] width 59 height 12
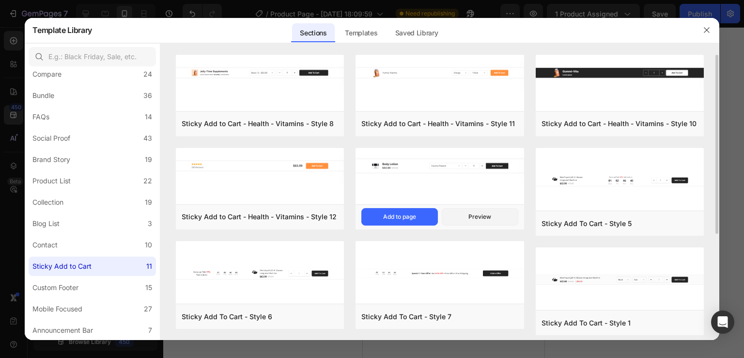
click at [485, 173] on img at bounding box center [440, 166] width 168 height 36
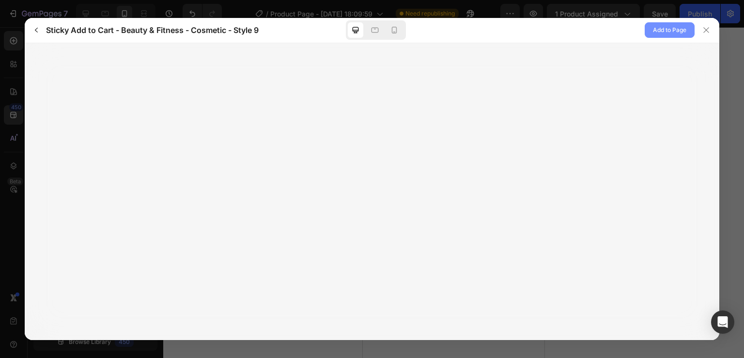
click at [667, 28] on span "Add to Page" at bounding box center [669, 30] width 33 height 12
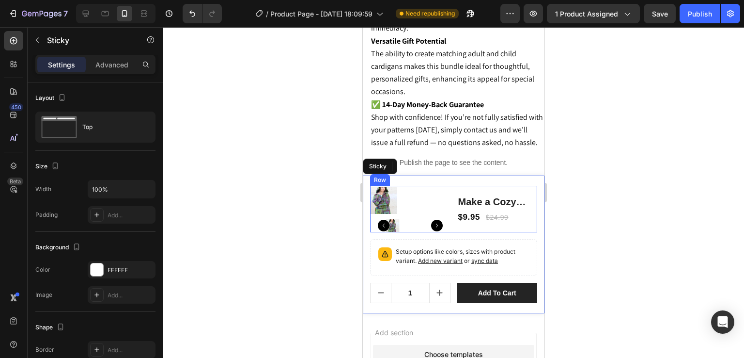
scroll to position [2648, 0]
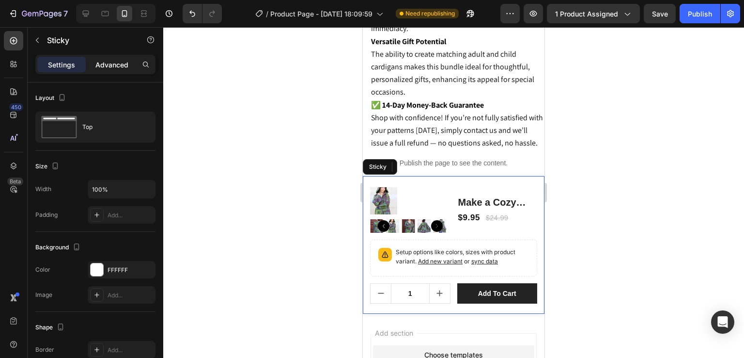
click at [108, 66] on p "Advanced" at bounding box center [111, 65] width 33 height 10
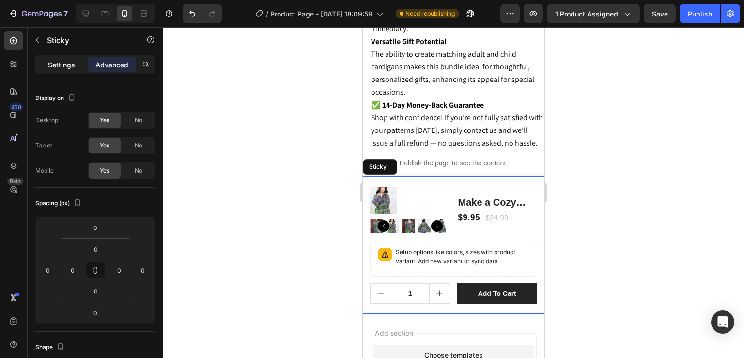
click at [62, 60] on p "Settings" at bounding box center [61, 65] width 27 height 10
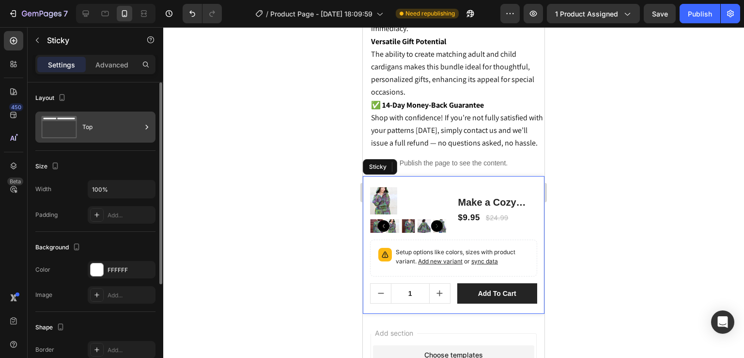
click at [99, 140] on div "Top" at bounding box center [95, 126] width 120 height 31
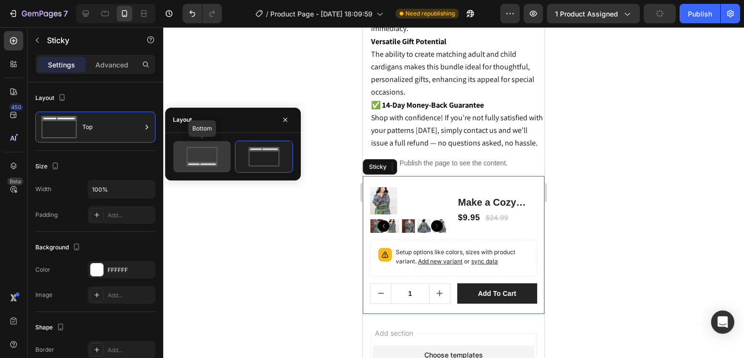
click at [187, 166] on div at bounding box center [201, 156] width 57 height 31
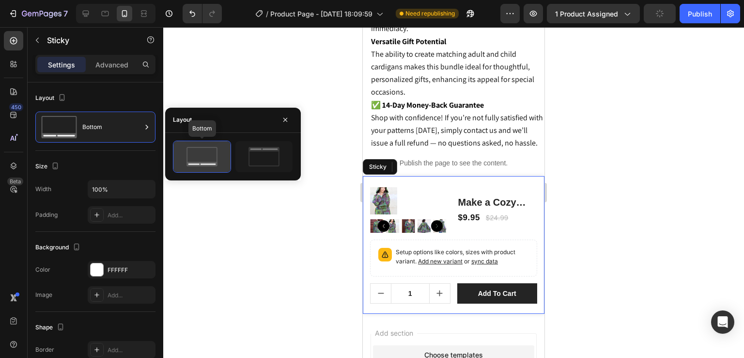
scroll to position [2625, 0]
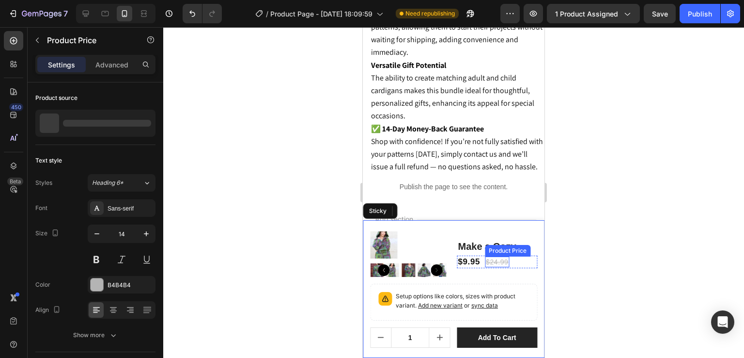
click at [520, 245] on div "Product Price" at bounding box center [508, 251] width 46 height 12
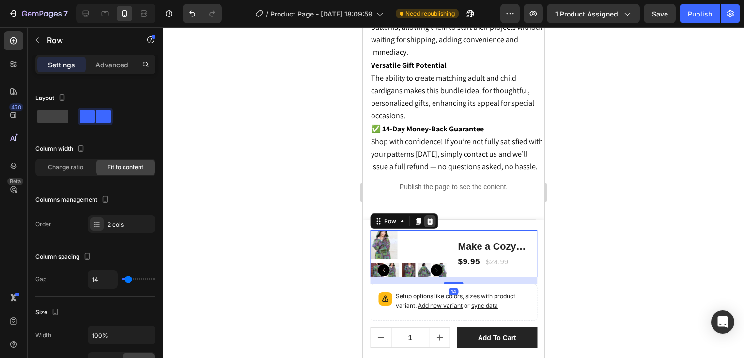
click at [432, 220] on icon at bounding box center [430, 221] width 6 height 7
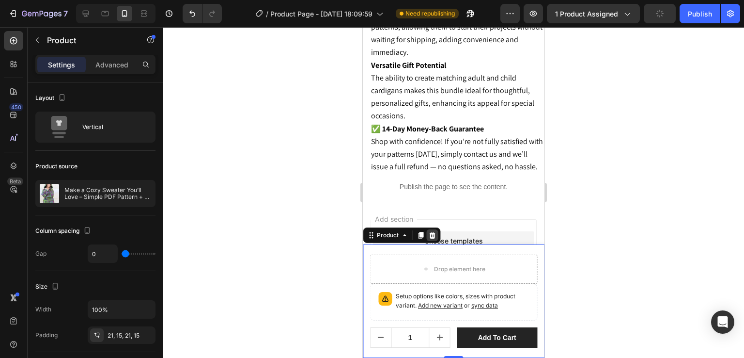
click at [436, 230] on div at bounding box center [432, 235] width 12 height 12
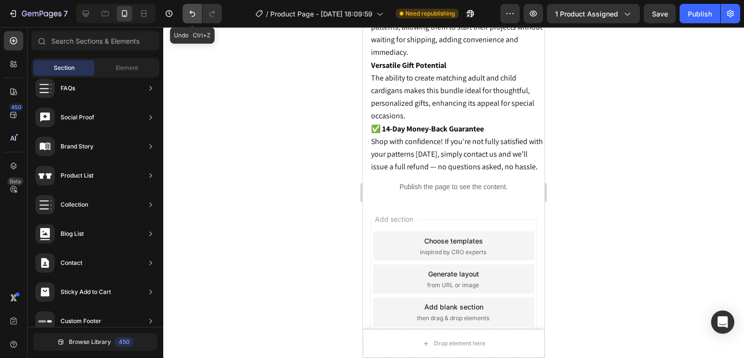
click at [186, 19] on button "Undo/Redo" at bounding box center [192, 13] width 19 height 19
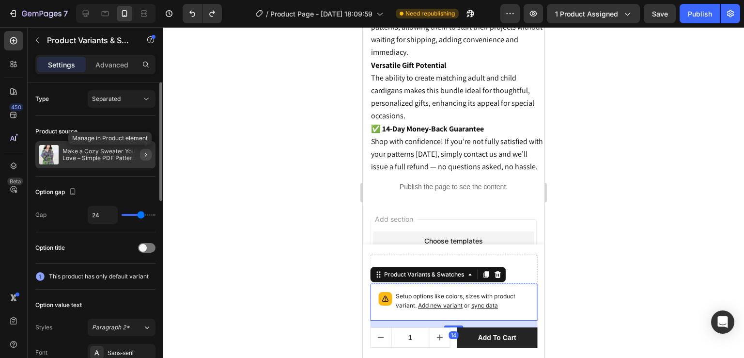
click at [142, 152] on icon "button" at bounding box center [146, 155] width 8 height 8
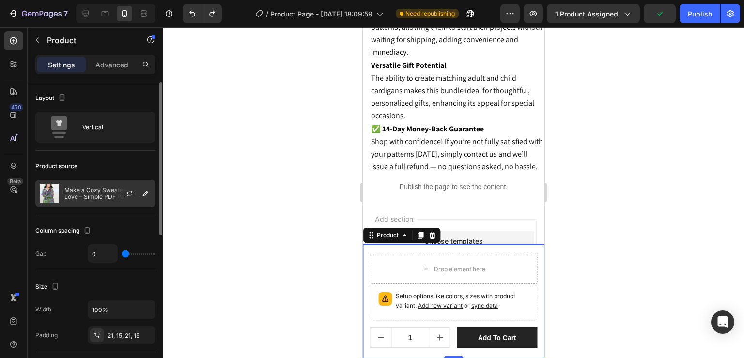
click at [139, 194] on div at bounding box center [133, 193] width 43 height 26
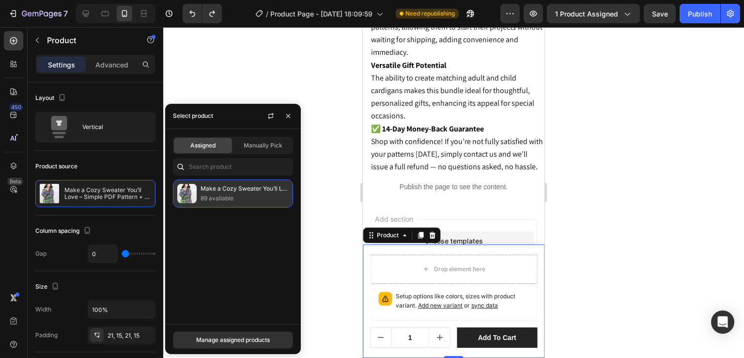
click at [215, 184] on p "Make a Cozy Sweater You’ll Love – Simple PDF Pattern + free Square Scramble Kid…" at bounding box center [245, 189] width 88 height 10
click at [227, 195] on p "89 available" at bounding box center [245, 198] width 88 height 10
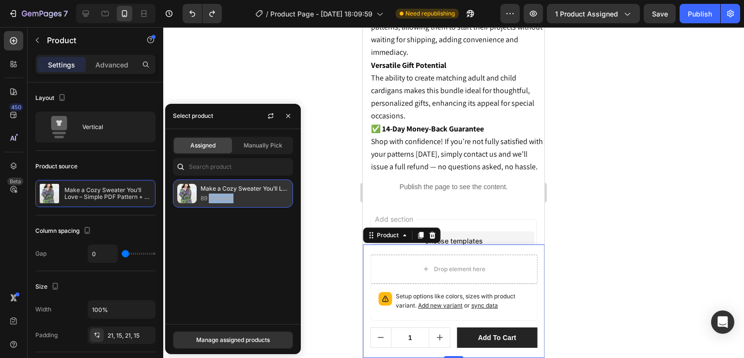
click at [227, 195] on p "89 available" at bounding box center [245, 198] width 88 height 10
click at [316, 228] on div at bounding box center [453, 192] width 581 height 331
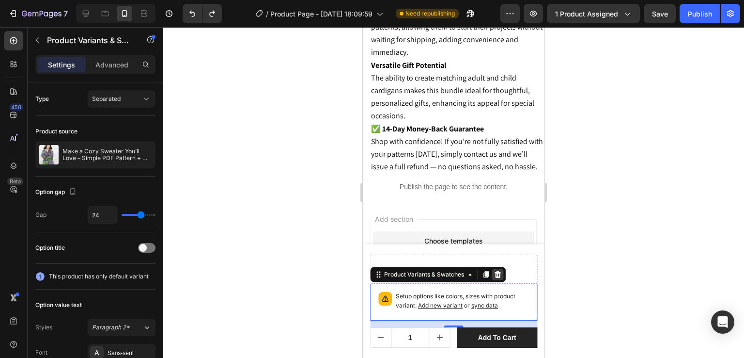
click at [498, 272] on icon at bounding box center [498, 274] width 6 height 7
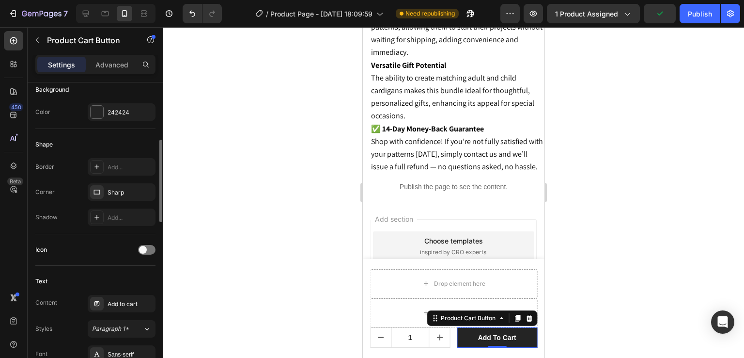
scroll to position [246, 0]
click at [120, 184] on div "Sharp" at bounding box center [122, 191] width 68 height 17
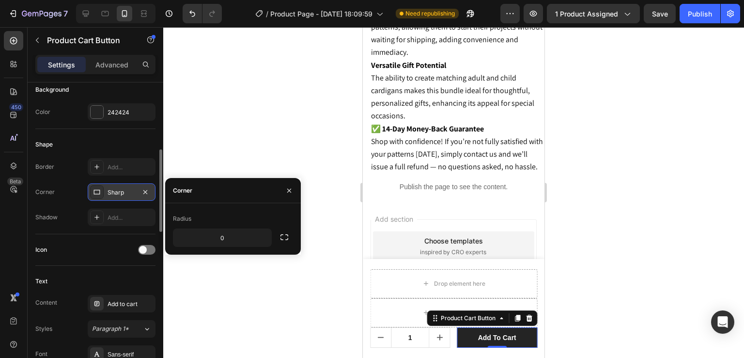
click at [120, 184] on div "Sharp" at bounding box center [122, 191] width 68 height 17
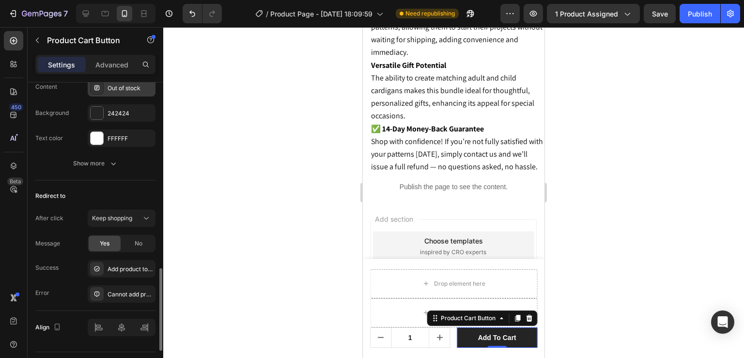
scroll to position [809, 0]
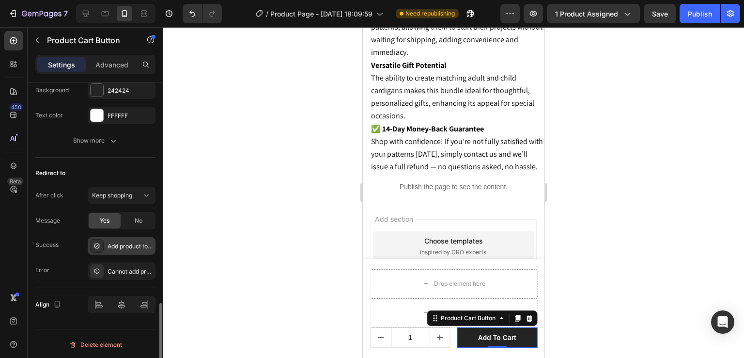
click at [98, 243] on icon at bounding box center [96, 245] width 5 height 5
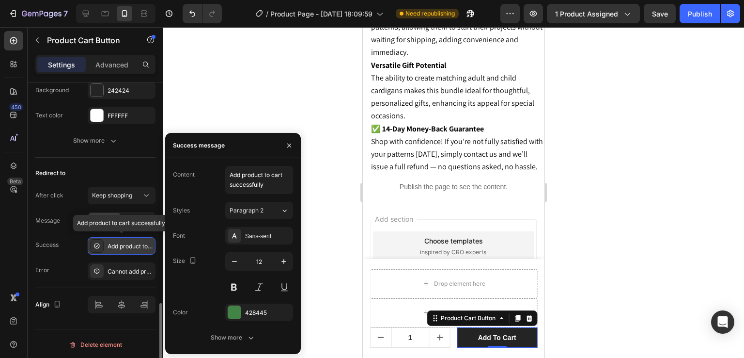
click at [98, 243] on icon at bounding box center [96, 245] width 5 height 5
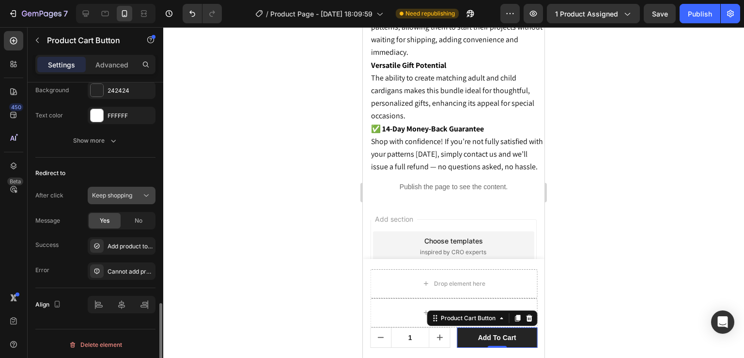
click at [128, 198] on button "Keep shopping" at bounding box center [122, 195] width 68 height 17
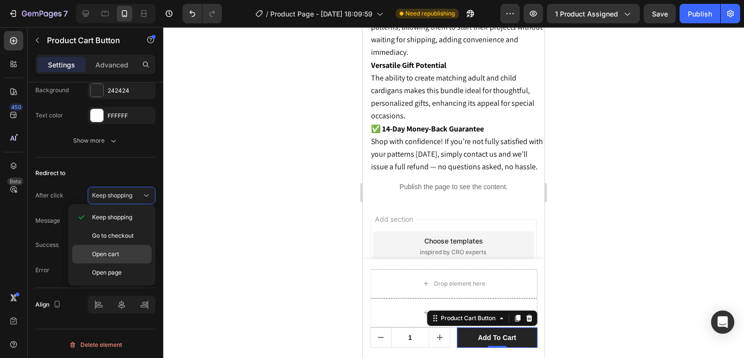
click at [113, 263] on div "Open cart" at bounding box center [111, 272] width 79 height 18
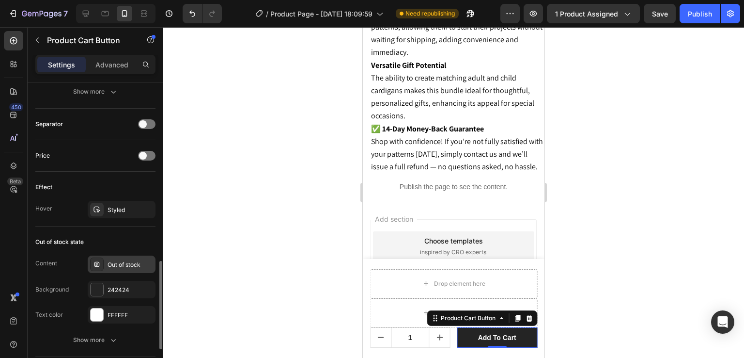
scroll to position [610, 0]
click at [102, 210] on div at bounding box center [97, 210] width 14 height 14
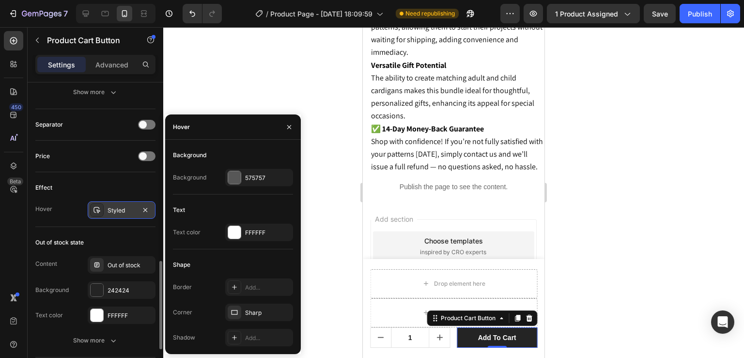
click at [102, 210] on div at bounding box center [97, 210] width 14 height 14
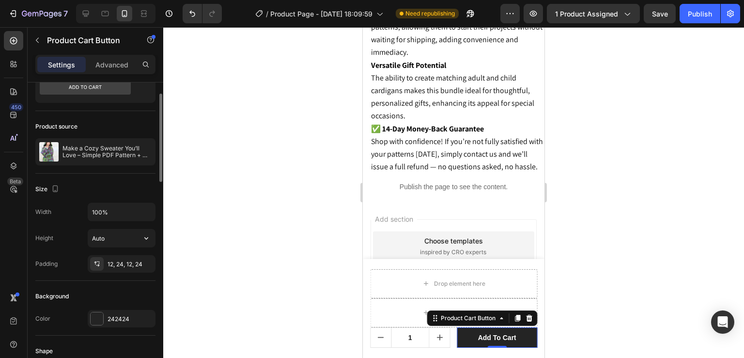
scroll to position [0, 0]
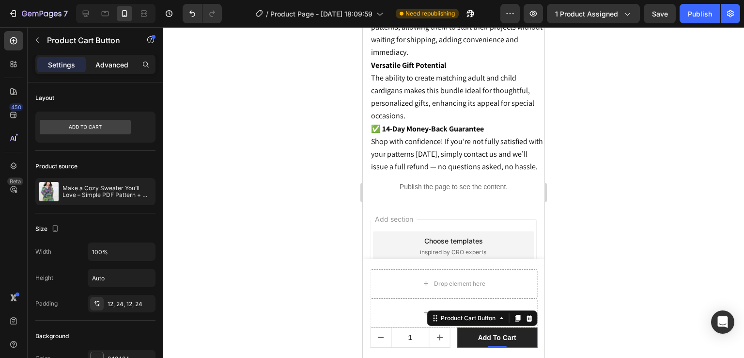
click at [101, 64] on p "Advanced" at bounding box center [111, 65] width 33 height 10
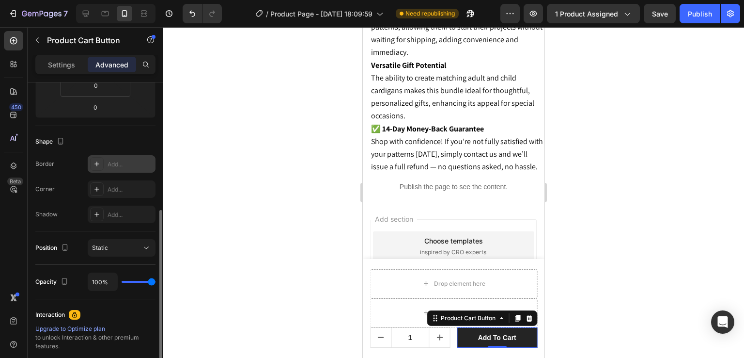
scroll to position [247, 0]
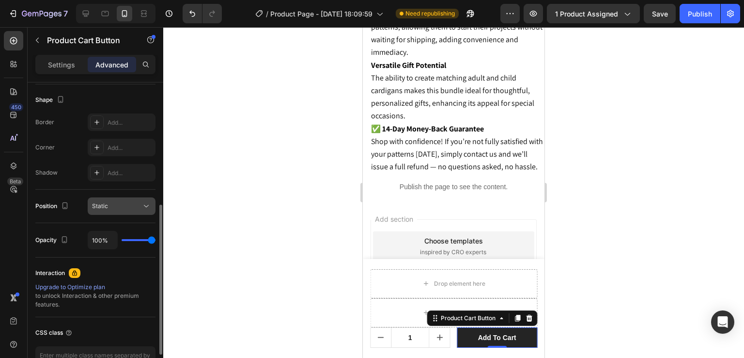
click at [104, 206] on span "Static" at bounding box center [100, 205] width 16 height 7
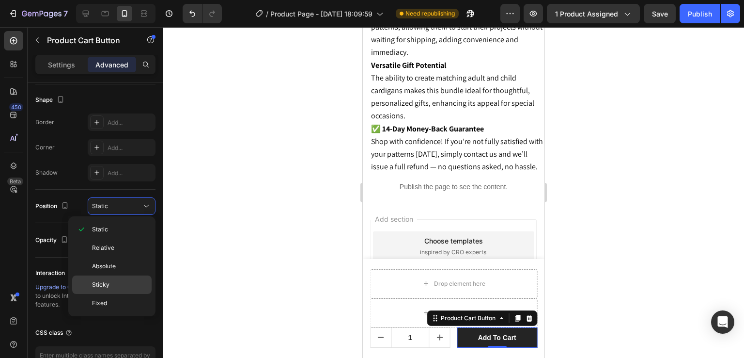
click at [97, 294] on div "Sticky" at bounding box center [111, 303] width 79 height 18
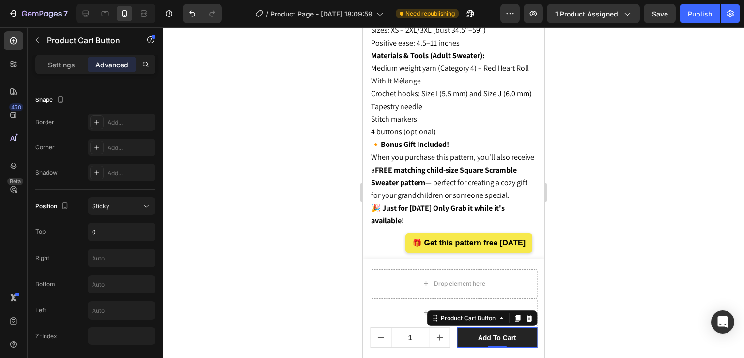
scroll to position [1509, 0]
click at [52, 67] on p "Settings" at bounding box center [61, 65] width 27 height 10
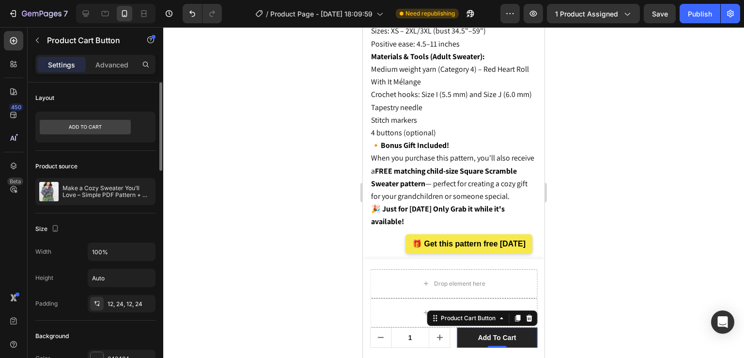
scroll to position [8, 0]
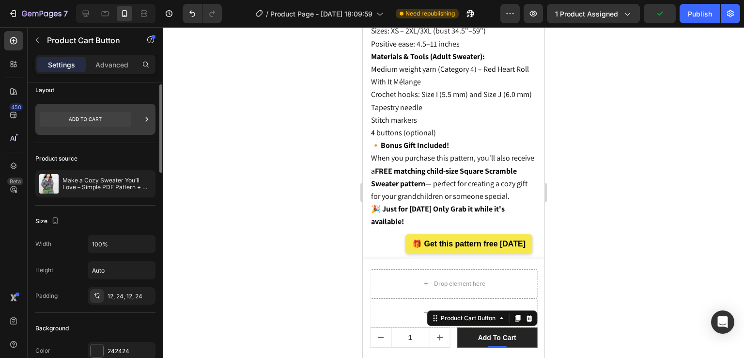
click at [121, 125] on icon at bounding box center [85, 119] width 91 height 15
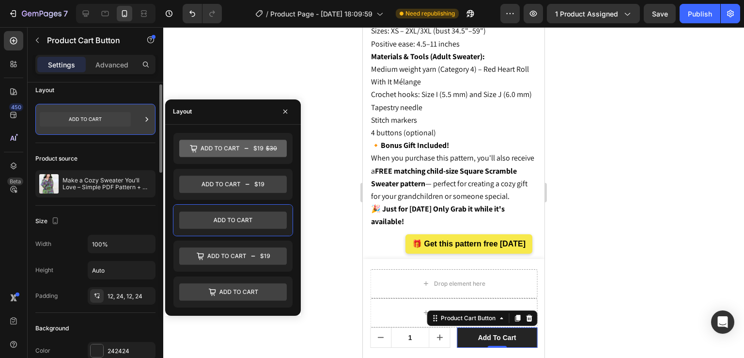
click at [121, 125] on icon at bounding box center [85, 119] width 91 height 15
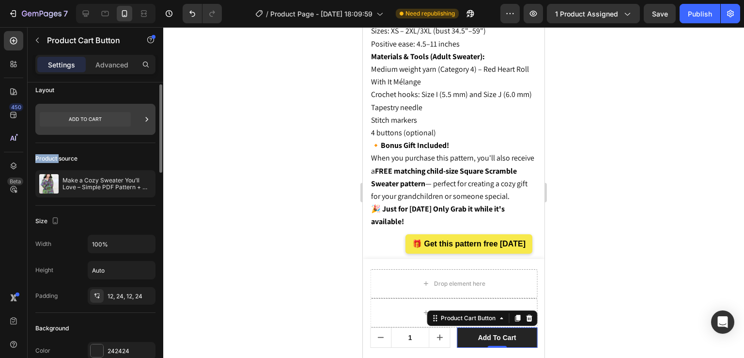
click at [121, 125] on icon at bounding box center [85, 119] width 91 height 15
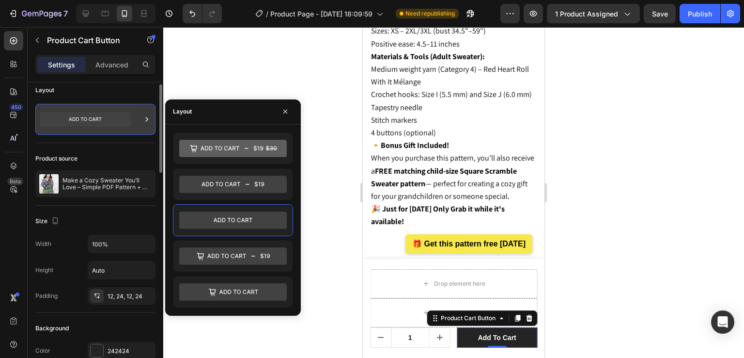
click at [121, 125] on icon at bounding box center [85, 119] width 91 height 15
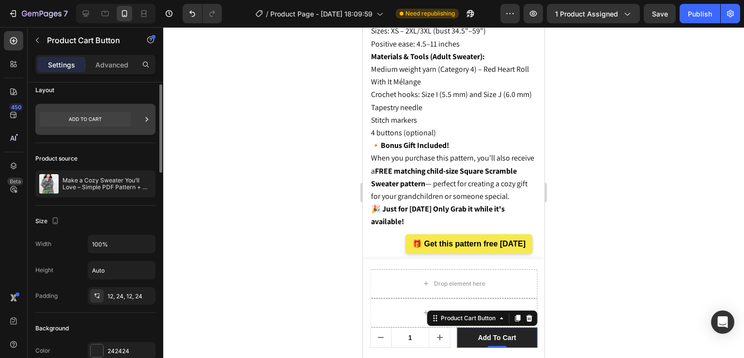
click at [121, 125] on icon at bounding box center [85, 119] width 91 height 15
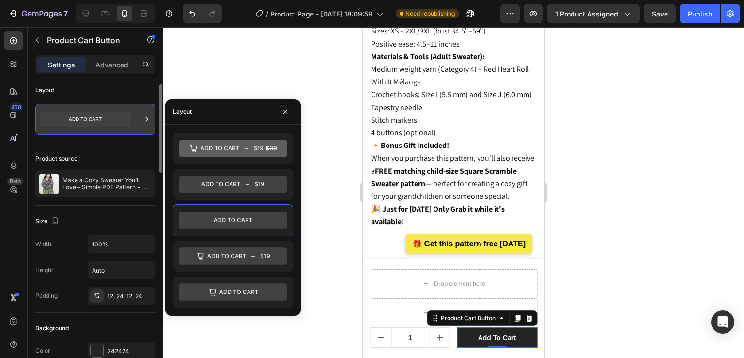
click at [121, 125] on icon at bounding box center [85, 119] width 91 height 15
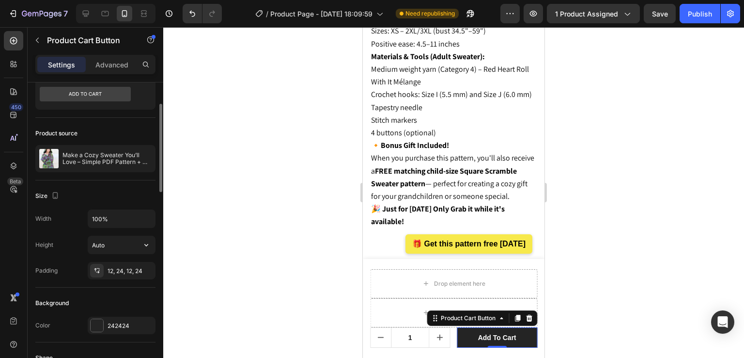
scroll to position [43, 0]
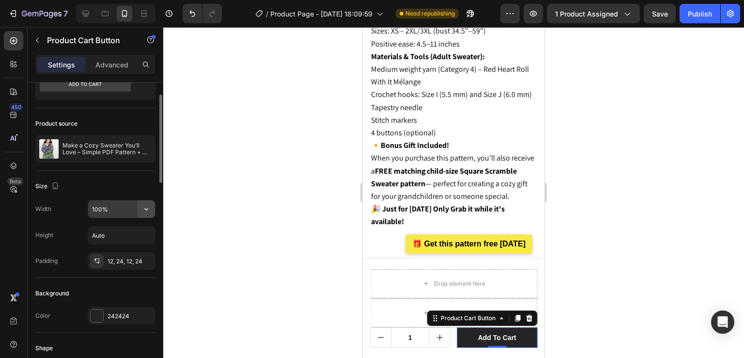
click at [145, 209] on icon "button" at bounding box center [147, 209] width 10 height 10
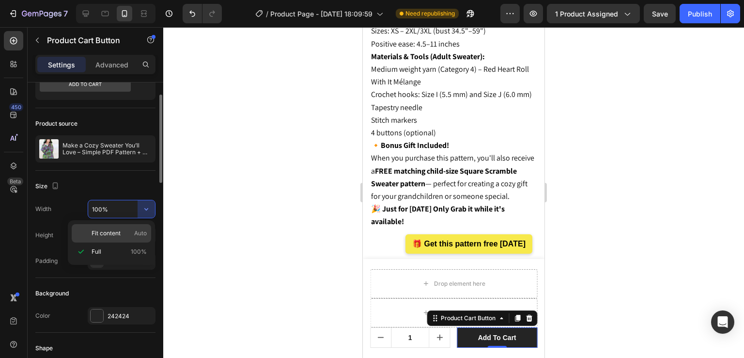
click at [133, 227] on div "Fit content Auto" at bounding box center [111, 233] width 79 height 18
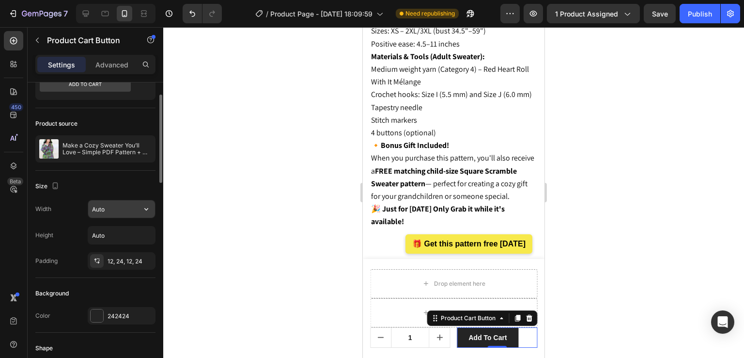
click at [149, 210] on icon "button" at bounding box center [147, 209] width 10 height 10
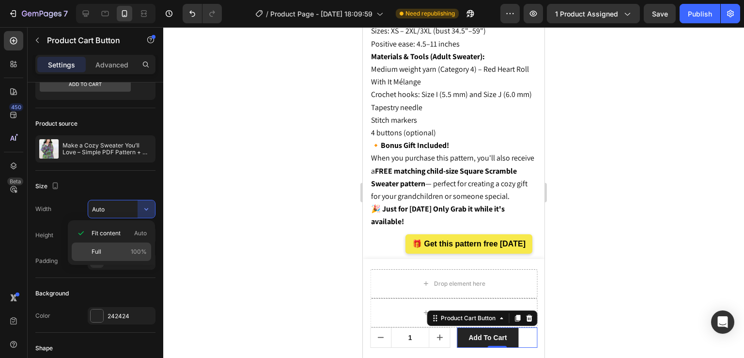
click at [96, 249] on span "Full" at bounding box center [97, 251] width 10 height 9
type input "100%"
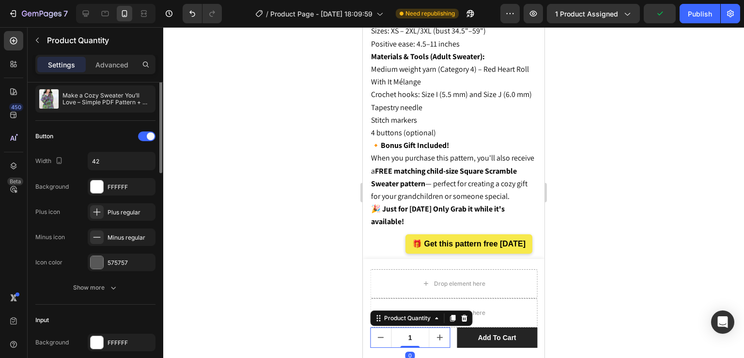
scroll to position [0, 0]
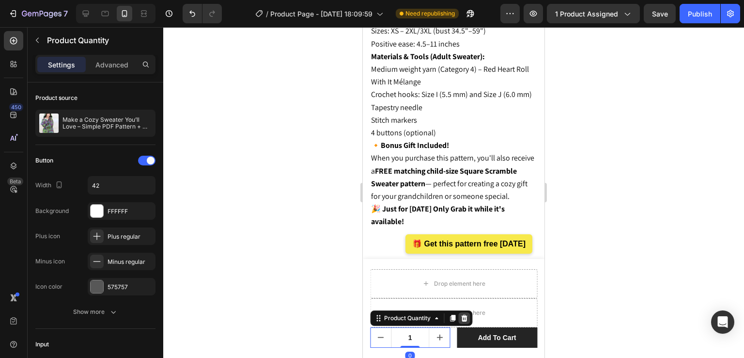
click at [465, 315] on icon at bounding box center [464, 318] width 6 height 7
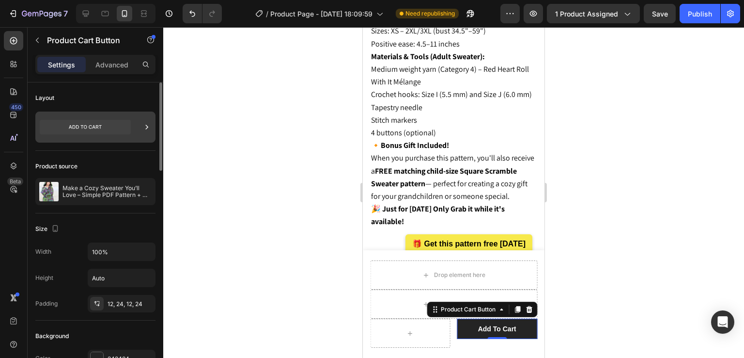
click at [107, 127] on icon at bounding box center [85, 127] width 91 height 15
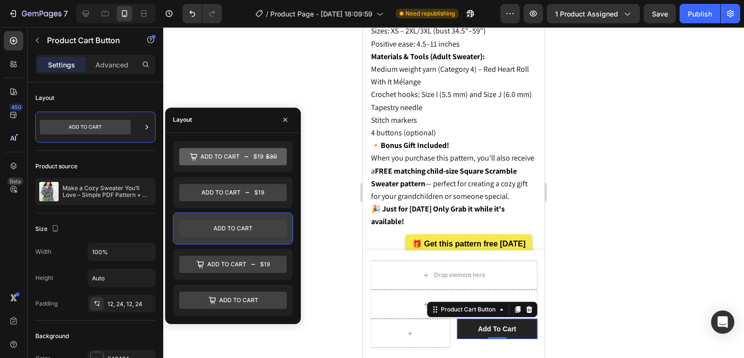
click at [211, 216] on div at bounding box center [232, 228] width 119 height 31
click at [220, 234] on icon at bounding box center [233, 228] width 108 height 17
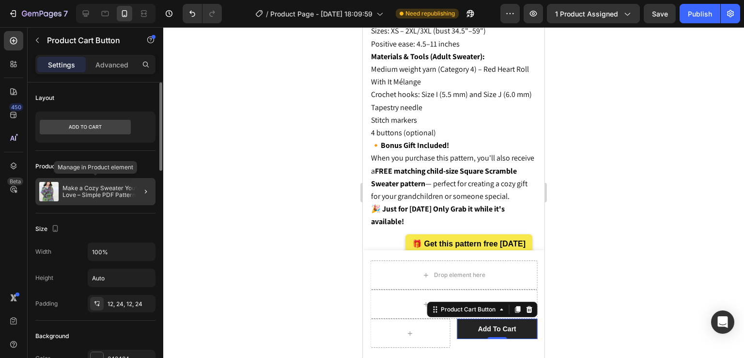
click at [112, 192] on p "Make a Cozy Sweater You’ll Love – Simple PDF Pattern + free Square Scramble Kid…" at bounding box center [107, 192] width 89 height 14
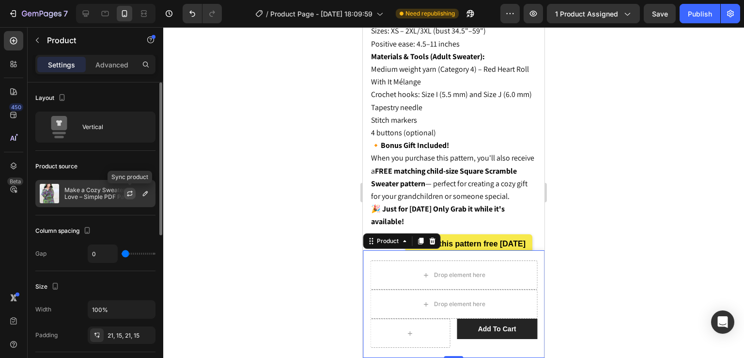
click at [126, 195] on icon "button" at bounding box center [130, 193] width 8 height 8
type input "7"
type input "22"
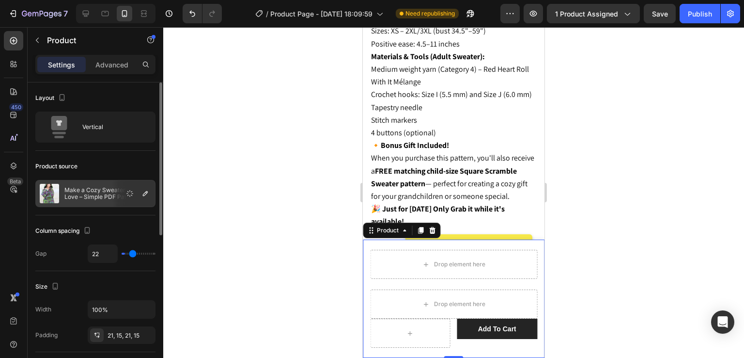
type input "26"
type input "32"
type input "38"
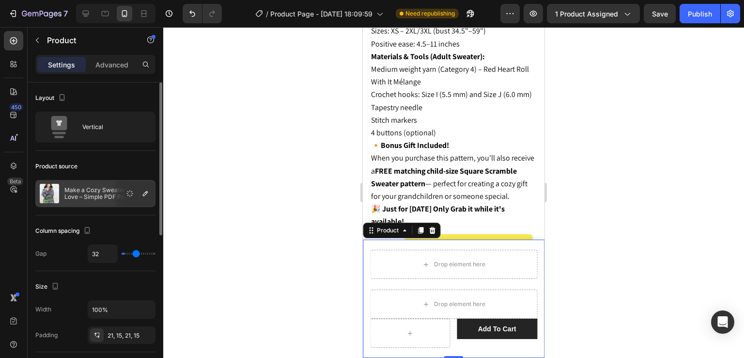
type input "38"
type input "45"
type input "48"
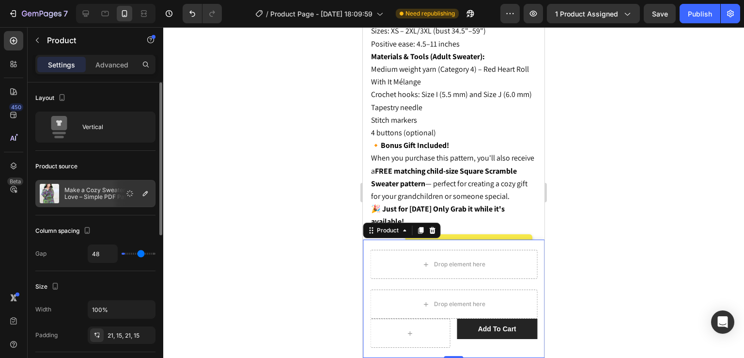
type input "52"
type input "55"
type input "64"
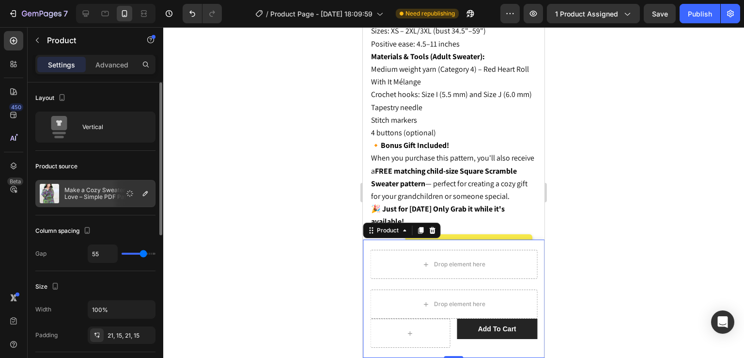
type input "64"
type input "75"
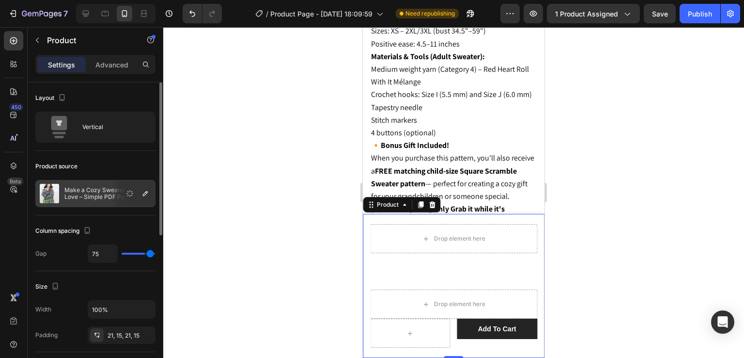
type input "76"
type input "77"
type input "79"
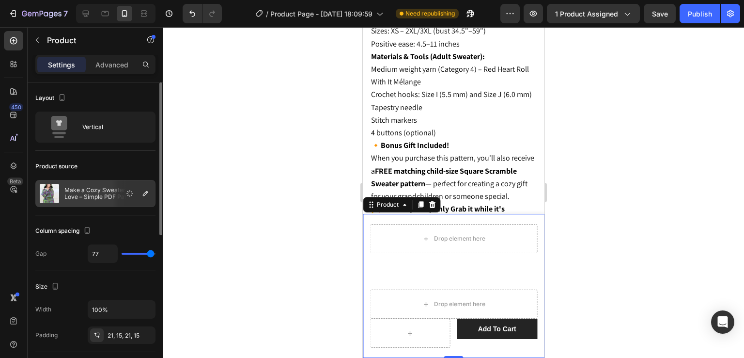
type input "79"
type input "80"
type input "71"
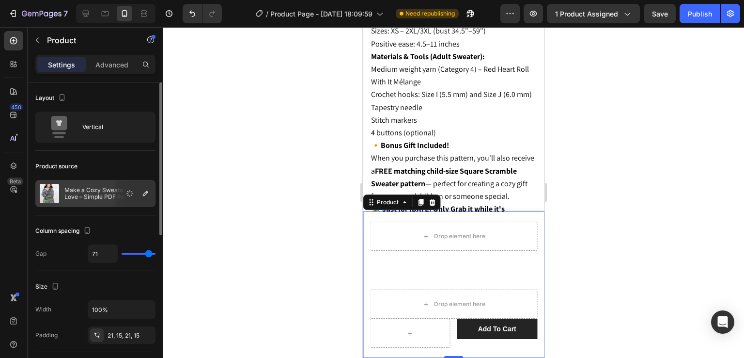
type input "43"
type input "0"
drag, startPoint x: 125, startPoint y: 252, endPoint x: 0, endPoint y: 289, distance: 129.9
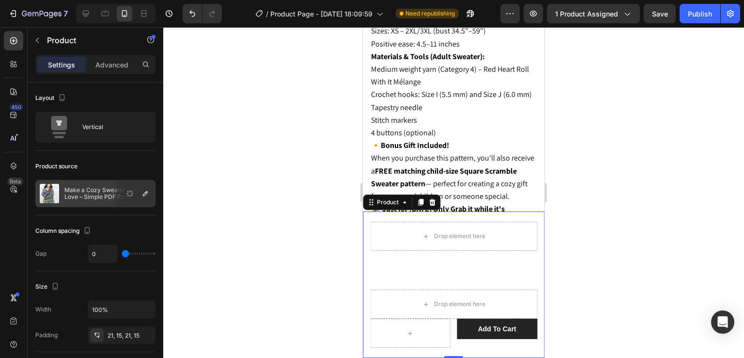
click at [122, 254] on input "range" at bounding box center [139, 253] width 34 height 2
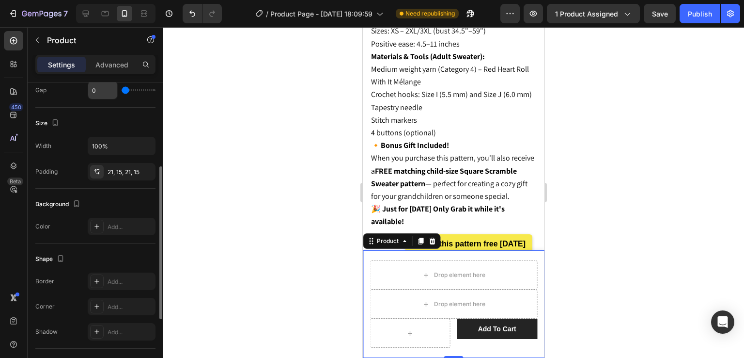
scroll to position [165, 0]
click at [97, 174] on div at bounding box center [97, 170] width 14 height 14
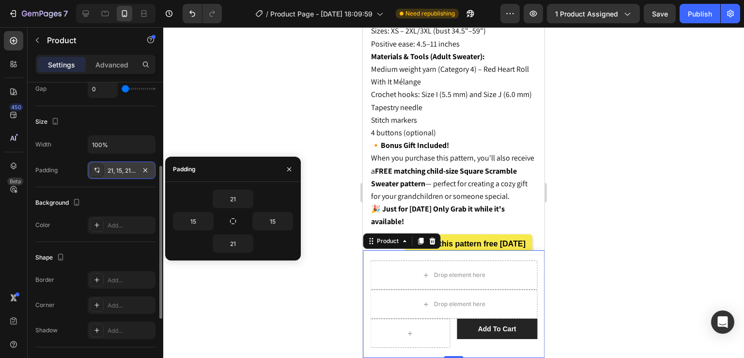
click at [97, 174] on div at bounding box center [97, 170] width 14 height 14
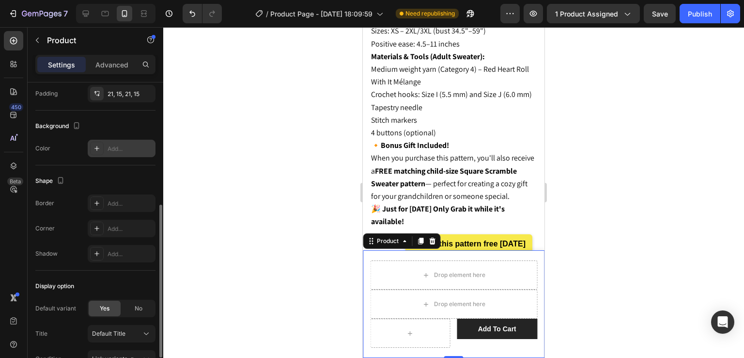
scroll to position [297, 0]
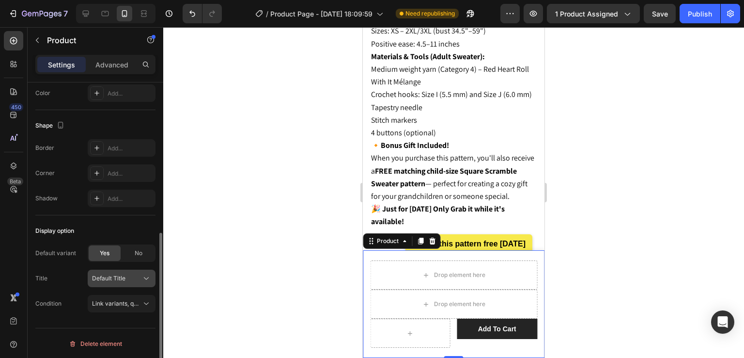
click at [108, 278] on span "Default Title" at bounding box center [108, 278] width 33 height 9
click at [116, 299] on span "Link variants, quantity <br> between same products" at bounding box center [163, 302] width 143 height 7
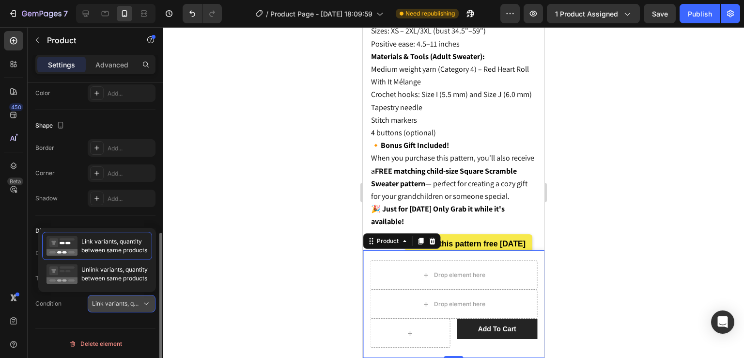
click at [116, 299] on span "Link variants, quantity <br> between same products" at bounding box center [163, 302] width 143 height 7
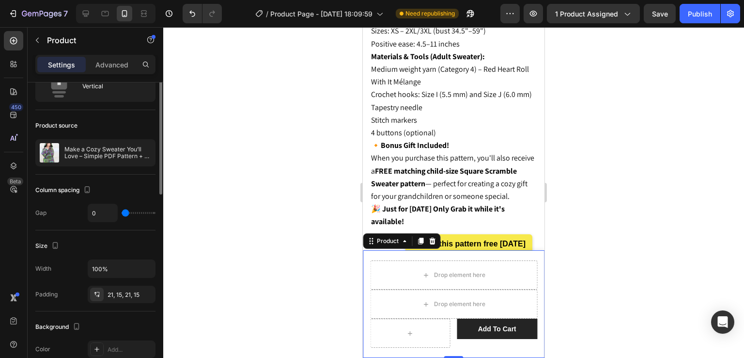
scroll to position [0, 0]
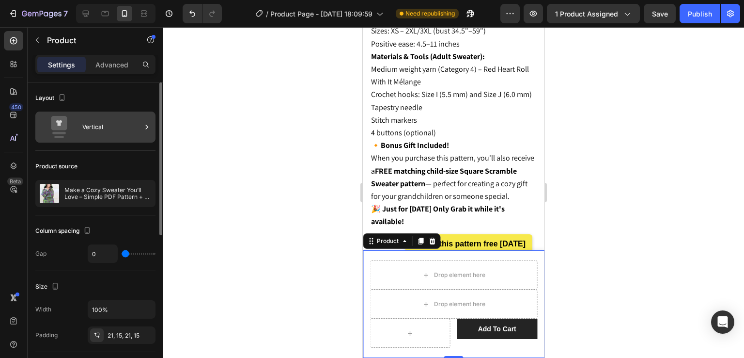
click at [86, 125] on div "Vertical" at bounding box center [111, 127] width 59 height 22
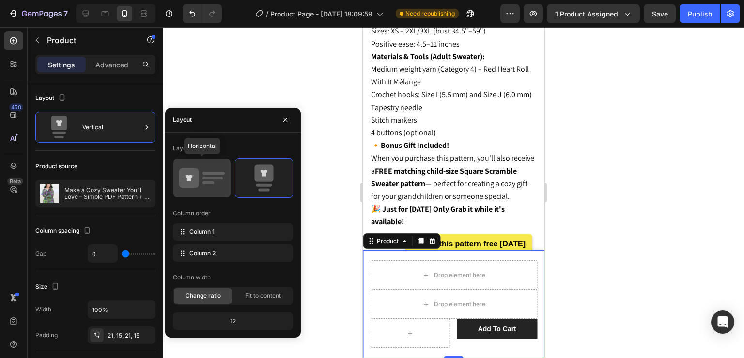
click at [211, 179] on icon at bounding box center [202, 177] width 46 height 27
type input "12"
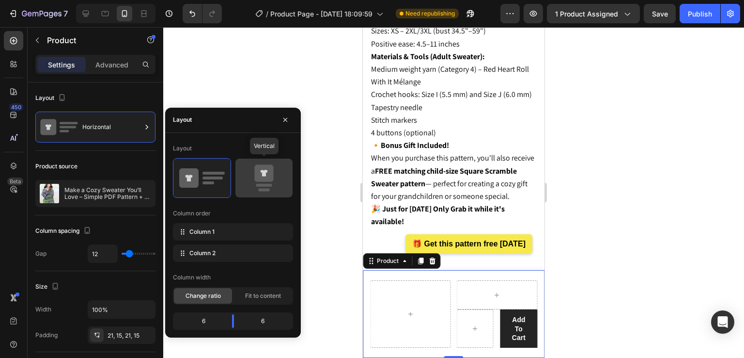
click at [257, 180] on icon at bounding box center [263, 172] width 19 height 17
type input "0"
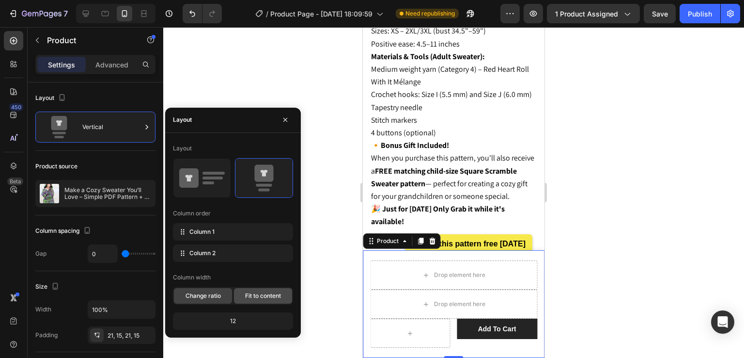
click at [249, 297] on span "Fit to content" at bounding box center [263, 295] width 36 height 9
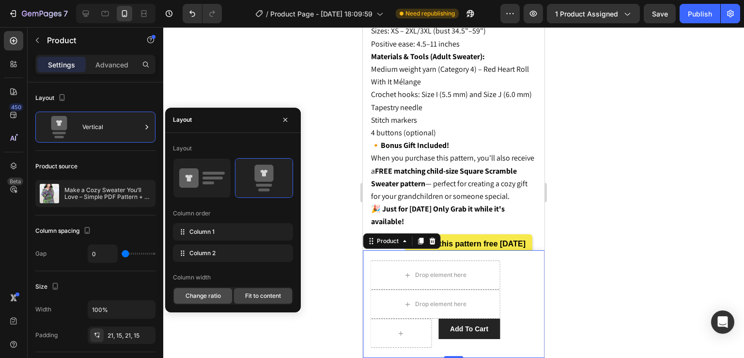
click at [216, 288] on div "Change ratio" at bounding box center [203, 296] width 58 height 16
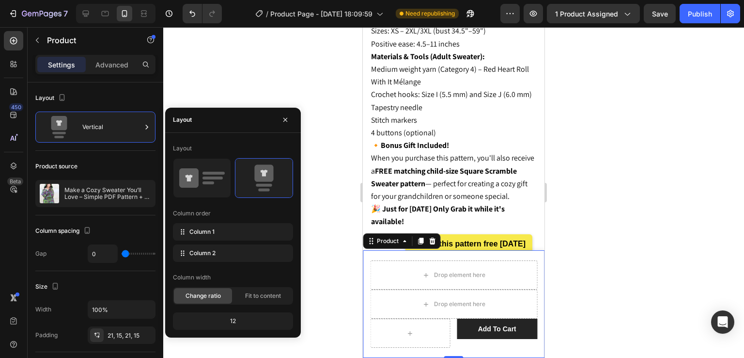
click at [238, 323] on div "12" at bounding box center [233, 321] width 116 height 14
drag, startPoint x: 238, startPoint y: 323, endPoint x: 230, endPoint y: 323, distance: 8.2
click at [230, 323] on div "12" at bounding box center [233, 321] width 116 height 14
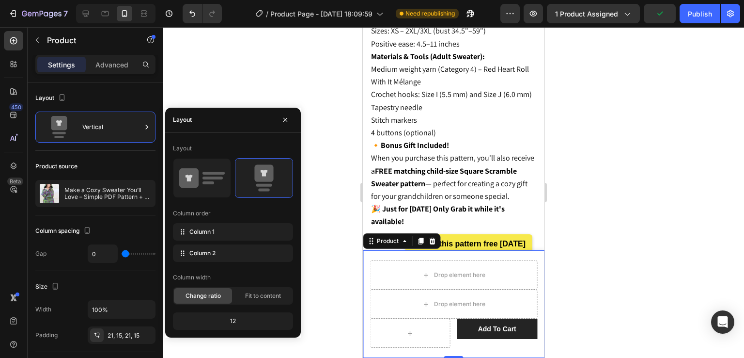
click at [230, 323] on div "12" at bounding box center [233, 321] width 116 height 14
drag, startPoint x: 230, startPoint y: 323, endPoint x: 248, endPoint y: 323, distance: 17.4
click at [248, 323] on div "12" at bounding box center [233, 321] width 116 height 14
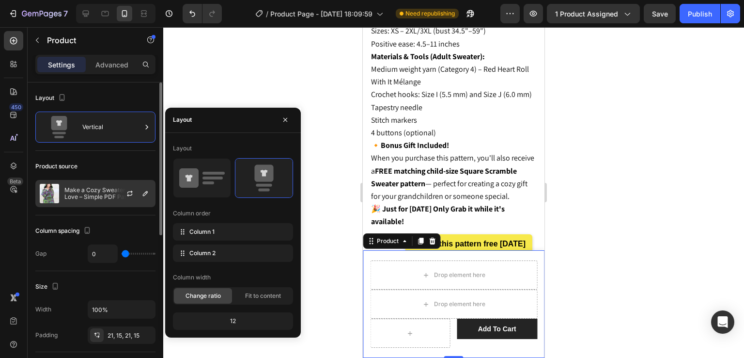
click at [102, 189] on p "Make a Cozy Sweater You’ll Love – Simple PDF Pattern + free Square Scramble Kid…" at bounding box center [107, 194] width 87 height 14
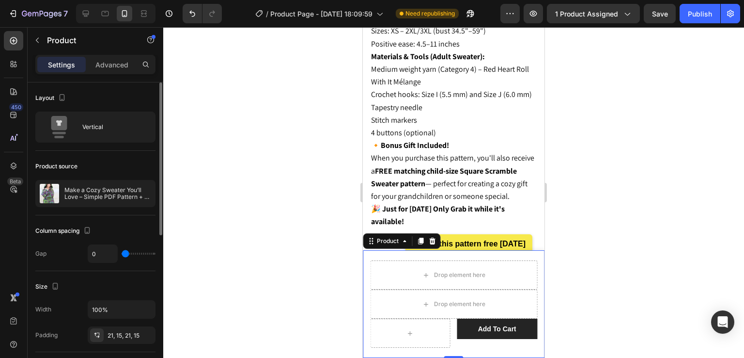
click at [103, 233] on div "Column spacing" at bounding box center [95, 231] width 120 height 16
drag, startPoint x: 131, startPoint y: 255, endPoint x: 173, endPoint y: 262, distance: 42.8
click at [173, 0] on div "7 / Product Page - [DATE] 18:09:59 Need republishing Preview 1 product assigned…" at bounding box center [372, 0] width 744 height 0
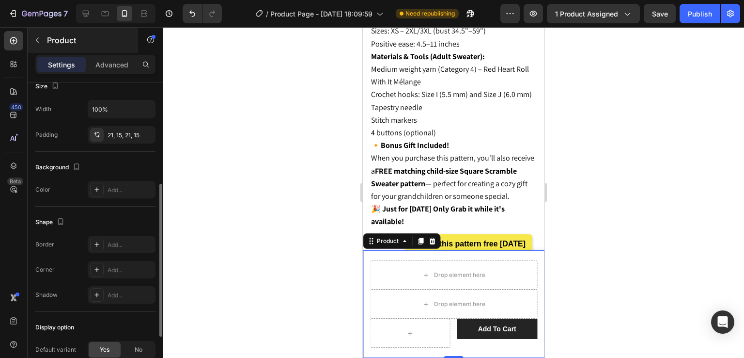
scroll to position [201, 0]
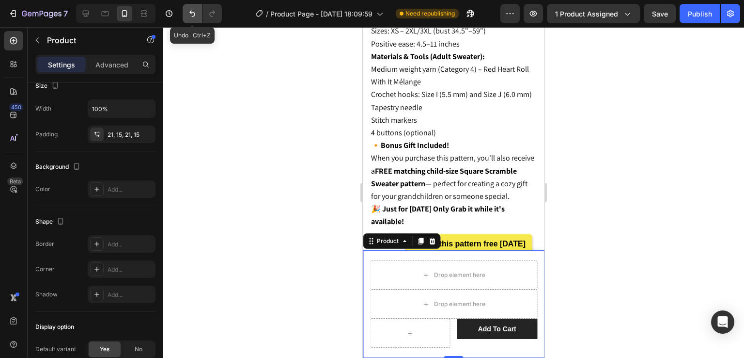
click at [196, 16] on icon "Undo/Redo" at bounding box center [193, 14] width 10 height 10
type input "12"
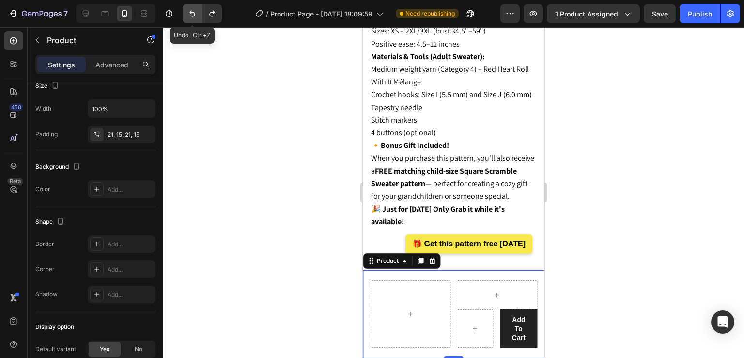
click at [196, 16] on icon "Undo/Redo" at bounding box center [193, 14] width 10 height 10
type input "0"
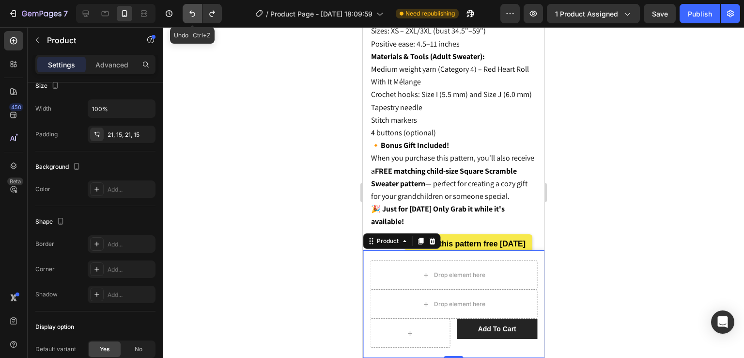
click at [196, 16] on icon "Undo/Redo" at bounding box center [193, 14] width 10 height 10
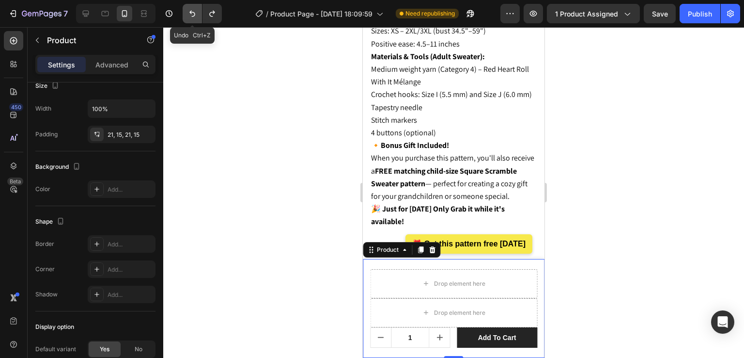
click at [196, 16] on icon "Undo/Redo" at bounding box center [193, 14] width 10 height 10
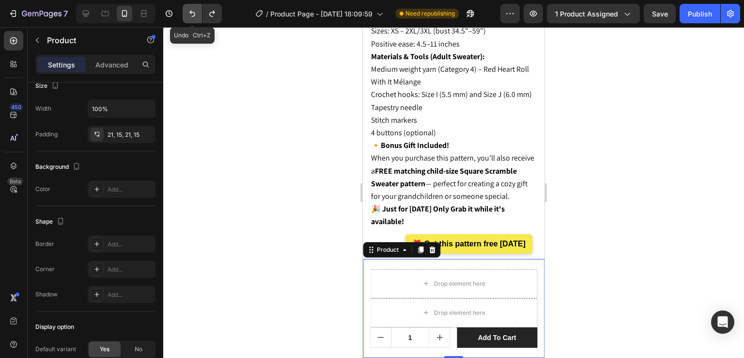
click at [196, 16] on icon "Undo/Redo" at bounding box center [193, 14] width 10 height 10
click at [190, 14] on icon "Undo/Redo" at bounding box center [193, 14] width 10 height 10
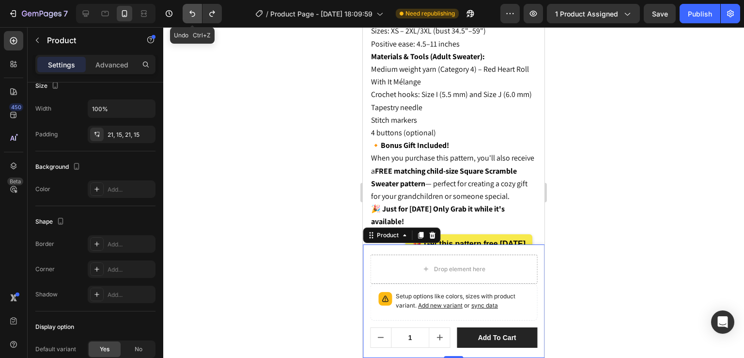
click at [193, 18] on button "Undo/Redo" at bounding box center [192, 13] width 19 height 19
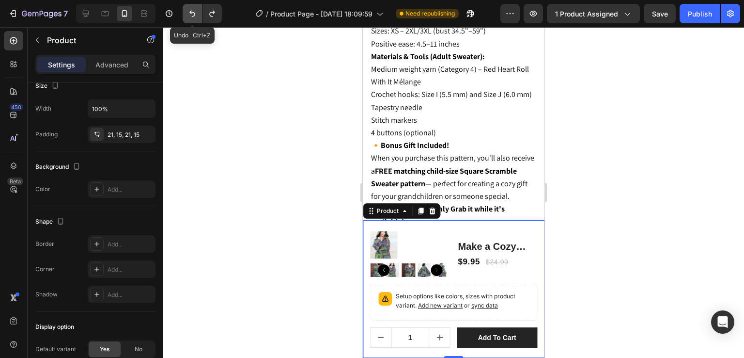
click at [193, 18] on button "Undo/Redo" at bounding box center [192, 13] width 19 height 19
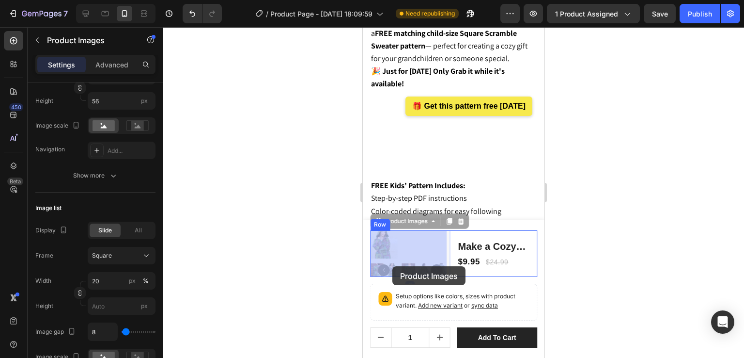
scroll to position [0, 0]
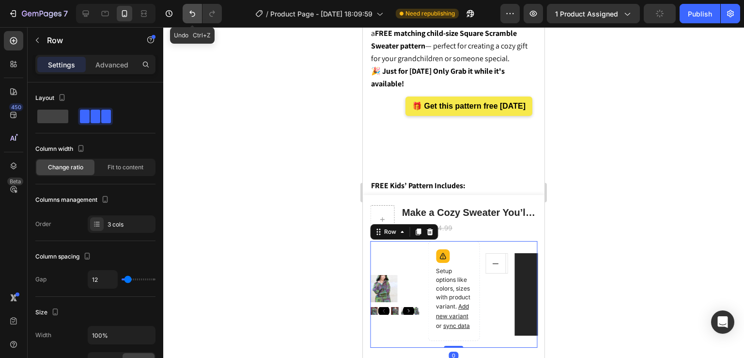
click at [190, 19] on button "Undo/Redo" at bounding box center [192, 13] width 19 height 19
type input "0"
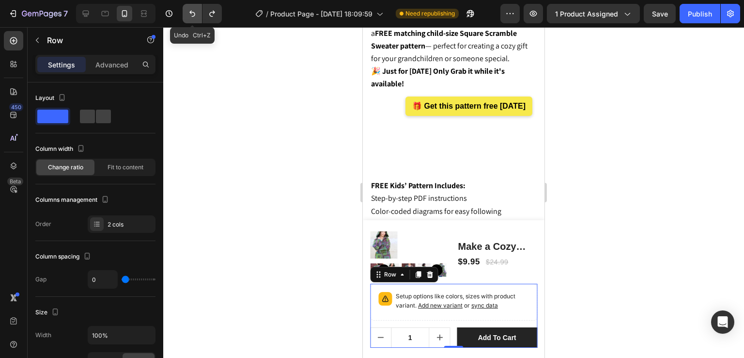
click at [190, 19] on button "Undo/Redo" at bounding box center [192, 13] width 19 height 19
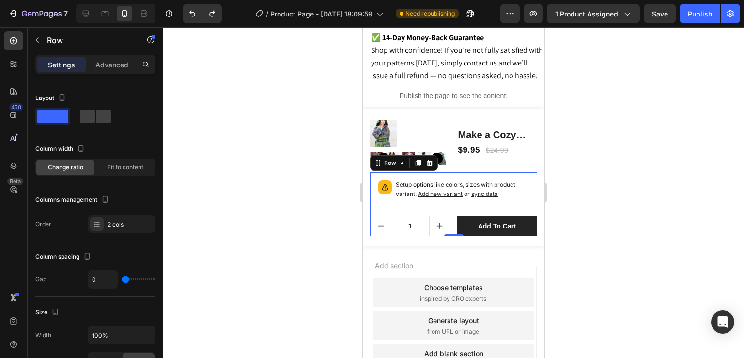
scroll to position [2762, 0]
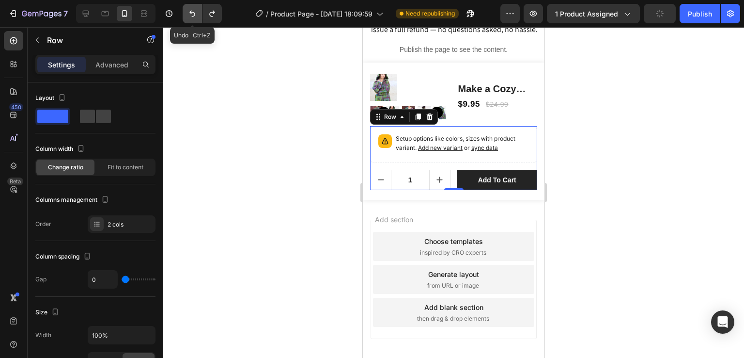
click at [188, 10] on icon "Undo/Redo" at bounding box center [193, 14] width 10 height 10
click at [190, 11] on icon "Undo/Redo" at bounding box center [193, 14] width 10 height 10
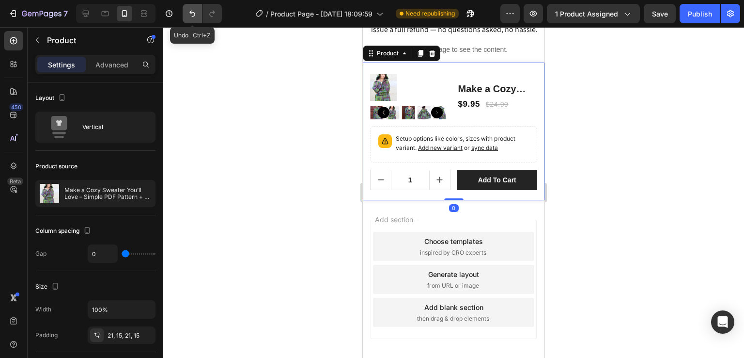
click at [193, 13] on icon "Undo/Redo" at bounding box center [193, 14] width 10 height 10
click at [190, 14] on icon "Undo/Redo" at bounding box center [193, 14] width 10 height 10
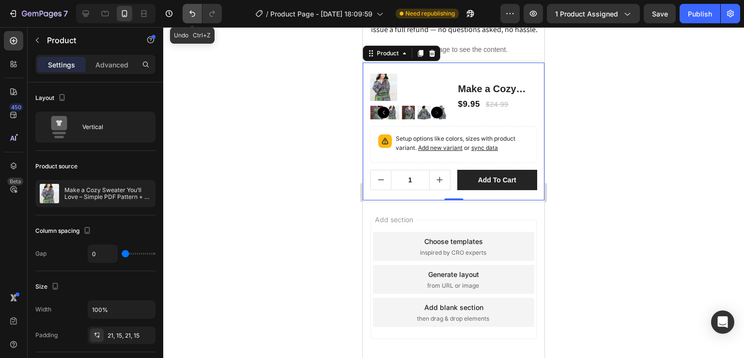
click at [190, 14] on icon "Undo/Redo" at bounding box center [193, 14] width 10 height 10
click at [626, 138] on div at bounding box center [453, 192] width 581 height 331
click at [197, 16] on button "Undo/Redo" at bounding box center [192, 13] width 19 height 19
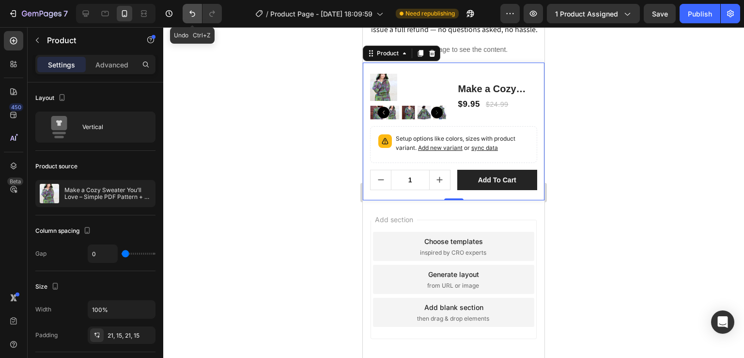
click at [197, 16] on button "Undo/Redo" at bounding box center [192, 13] width 19 height 19
click at [570, 224] on div at bounding box center [453, 192] width 581 height 331
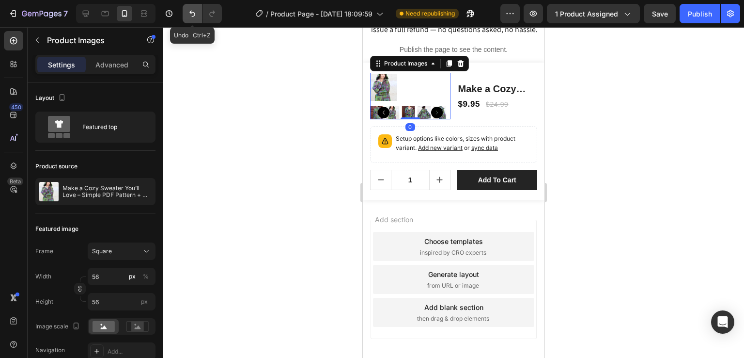
click at [194, 9] on icon "Undo/Redo" at bounding box center [193, 14] width 10 height 10
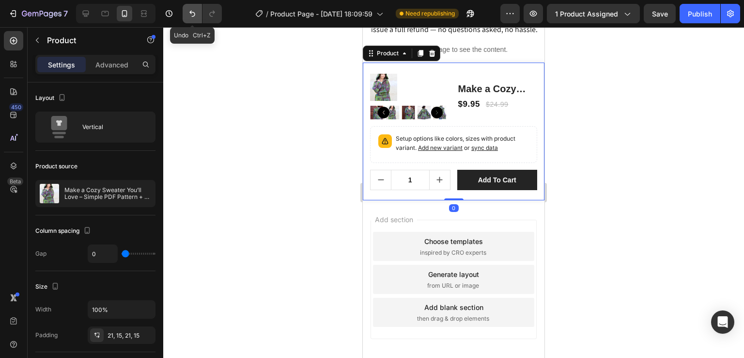
click at [199, 9] on button "Undo/Redo" at bounding box center [192, 13] width 19 height 19
click at [193, 14] on icon "Undo/Redo" at bounding box center [193, 14] width 10 height 10
click at [207, 78] on div at bounding box center [453, 192] width 581 height 331
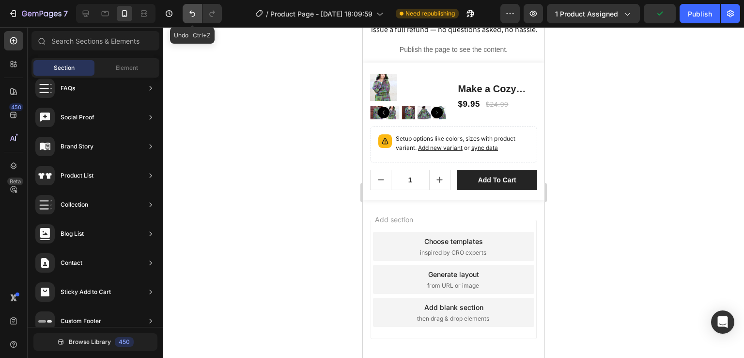
click at [191, 17] on icon "Undo/Redo" at bounding box center [193, 14] width 10 height 10
click at [199, 88] on div at bounding box center [453, 192] width 581 height 331
click at [194, 7] on button "Undo/Redo" at bounding box center [192, 13] width 19 height 19
click at [193, 18] on icon "Undo/Redo" at bounding box center [193, 14] width 10 height 10
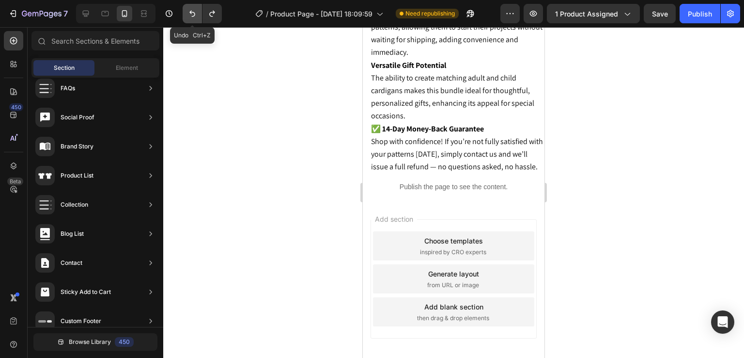
click at [192, 14] on icon "Undo/Redo" at bounding box center [193, 14] width 10 height 10
click at [186, 15] on button "Undo/Redo" at bounding box center [192, 13] width 19 height 19
click at [195, 10] on icon "Undo/Redo" at bounding box center [193, 14] width 10 height 10
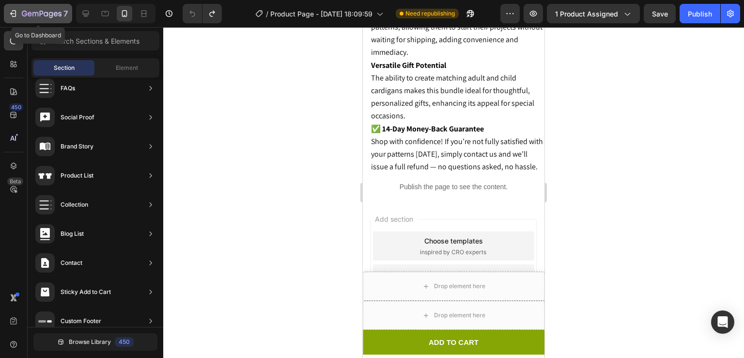
click at [43, 8] on div "7" at bounding box center [45, 14] width 46 height 12
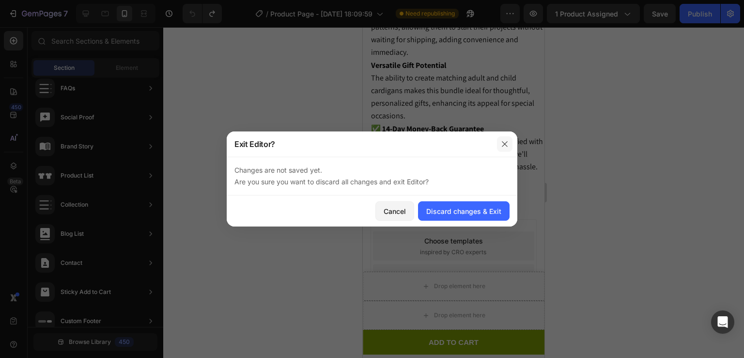
click at [506, 144] on icon "button" at bounding box center [505, 144] width 8 height 8
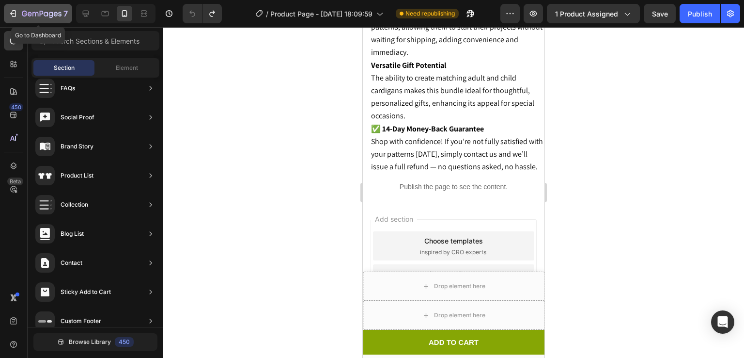
click at [44, 12] on icon "button" at bounding box center [42, 14] width 40 height 8
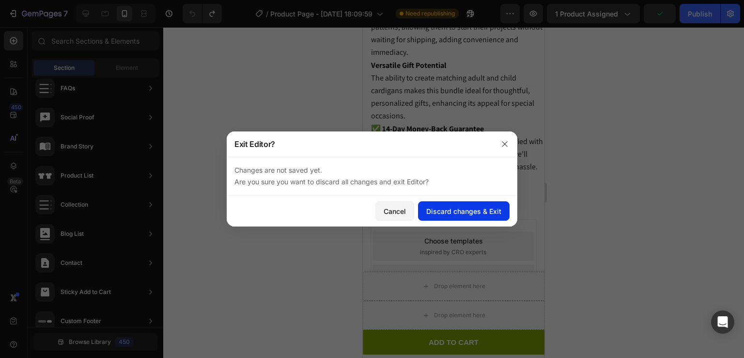
click at [440, 210] on div "Discard changes & Exit" at bounding box center [463, 211] width 75 height 10
